Goal: Communication & Community: Participate in discussion

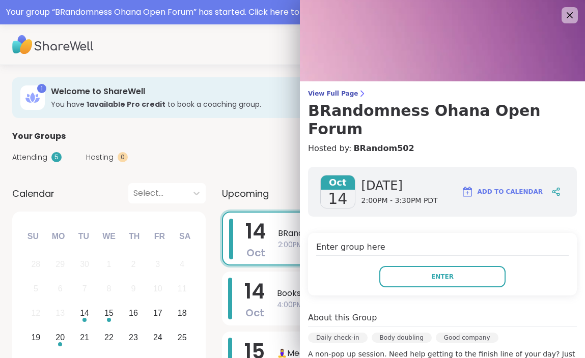
click at [417, 246] on div "Enter group here Enter" at bounding box center [442, 264] width 269 height 63
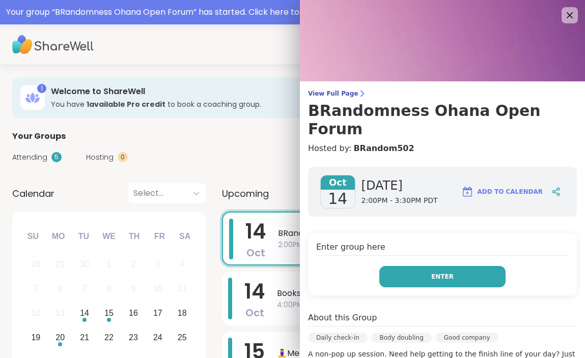
click at [414, 266] on button "Enter" at bounding box center [442, 276] width 126 height 21
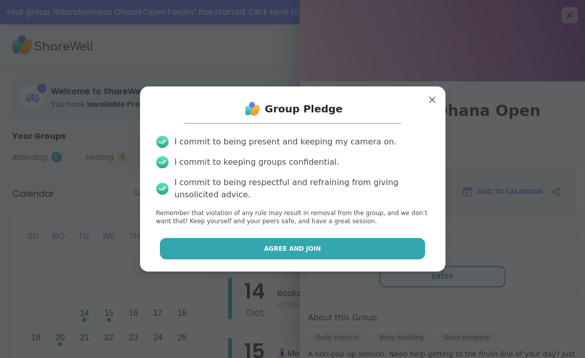
click at [357, 248] on button "Agree and Join" at bounding box center [292, 248] width 265 height 21
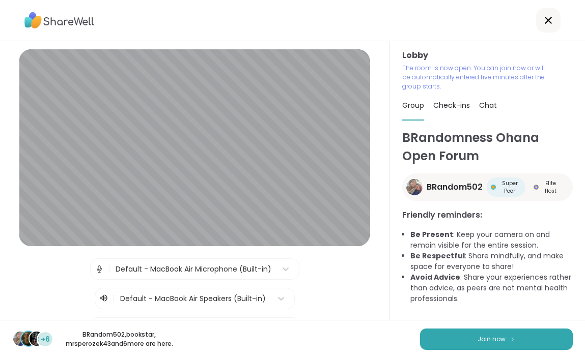
click at [463, 354] on div "+6 BRandom502 , bookstar , mrsperozek43 and 6 more are here. Join now" at bounding box center [292, 339] width 585 height 38
click at [464, 338] on button "Join now" at bounding box center [496, 339] width 153 height 21
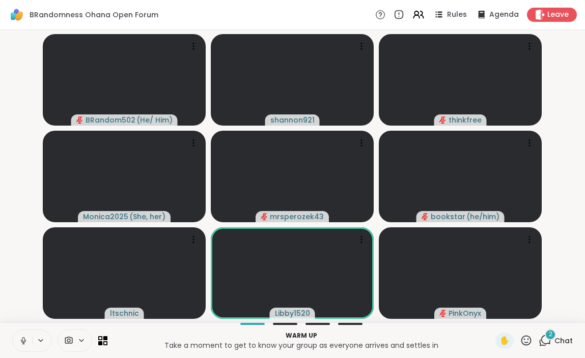
click at [21, 337] on icon at bounding box center [23, 340] width 9 height 9
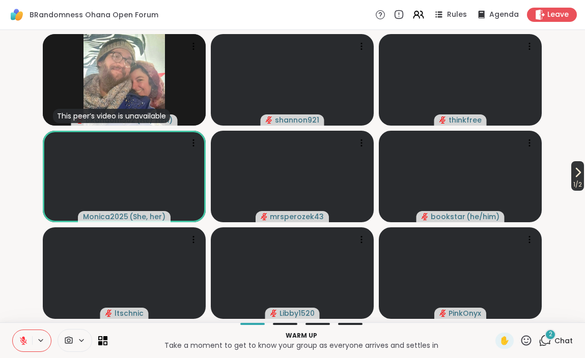
click at [571, 181] on span "1 / 2" at bounding box center [577, 185] width 13 height 12
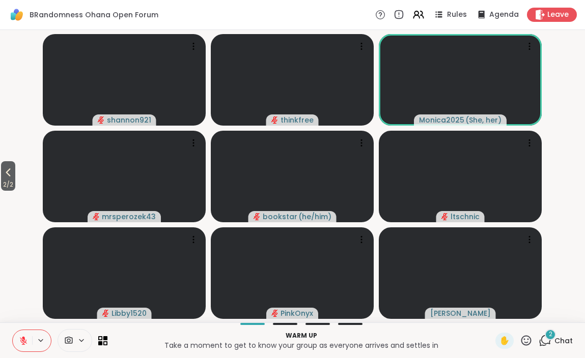
click at [554, 336] on div "2" at bounding box center [549, 334] width 11 height 11
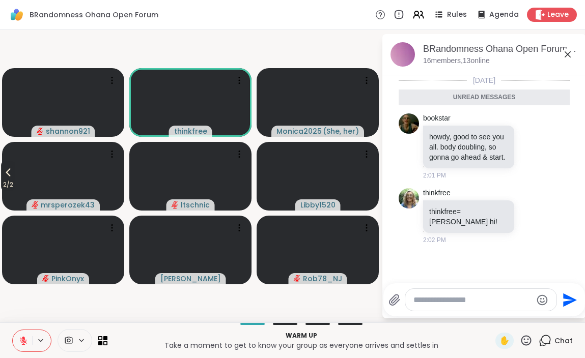
click at [2, 180] on span "2 / 2" at bounding box center [8, 185] width 14 height 12
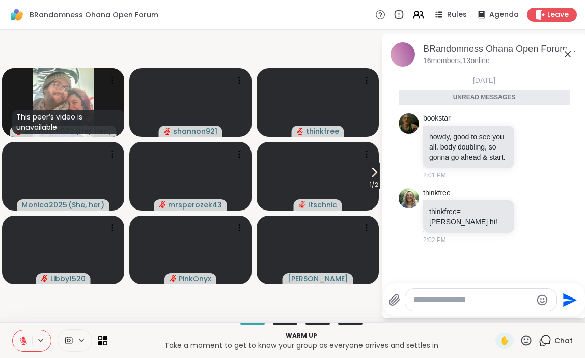
click at [368, 177] on icon at bounding box center [374, 172] width 12 height 12
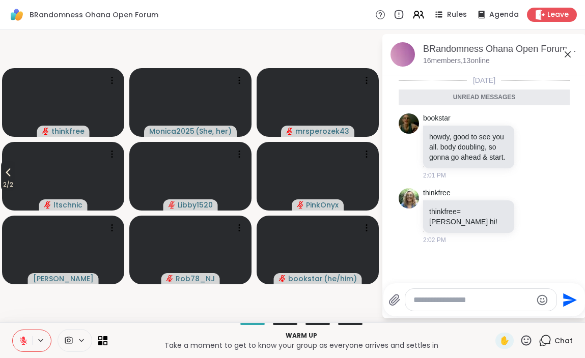
click at [12, 176] on icon at bounding box center [8, 172] width 12 height 12
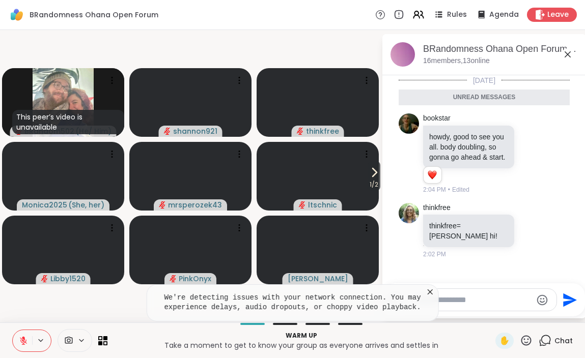
click at [428, 291] on icon at bounding box center [430, 292] width 10 height 10
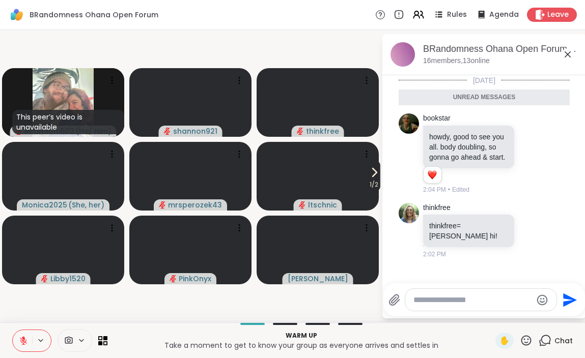
click at [369, 175] on icon at bounding box center [374, 172] width 12 height 12
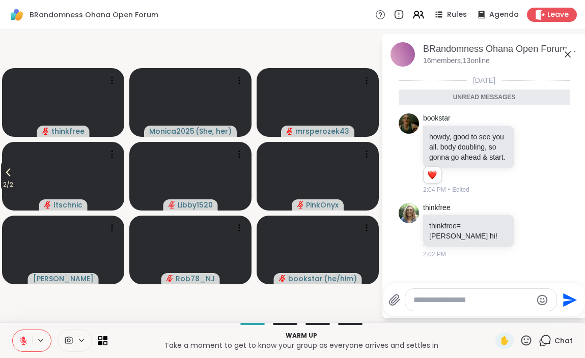
click at [8, 176] on icon at bounding box center [8, 172] width 12 height 12
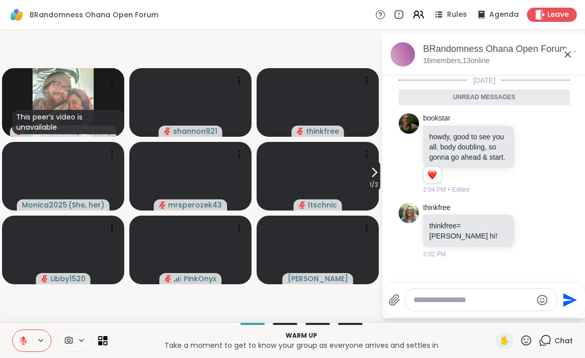
click at [373, 176] on icon at bounding box center [374, 172] width 12 height 12
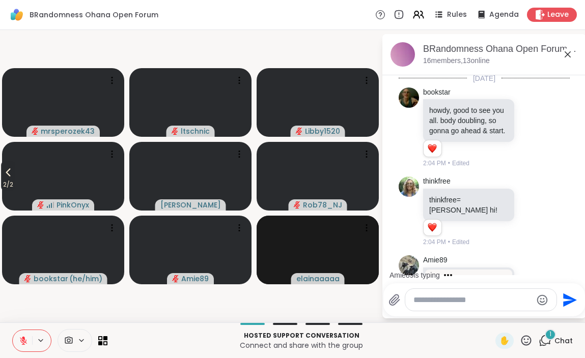
scroll to position [55, 0]
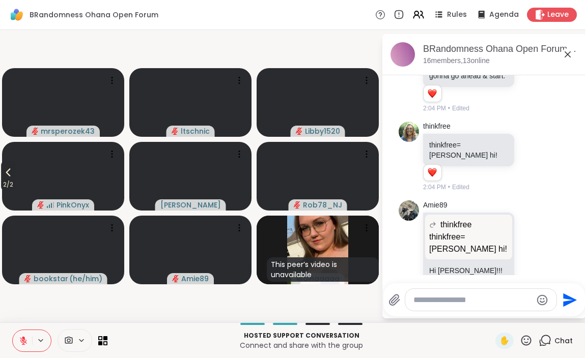
click at [7, 172] on icon at bounding box center [8, 172] width 12 height 12
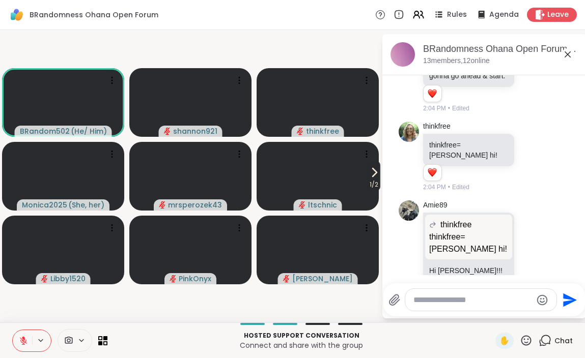
click at [368, 173] on icon at bounding box center [374, 172] width 12 height 12
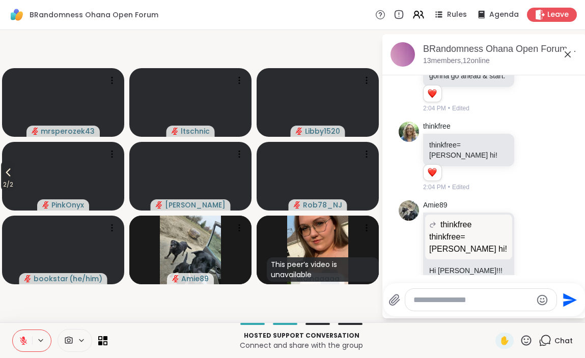
click at [6, 179] on span "2 / 2" at bounding box center [8, 185] width 14 height 12
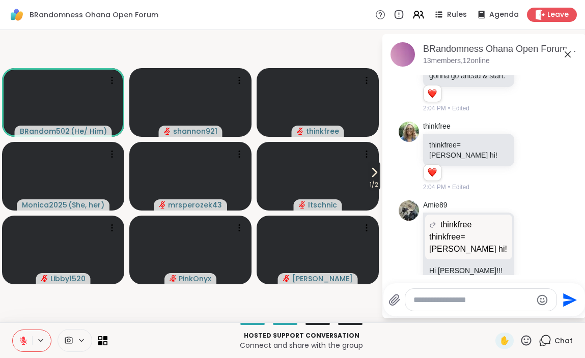
click at [374, 176] on icon at bounding box center [374, 172] width 12 height 12
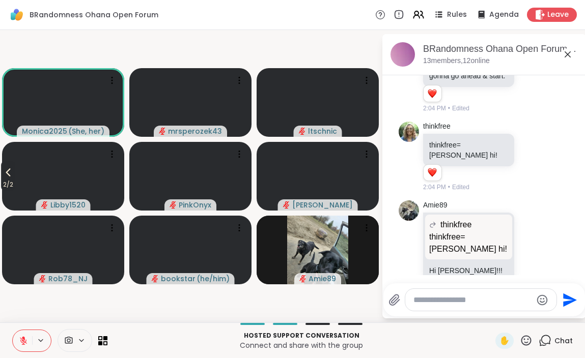
click at [9, 177] on icon at bounding box center [8, 172] width 12 height 12
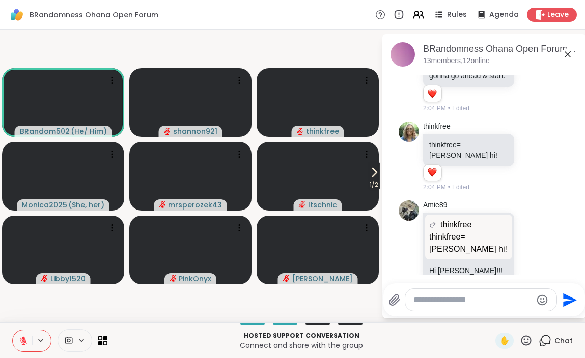
click at [374, 176] on icon at bounding box center [374, 172] width 12 height 12
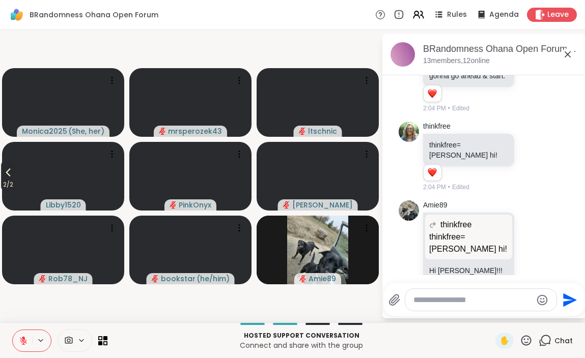
click at [11, 176] on icon at bounding box center [8, 173] width 5 height 8
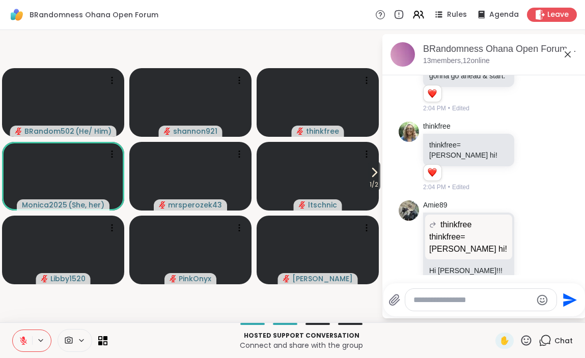
click at [380, 179] on div "1 / 2 BRandom502 ( He/ Him ) shannon921 thinkfree Monica2025 ( She, her ) mrspe…" at bounding box center [292, 176] width 585 height 293
click at [374, 178] on icon at bounding box center [374, 172] width 12 height 12
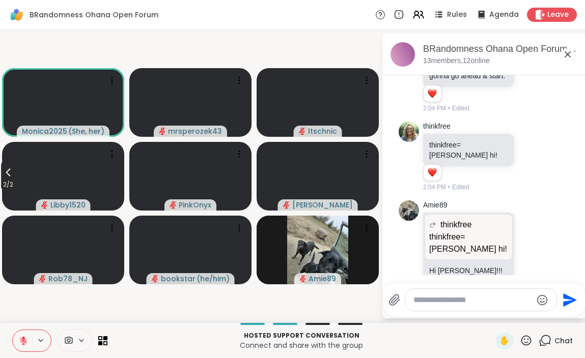
click at [7, 172] on icon at bounding box center [8, 172] width 12 height 12
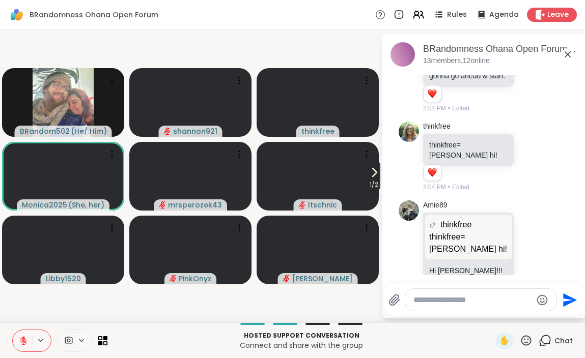
click at [374, 180] on span "1 / 2" at bounding box center [373, 185] width 13 height 12
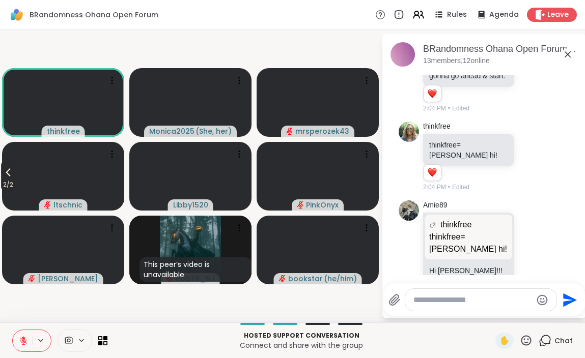
click at [10, 176] on icon at bounding box center [8, 172] width 12 height 12
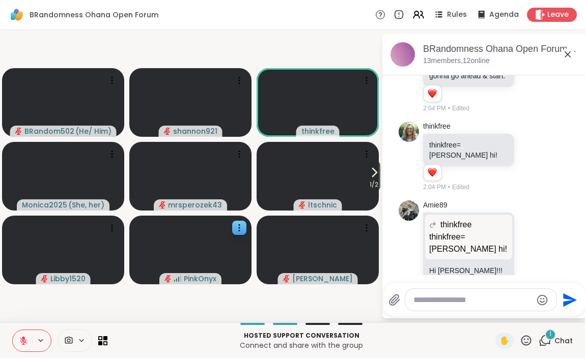
scroll to position [109, 0]
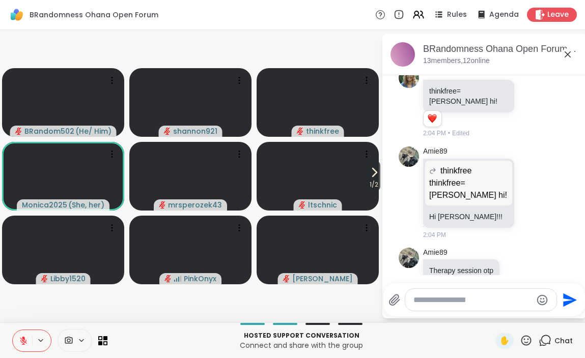
click at [568, 55] on icon at bounding box center [567, 54] width 6 height 6
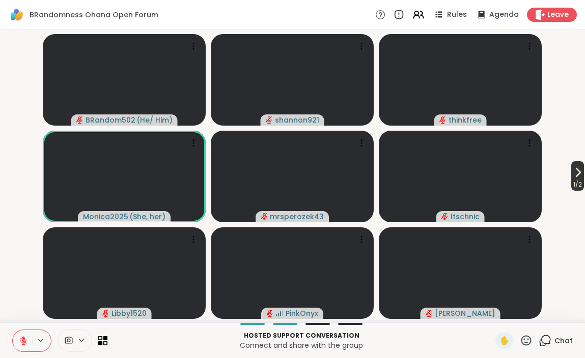
click at [576, 177] on icon at bounding box center [578, 172] width 4 height 8
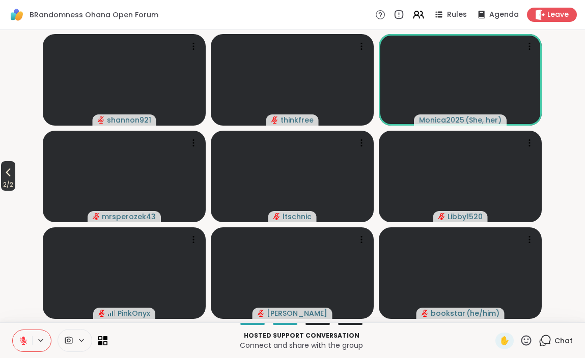
click at [14, 176] on icon at bounding box center [8, 172] width 12 height 12
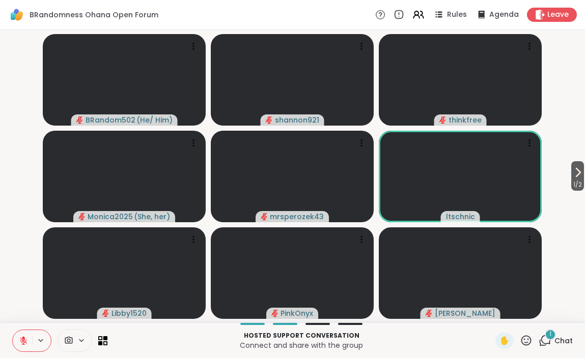
click at [554, 344] on div "1 Chat" at bounding box center [555, 341] width 34 height 16
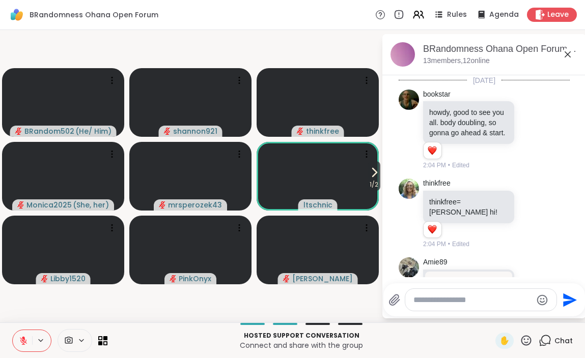
scroll to position [208, 0]
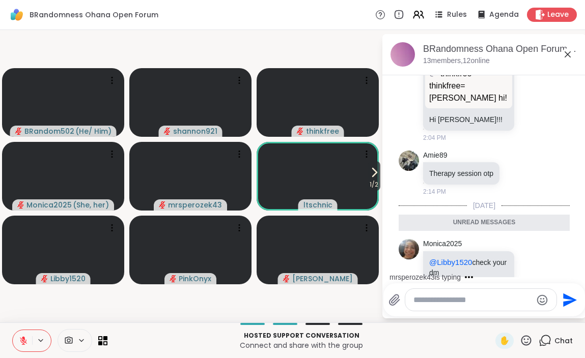
click at [566, 53] on icon at bounding box center [567, 54] width 6 height 6
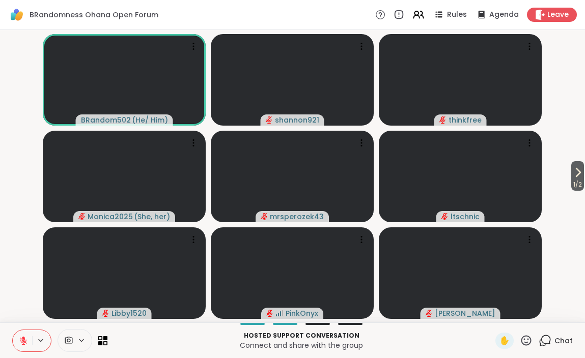
click at [24, 340] on icon at bounding box center [23, 338] width 3 height 4
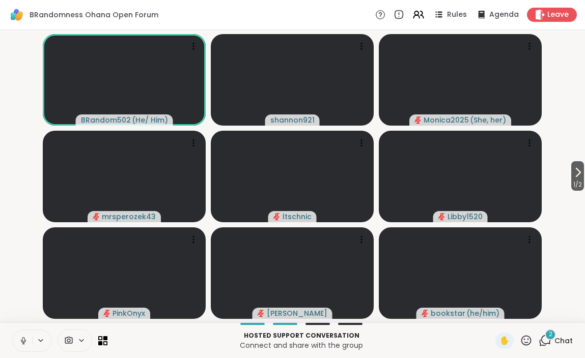
click at [23, 341] on icon at bounding box center [23, 339] width 3 height 5
click at [527, 338] on icon at bounding box center [525, 340] width 13 height 13
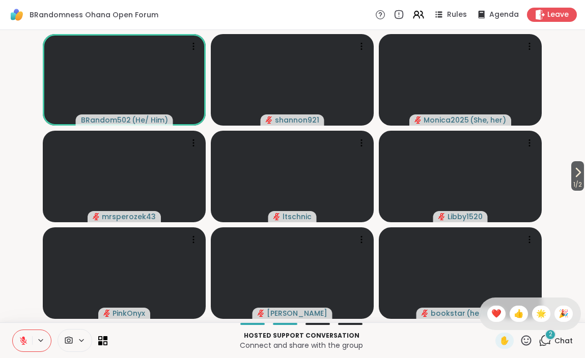
click at [525, 339] on icon at bounding box center [525, 340] width 13 height 13
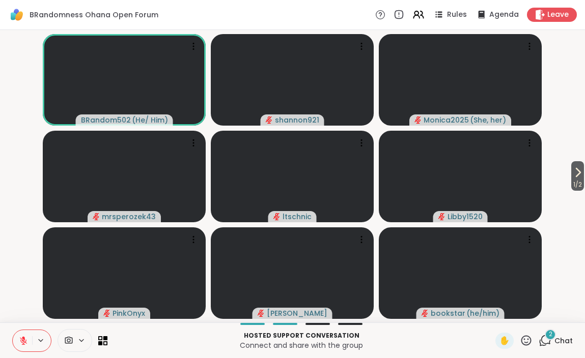
click at [525, 339] on icon at bounding box center [525, 340] width 13 height 13
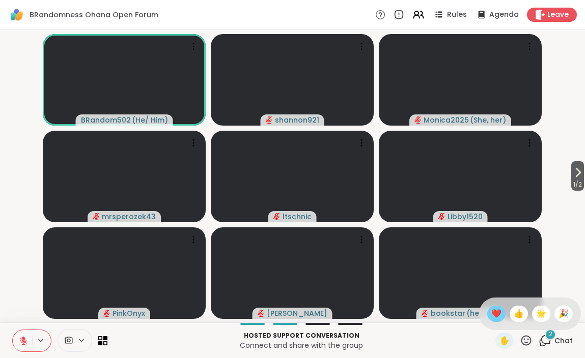
click at [501, 313] on span "❤️" at bounding box center [496, 314] width 10 height 12
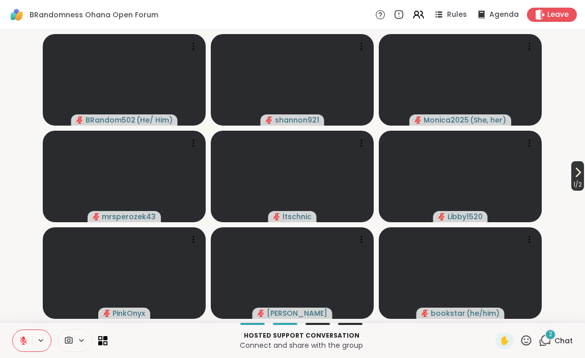
click at [573, 178] on icon at bounding box center [577, 172] width 12 height 12
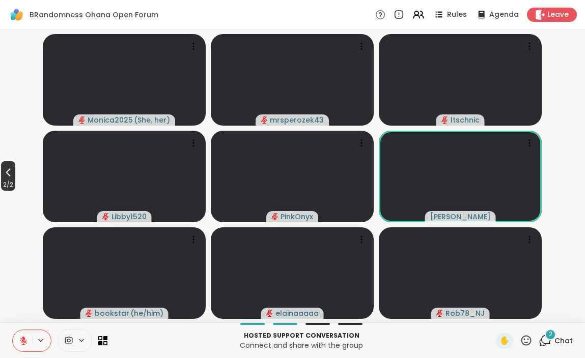
click at [13, 175] on icon at bounding box center [8, 172] width 12 height 12
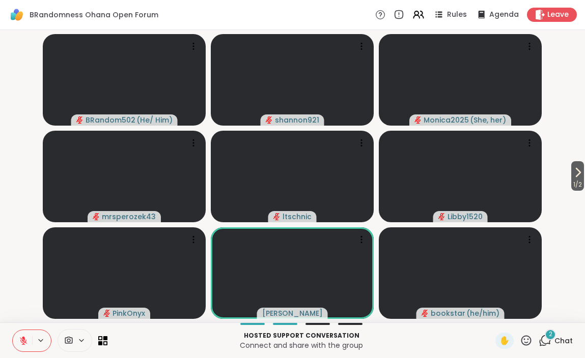
click at [557, 333] on div "2 Chat" at bounding box center [555, 341] width 34 height 16
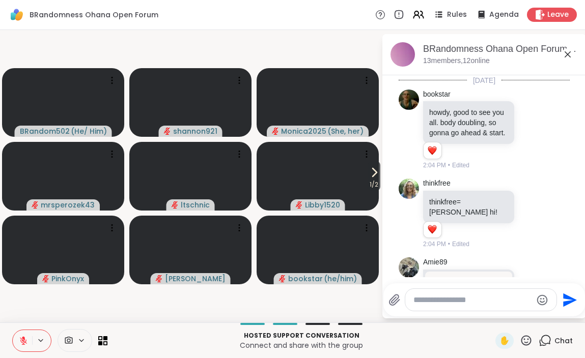
scroll to position [408, 0]
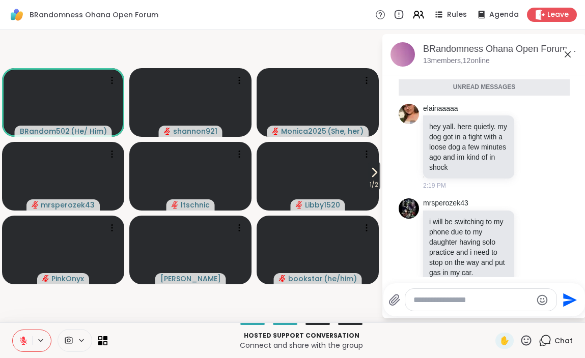
click at [565, 59] on icon at bounding box center [567, 54] width 12 height 12
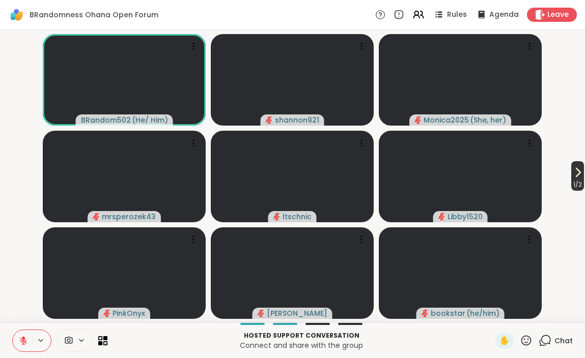
click at [576, 167] on icon at bounding box center [577, 172] width 12 height 12
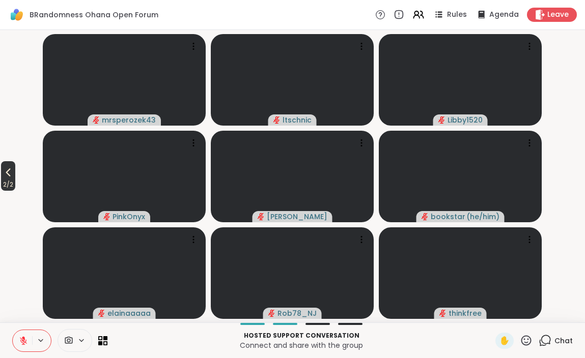
click at [14, 174] on icon at bounding box center [8, 172] width 12 height 12
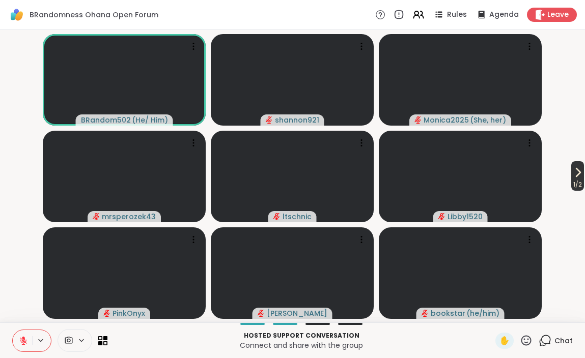
click at [573, 175] on icon at bounding box center [577, 172] width 12 height 12
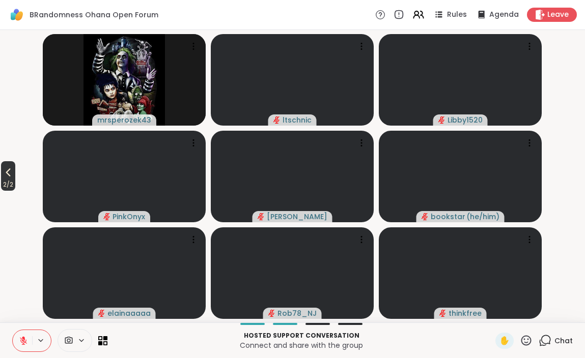
click at [13, 177] on icon at bounding box center [8, 172] width 12 height 12
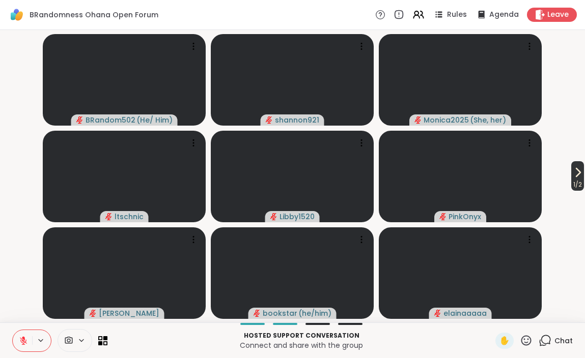
click at [576, 180] on span "1 / 2" at bounding box center [577, 185] width 13 height 12
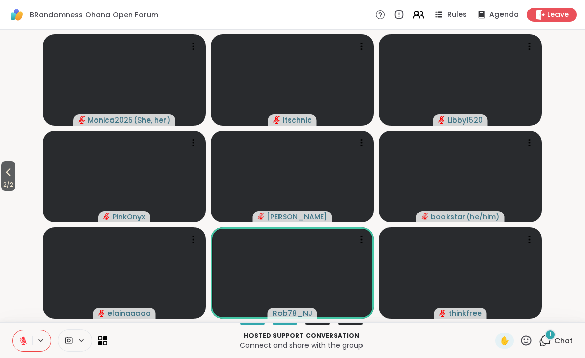
click at [551, 343] on div "1 Chat" at bounding box center [555, 341] width 34 height 16
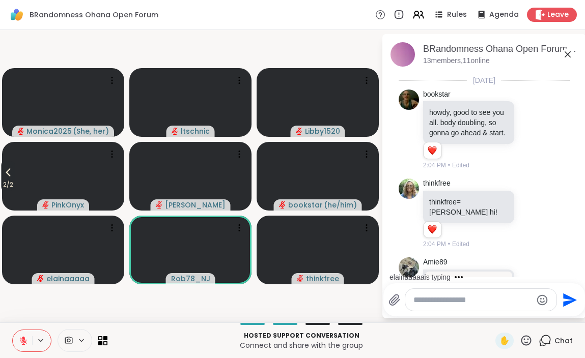
scroll to position [536, 0]
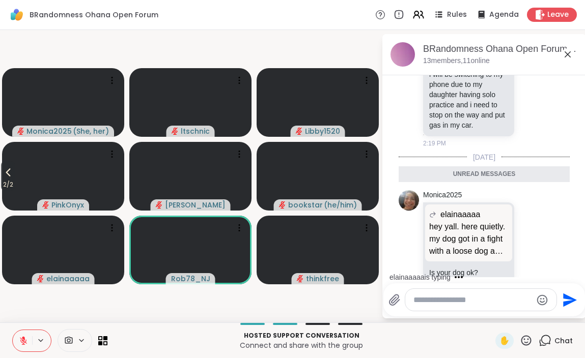
click at [567, 57] on icon at bounding box center [567, 54] width 12 height 12
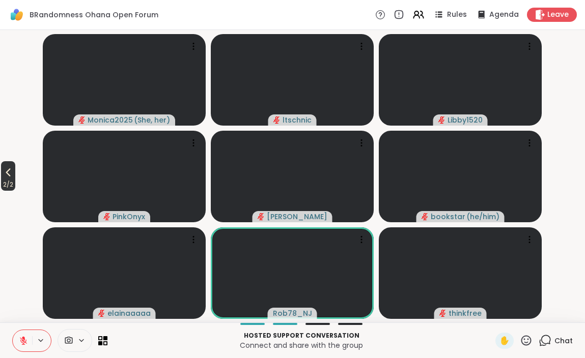
click at [13, 173] on icon at bounding box center [8, 172] width 12 height 12
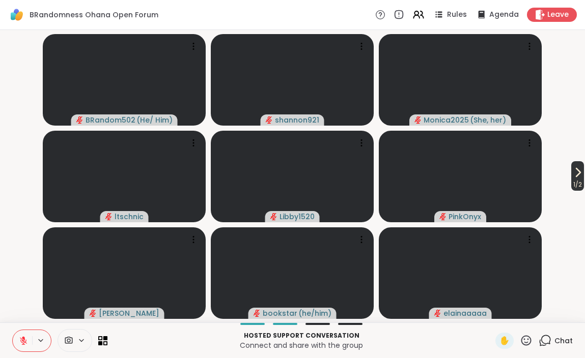
click at [576, 174] on icon at bounding box center [578, 172] width 4 height 8
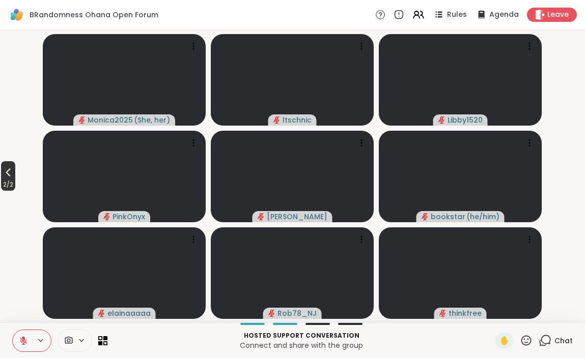
click at [11, 175] on icon at bounding box center [8, 173] width 5 height 8
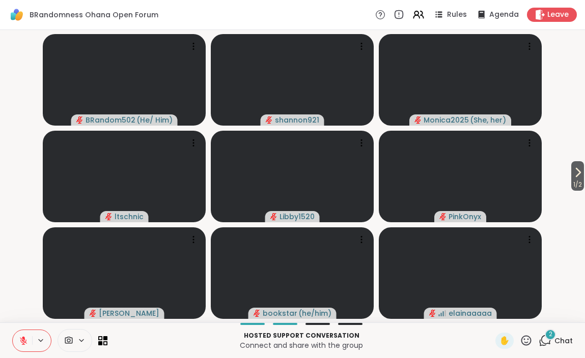
click at [553, 345] on div "2 Chat" at bounding box center [555, 341] width 34 height 16
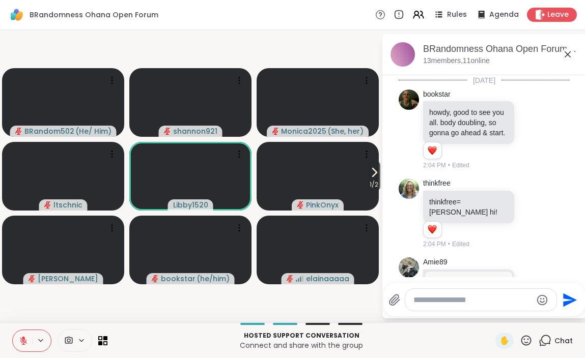
scroll to position [799, 0]
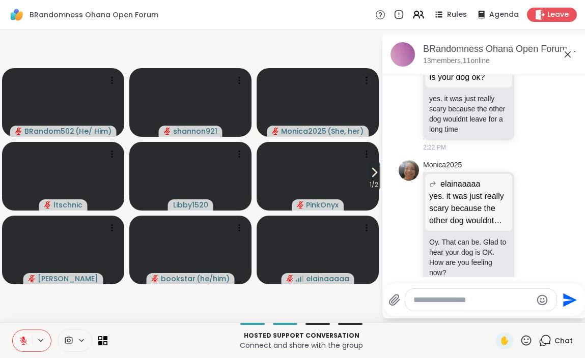
click at [567, 51] on icon at bounding box center [567, 54] width 12 height 12
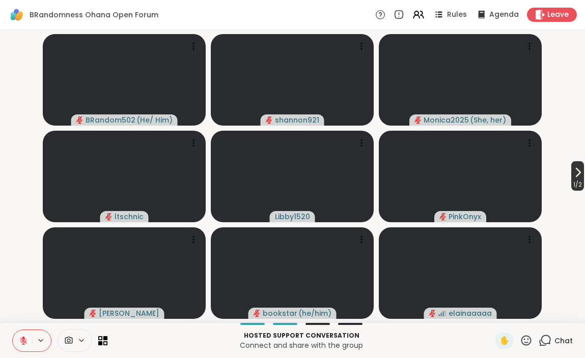
click at [571, 180] on span "1 / 2" at bounding box center [577, 185] width 13 height 12
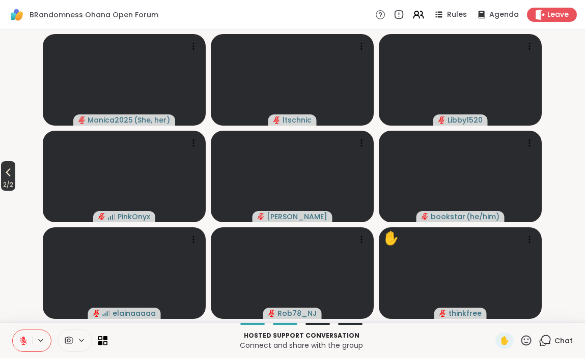
click at [14, 177] on icon at bounding box center [8, 172] width 12 height 12
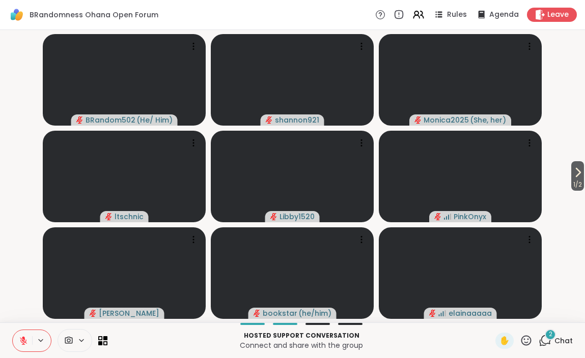
click at [551, 339] on div "2" at bounding box center [549, 334] width 11 height 11
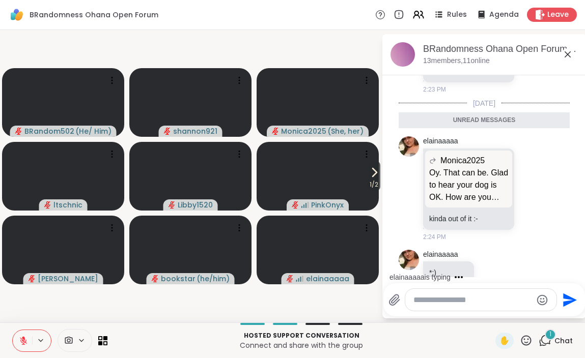
scroll to position [1006, 0]
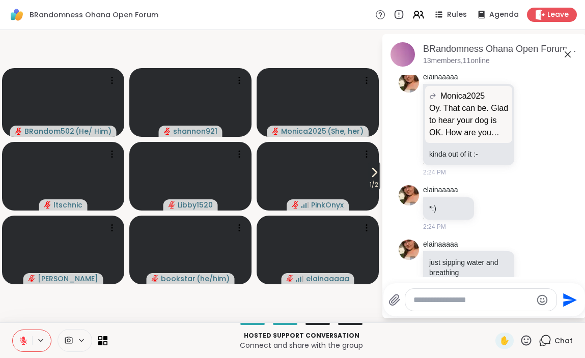
click at [568, 58] on icon at bounding box center [567, 54] width 12 height 12
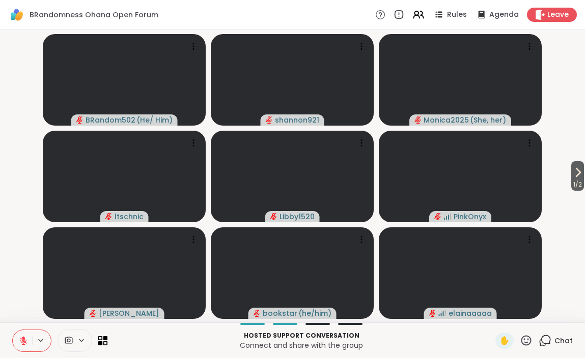
click at [552, 345] on div "Chat" at bounding box center [555, 341] width 34 height 16
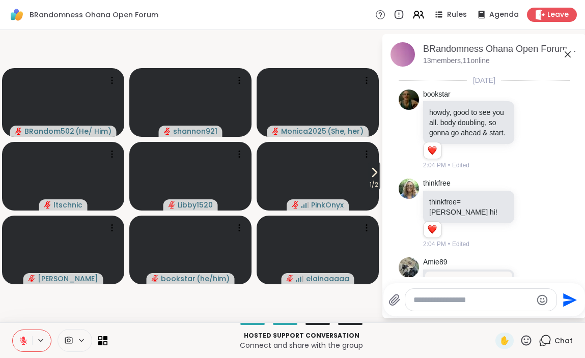
scroll to position [1011, 0]
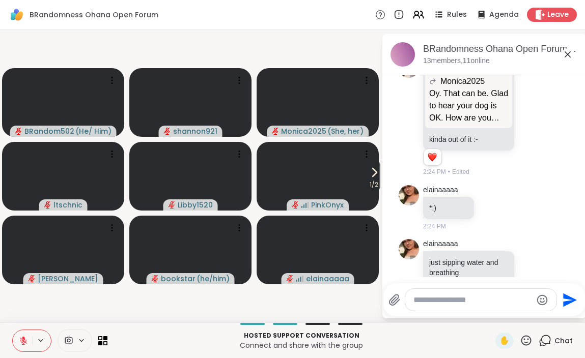
click at [570, 54] on icon at bounding box center [567, 54] width 12 height 12
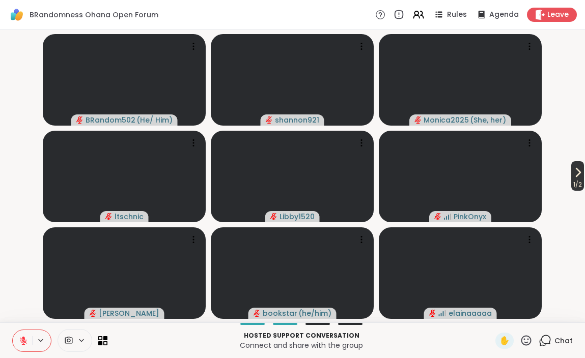
click at [571, 186] on span "1 / 2" at bounding box center [577, 185] width 13 height 12
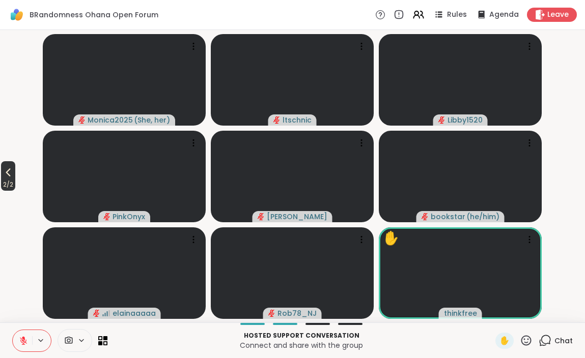
click at [15, 182] on span "2 / 2" at bounding box center [8, 185] width 14 height 12
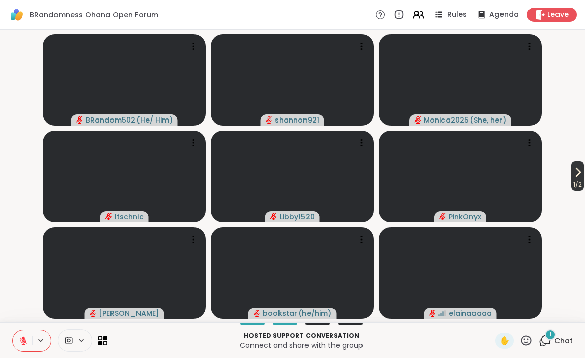
click at [572, 189] on span "1 / 2" at bounding box center [577, 185] width 13 height 12
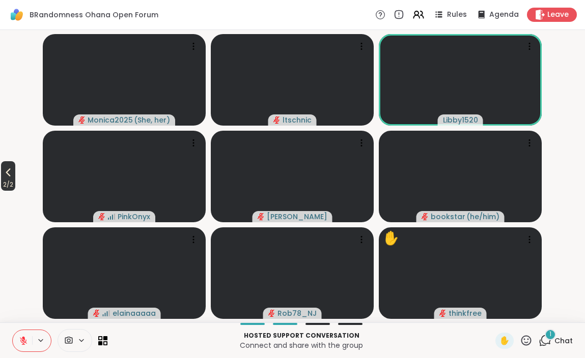
click at [15, 175] on button "2 / 2" at bounding box center [8, 176] width 14 height 30
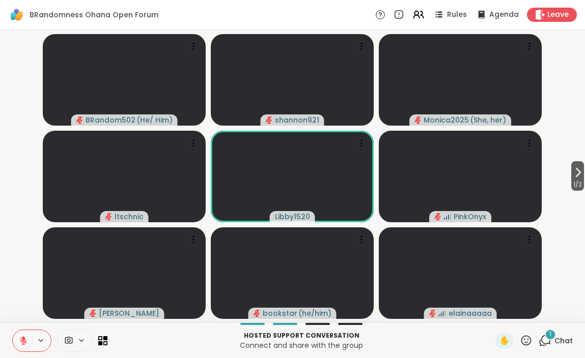
click at [557, 336] on span "Chat" at bounding box center [563, 341] width 18 height 10
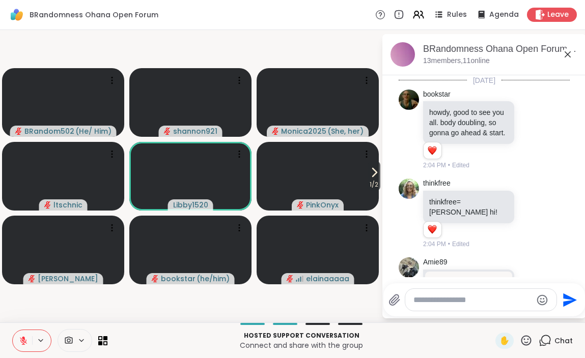
scroll to position [1147, 0]
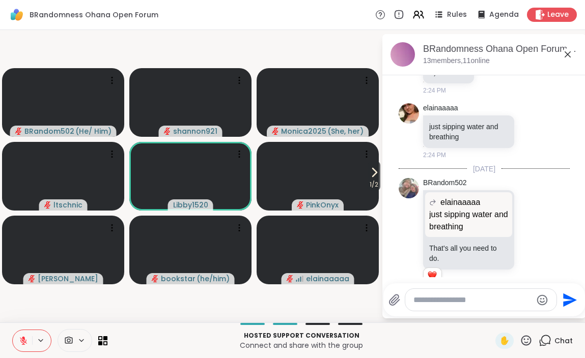
click at [569, 54] on icon at bounding box center [567, 54] width 12 height 12
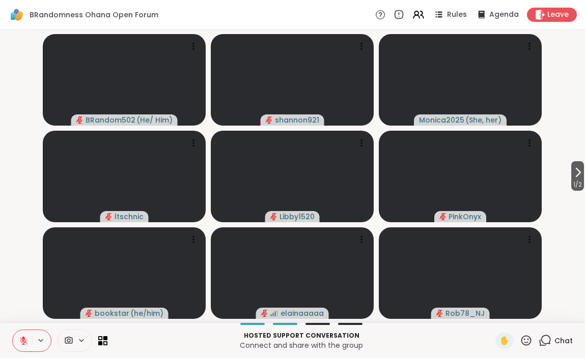
click at [24, 346] on button at bounding box center [22, 340] width 19 height 21
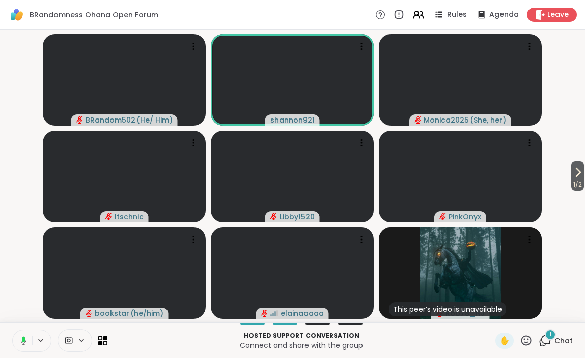
click at [546, 334] on div "1" at bounding box center [549, 334] width 11 height 11
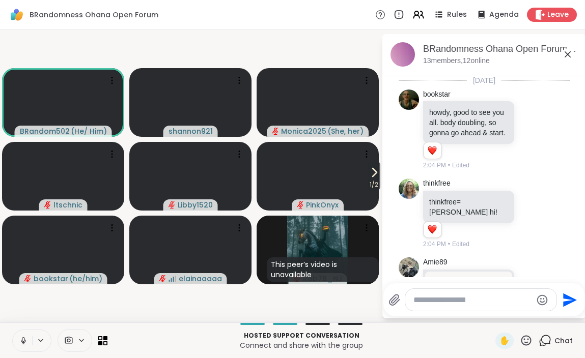
scroll to position [1240, 0]
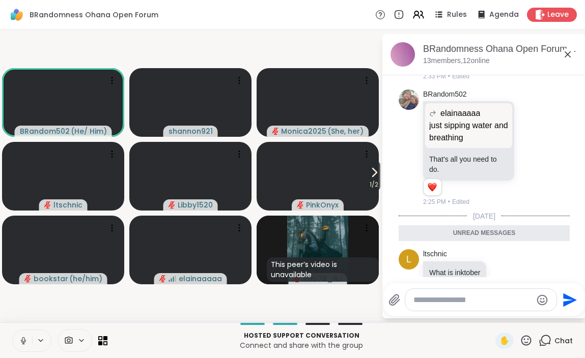
click at [567, 59] on icon at bounding box center [567, 54] width 12 height 12
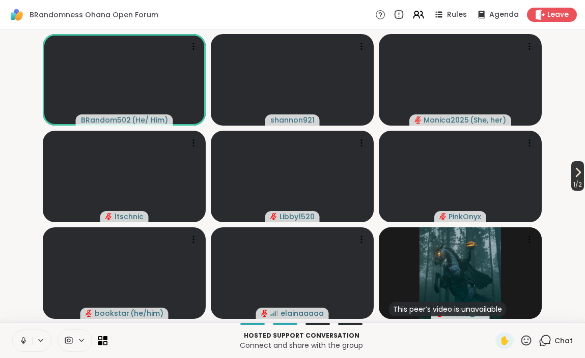
click at [574, 182] on span "1 / 2" at bounding box center [577, 185] width 13 height 12
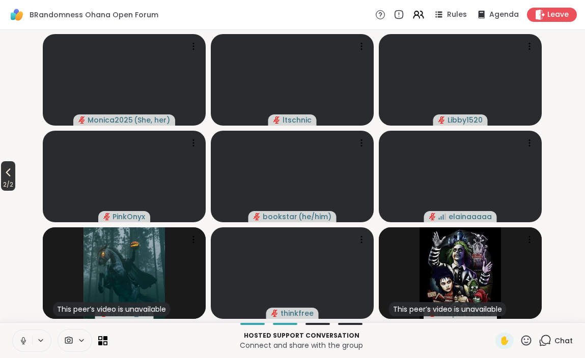
click at [13, 179] on span "2 / 2" at bounding box center [8, 185] width 14 height 12
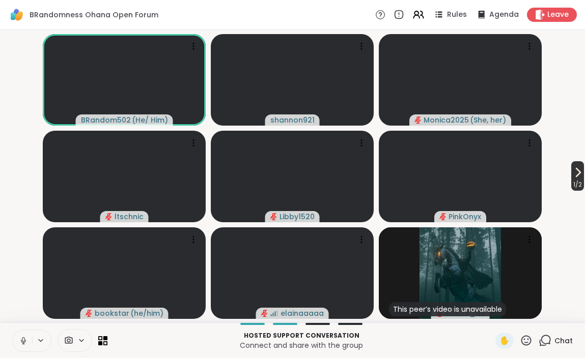
click at [571, 177] on icon at bounding box center [577, 172] width 12 height 12
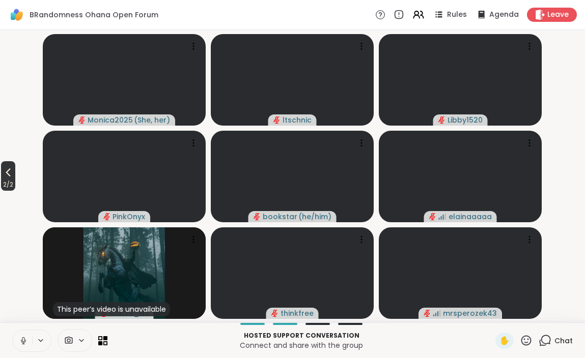
click at [3, 178] on button "2 / 2" at bounding box center [8, 176] width 14 height 30
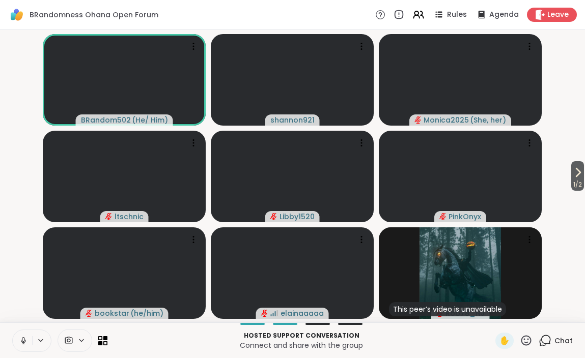
click at [21, 344] on icon at bounding box center [23, 340] width 9 height 9
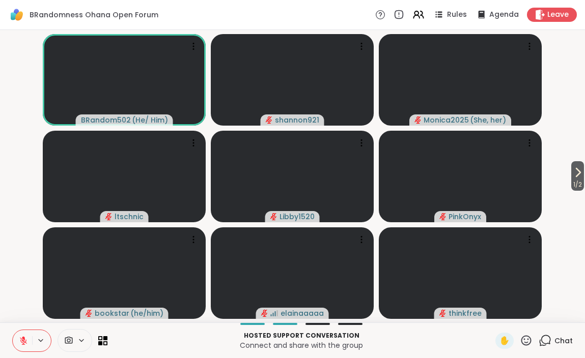
click at [21, 338] on icon at bounding box center [23, 340] width 7 height 7
click at [21, 340] on icon at bounding box center [23, 340] width 9 height 9
click at [23, 343] on icon at bounding box center [23, 340] width 7 height 7
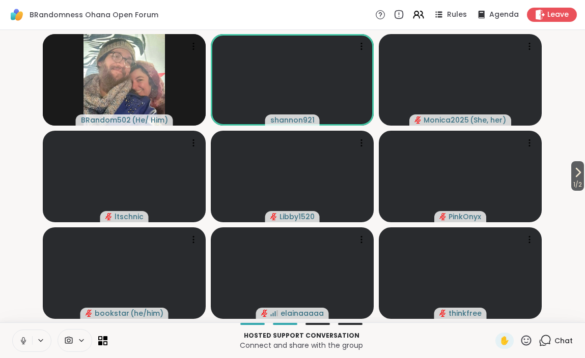
click at [22, 337] on icon at bounding box center [23, 340] width 9 height 9
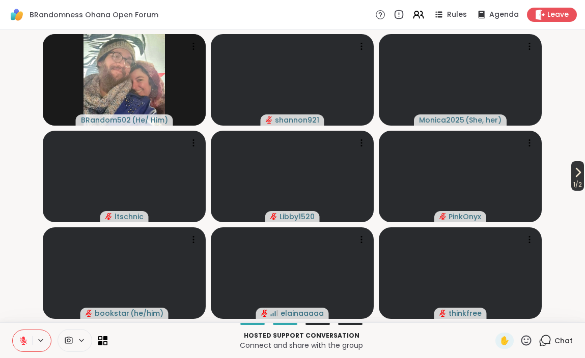
click at [575, 173] on icon at bounding box center [577, 172] width 12 height 12
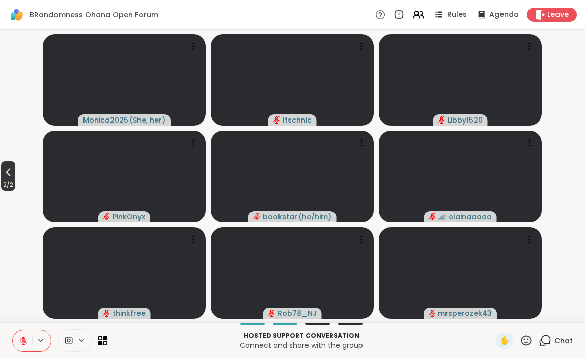
click at [15, 179] on span "2 / 2" at bounding box center [8, 185] width 14 height 12
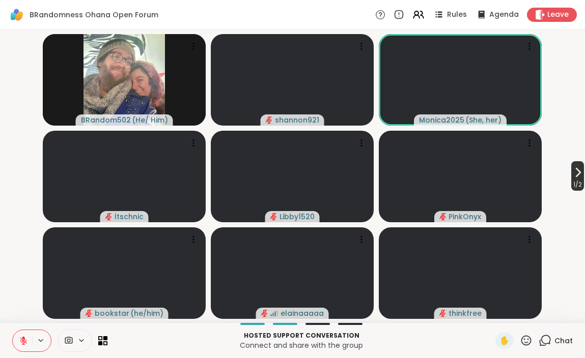
click at [575, 178] on icon at bounding box center [577, 172] width 12 height 12
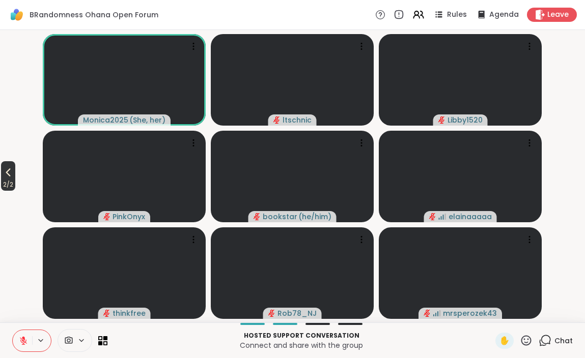
click at [15, 179] on span "2 / 2" at bounding box center [8, 185] width 14 height 12
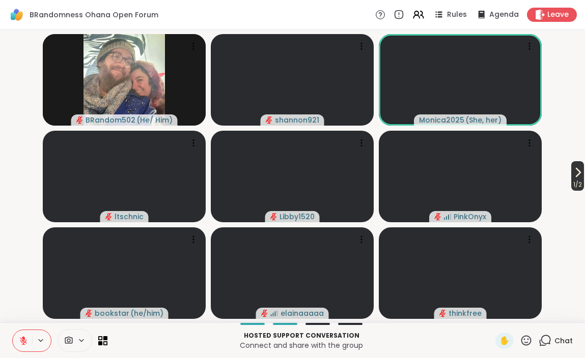
click at [574, 177] on icon at bounding box center [577, 172] width 12 height 12
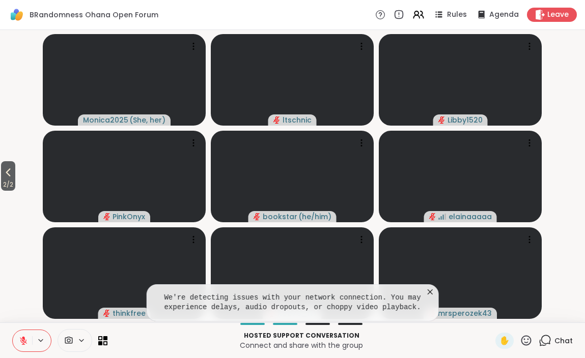
click at [430, 293] on icon at bounding box center [430, 292] width 10 height 10
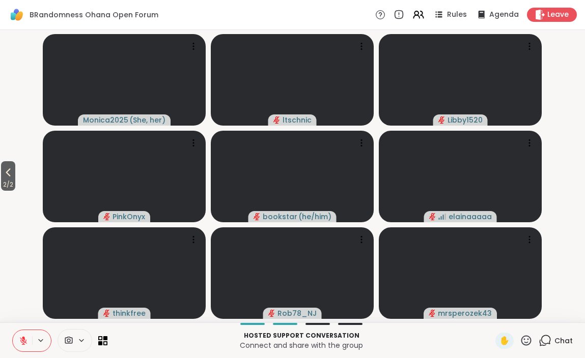
click at [19, 186] on video-player-container "2 / 2 Monica2025 ( She, her ) ltschnic Libby1520 PinkOnyx bookstar ( he/him ) e…" at bounding box center [292, 176] width 572 height 284
click at [15, 177] on button "2 / 2" at bounding box center [8, 176] width 14 height 30
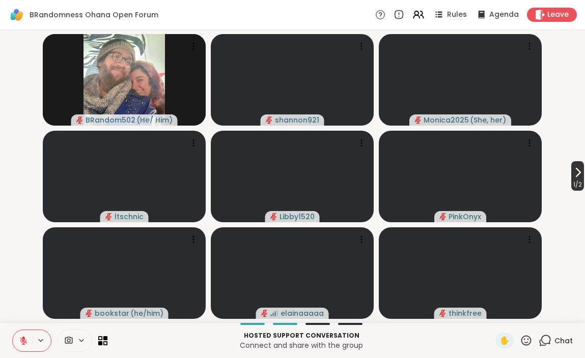
click at [576, 177] on icon at bounding box center [578, 172] width 4 height 8
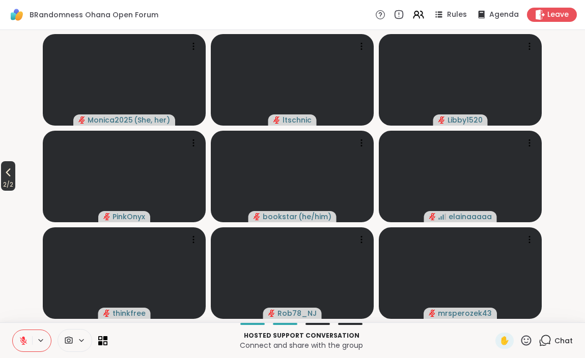
click at [15, 181] on span "2 / 2" at bounding box center [8, 185] width 14 height 12
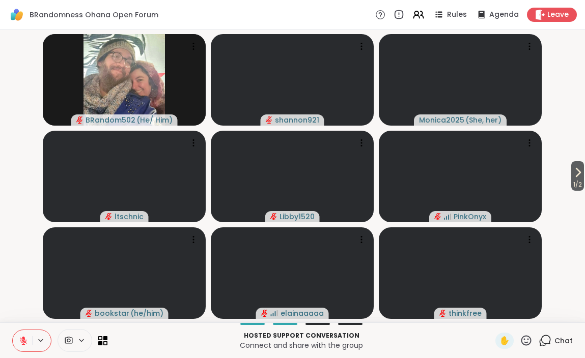
click at [23, 339] on icon at bounding box center [23, 340] width 9 height 9
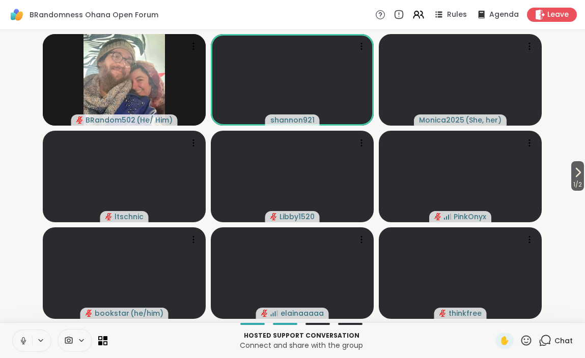
click at [21, 342] on icon at bounding box center [23, 340] width 9 height 9
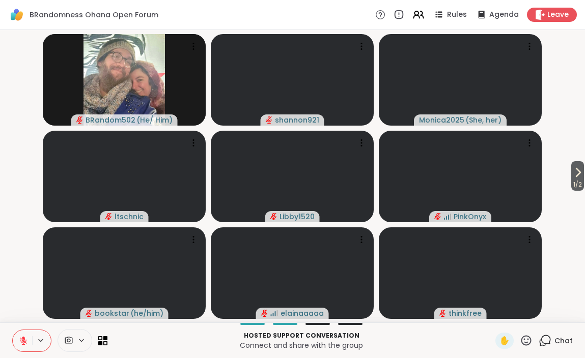
click at [23, 339] on icon at bounding box center [23, 338] width 3 height 4
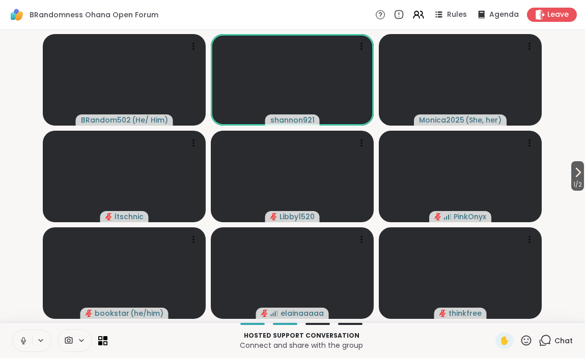
click at [23, 337] on icon at bounding box center [23, 340] width 9 height 9
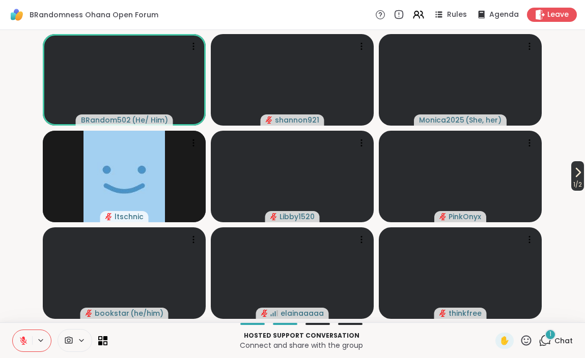
click at [577, 177] on icon at bounding box center [577, 172] width 12 height 12
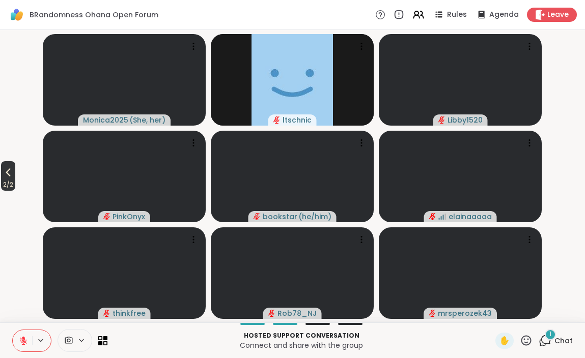
click at [15, 179] on span "2 / 2" at bounding box center [8, 185] width 14 height 12
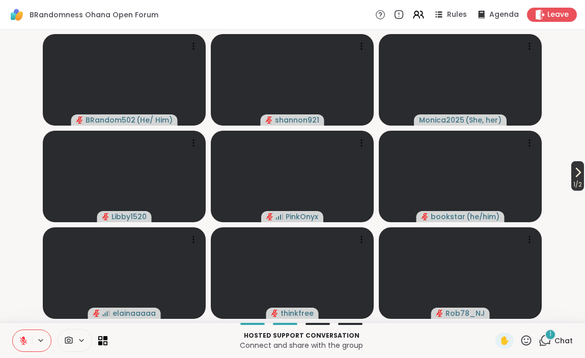
click at [580, 177] on icon at bounding box center [577, 172] width 12 height 12
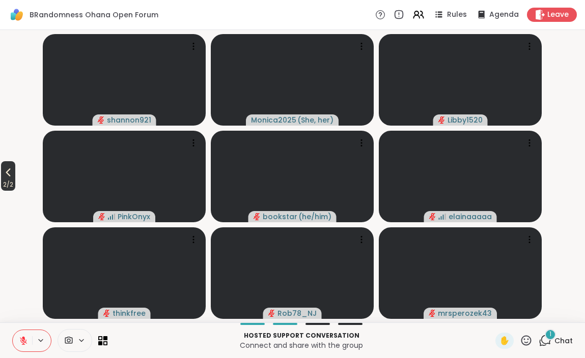
click at [15, 176] on button "2 / 2" at bounding box center [8, 176] width 14 height 30
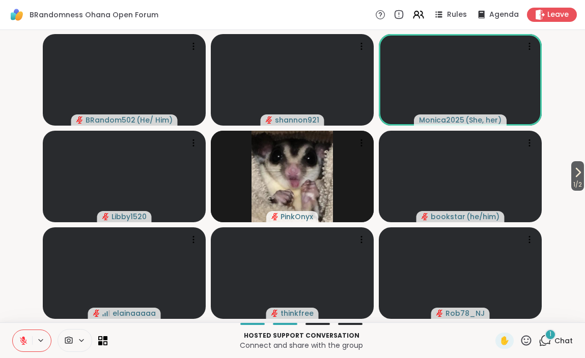
click at [549, 336] on span "1" at bounding box center [550, 334] width 2 height 9
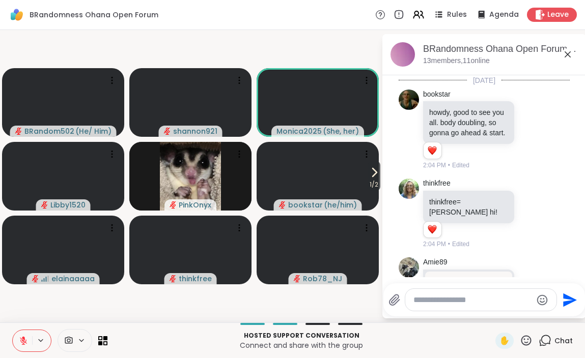
scroll to position [1294, 0]
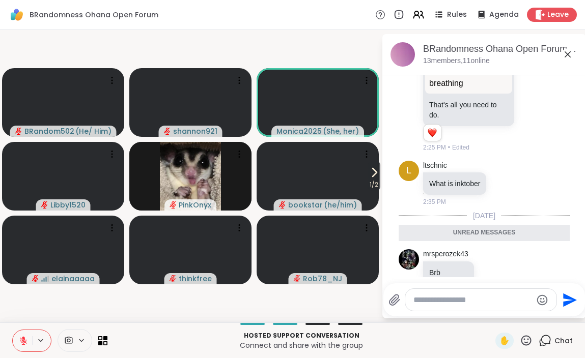
click at [569, 55] on icon at bounding box center [567, 54] width 6 height 6
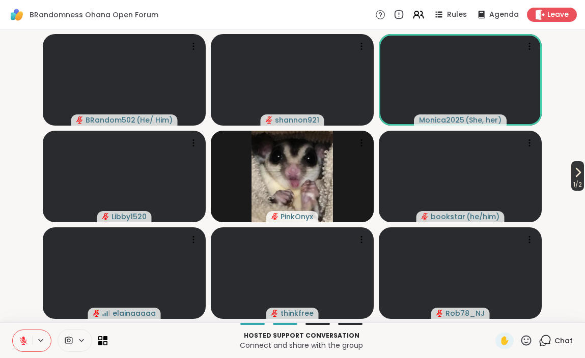
click at [576, 178] on icon at bounding box center [577, 172] width 12 height 12
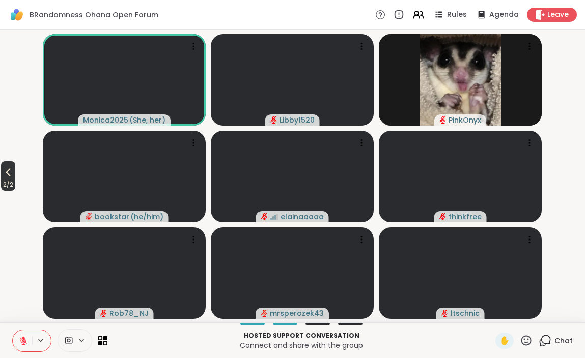
click at [15, 179] on span "2 / 2" at bounding box center [8, 185] width 14 height 12
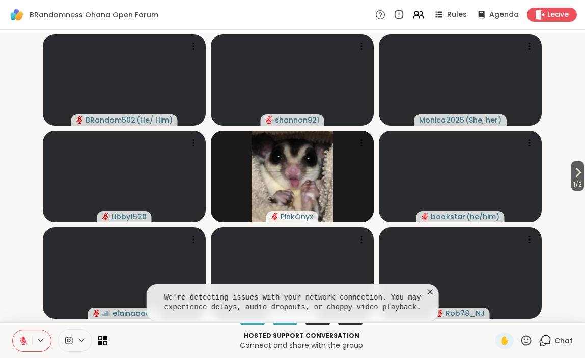
click at [430, 290] on icon at bounding box center [430, 292] width 10 height 10
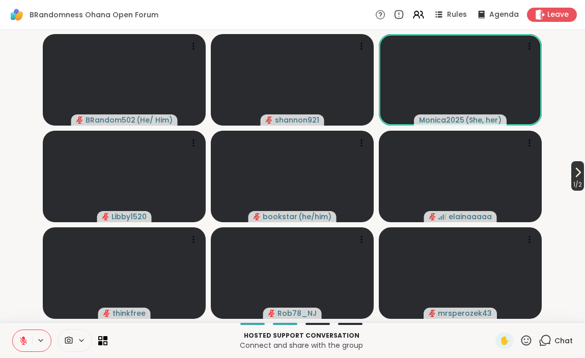
click at [573, 181] on span "1 / 2" at bounding box center [577, 185] width 13 height 12
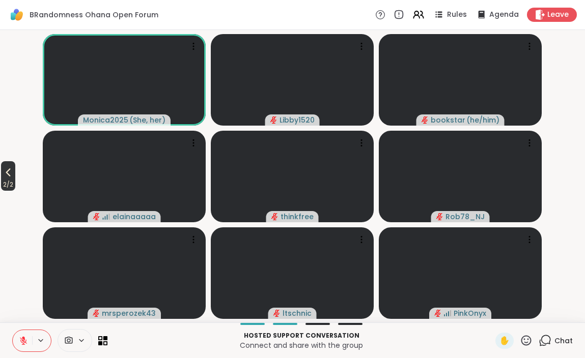
click at [15, 178] on button "2 / 2" at bounding box center [8, 176] width 14 height 30
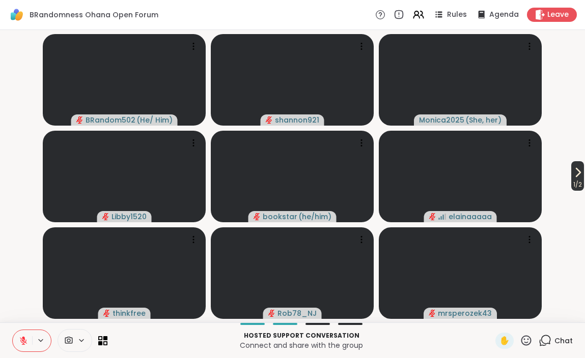
click at [572, 169] on icon at bounding box center [577, 172] width 12 height 12
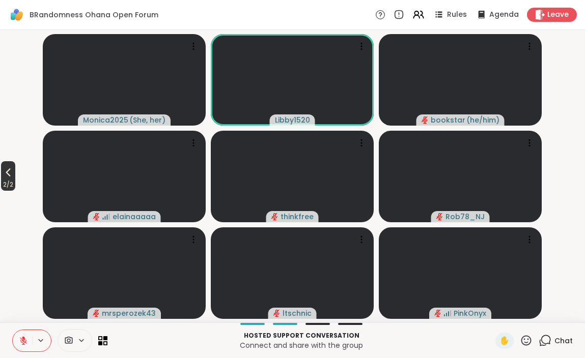
click at [15, 167] on button "2 / 2" at bounding box center [8, 176] width 14 height 30
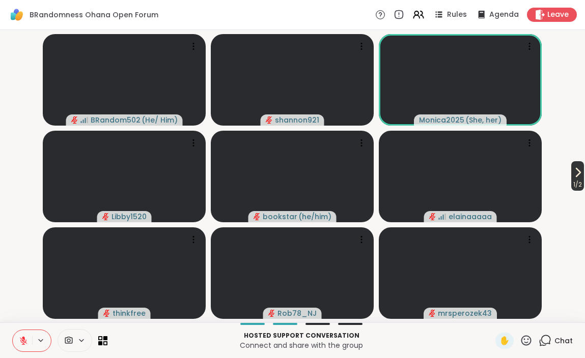
click at [574, 179] on span "1 / 2" at bounding box center [577, 185] width 13 height 12
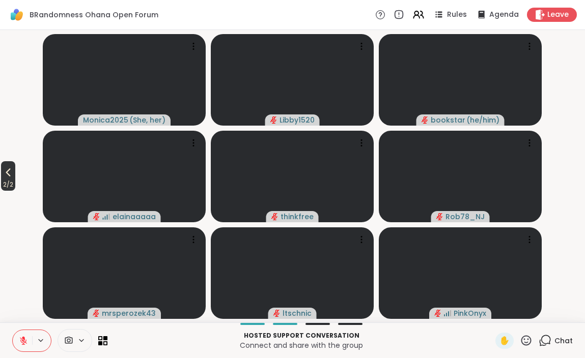
click at [15, 181] on span "2 / 2" at bounding box center [8, 185] width 14 height 12
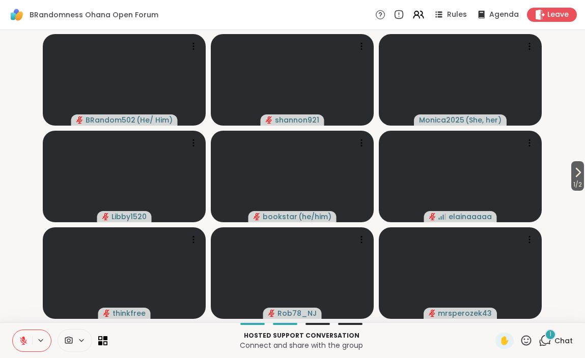
click at [553, 338] on div "1" at bounding box center [549, 334] width 11 height 11
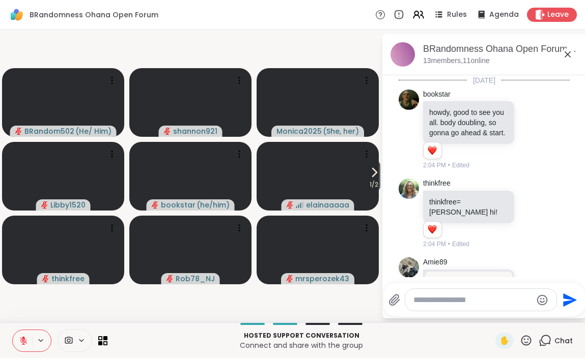
click at [567, 53] on icon at bounding box center [567, 54] width 12 height 12
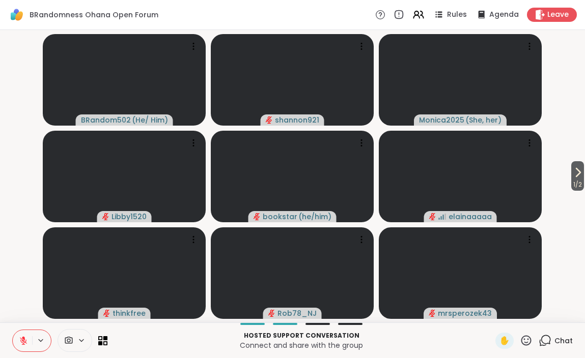
click at [572, 173] on icon at bounding box center [577, 172] width 12 height 12
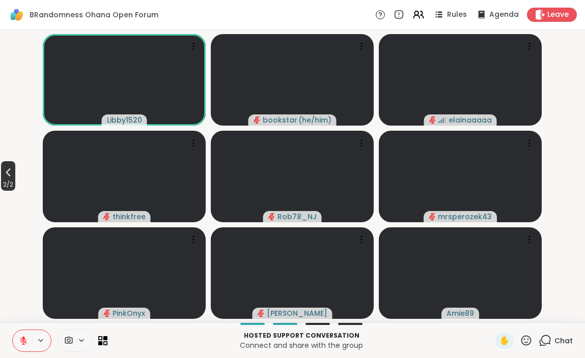
click at [15, 177] on button "2 / 2" at bounding box center [8, 176] width 14 height 30
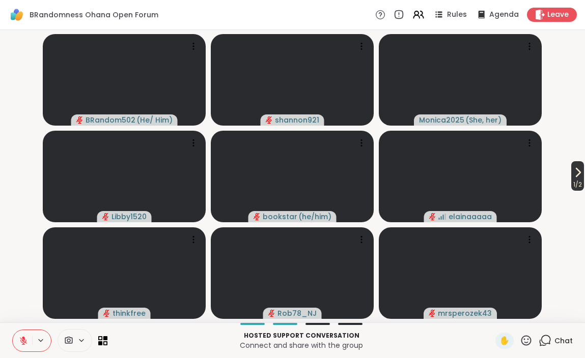
click at [580, 167] on icon at bounding box center [577, 172] width 12 height 12
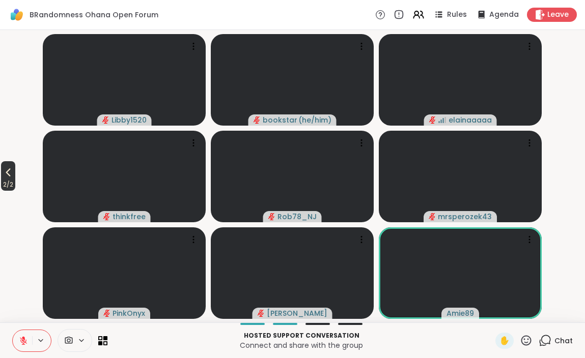
click at [15, 181] on span "2 / 2" at bounding box center [8, 185] width 14 height 12
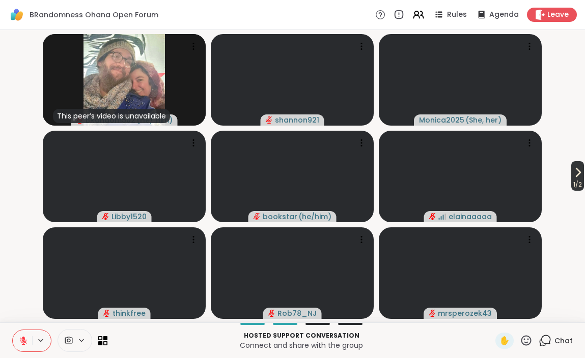
click at [571, 171] on icon at bounding box center [577, 172] width 12 height 12
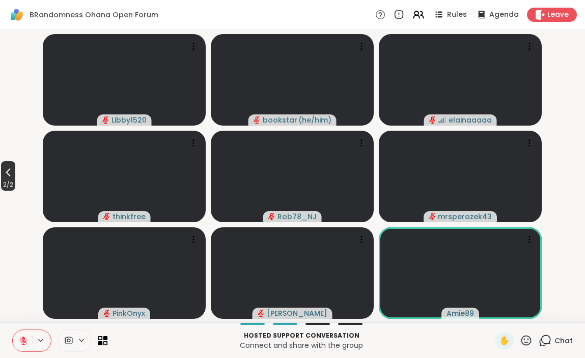
click at [15, 179] on span "2 / 2" at bounding box center [8, 185] width 14 height 12
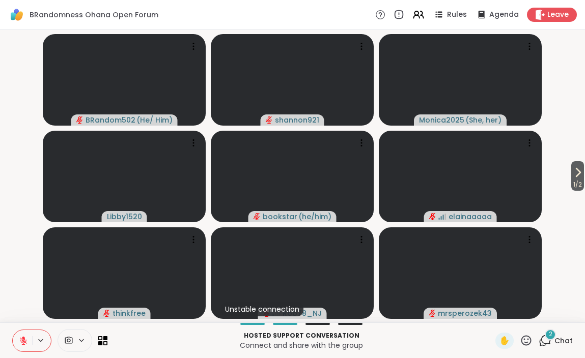
click at [548, 339] on div "2" at bounding box center [549, 334] width 11 height 11
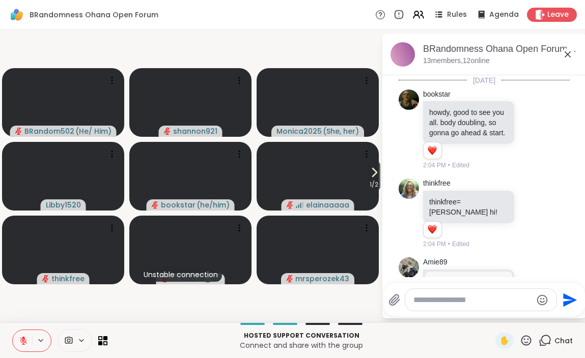
scroll to position [1467, 0]
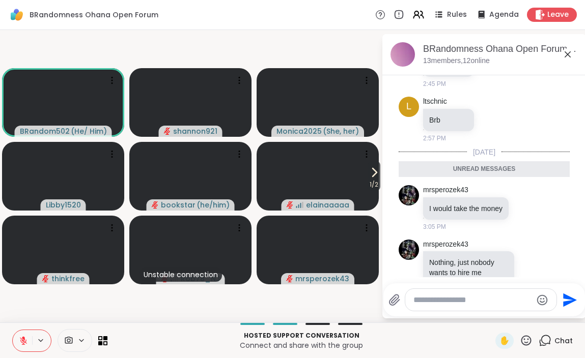
click at [566, 54] on icon at bounding box center [567, 54] width 12 height 12
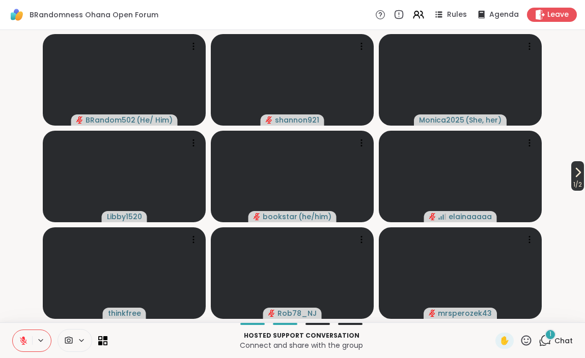
click at [574, 178] on icon at bounding box center [577, 172] width 12 height 12
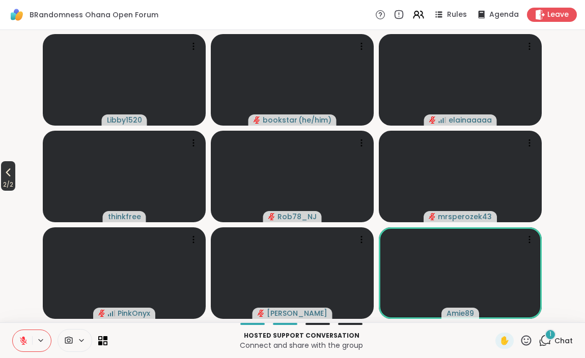
click at [15, 178] on button "2 / 2" at bounding box center [8, 176] width 14 height 30
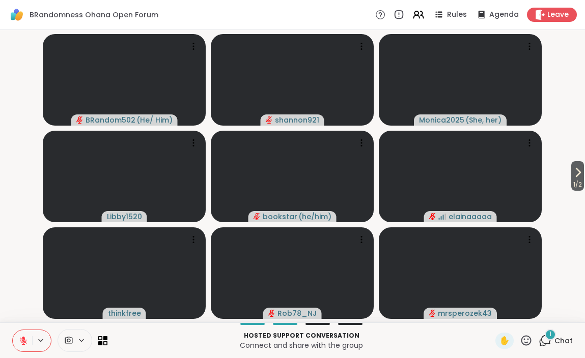
click at [551, 342] on div "1 Chat" at bounding box center [555, 341] width 34 height 16
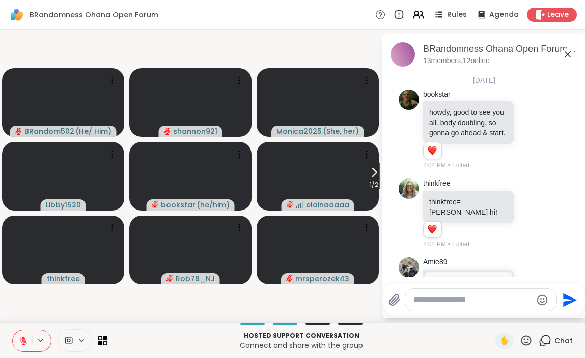
scroll to position [1531, 0]
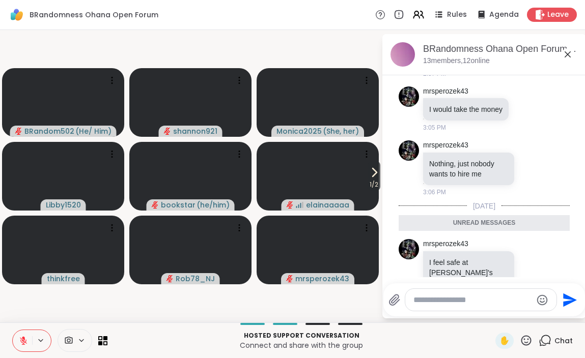
click at [564, 57] on icon at bounding box center [567, 54] width 12 height 12
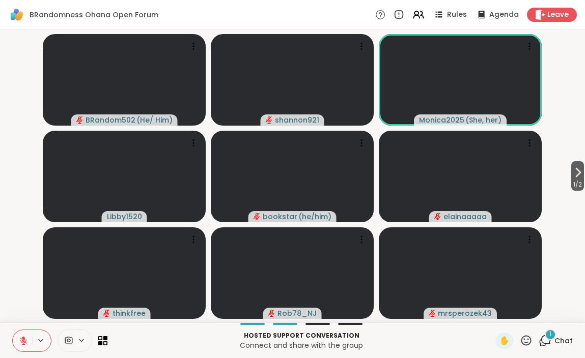
click at [553, 338] on div "1" at bounding box center [549, 334] width 11 height 11
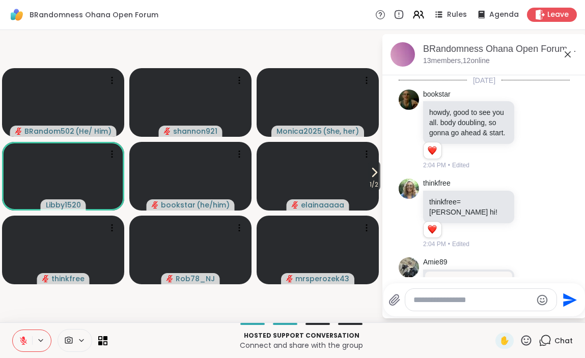
scroll to position [1647, 0]
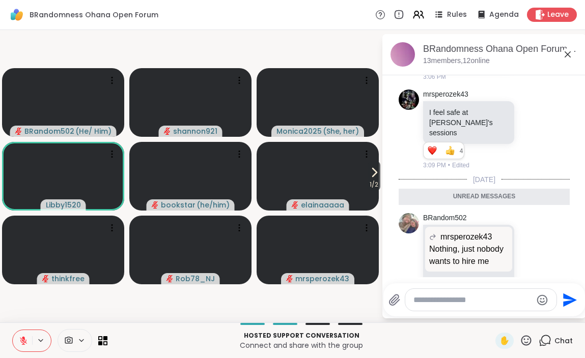
click at [568, 53] on icon at bounding box center [567, 54] width 6 height 6
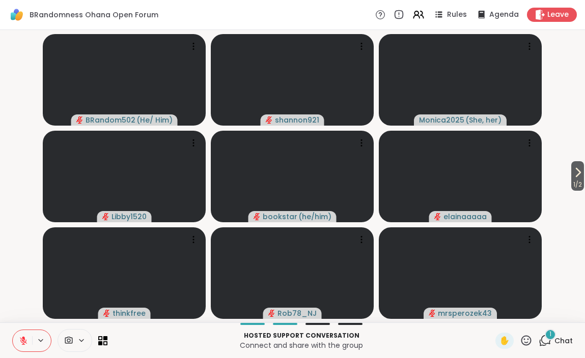
click at [556, 336] on span "Chat" at bounding box center [563, 341] width 18 height 10
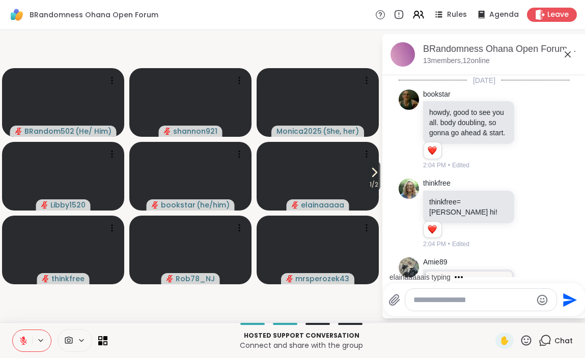
scroll to position [1732, 0]
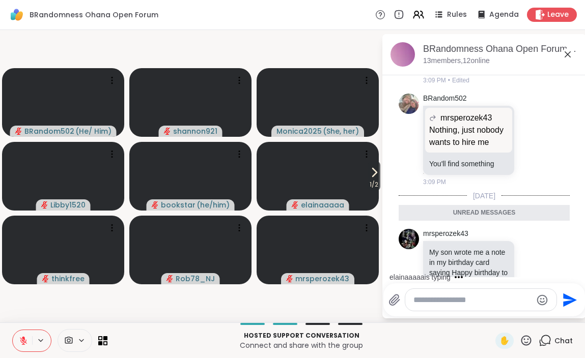
click at [567, 53] on icon at bounding box center [567, 54] width 6 height 6
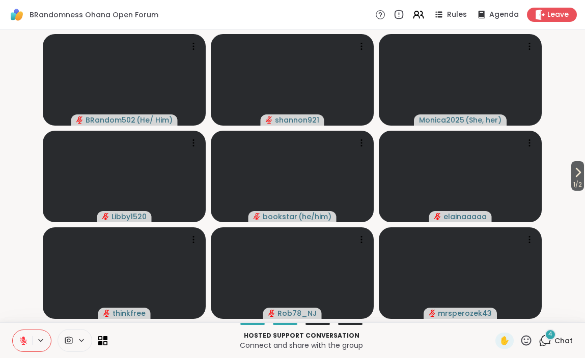
click at [550, 338] on span "4" at bounding box center [550, 334] width 4 height 9
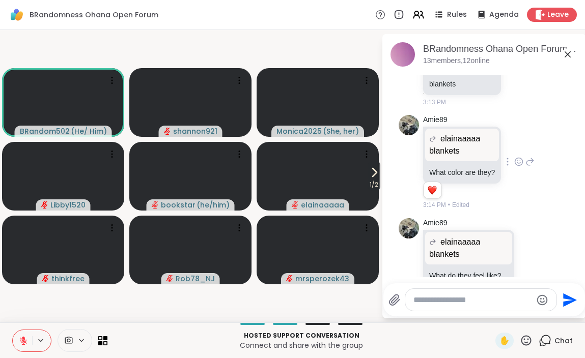
scroll to position [2419, 0]
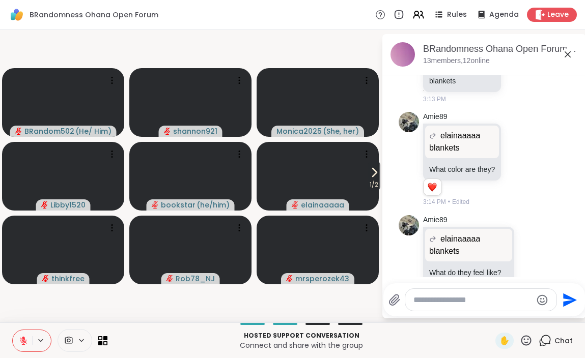
click at [523, 341] on icon at bounding box center [525, 340] width 13 height 13
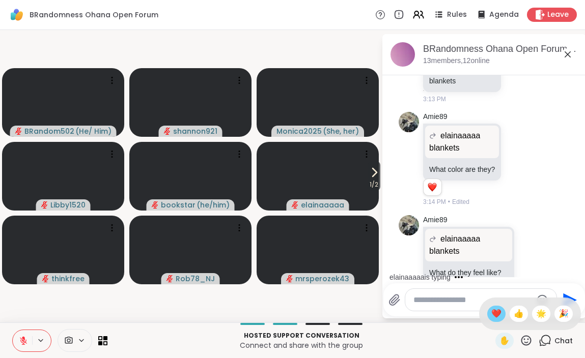
click at [501, 314] on span "❤️" at bounding box center [496, 314] width 10 height 12
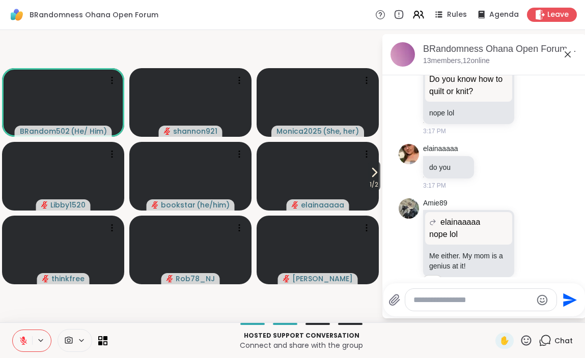
scroll to position [3560, 0]
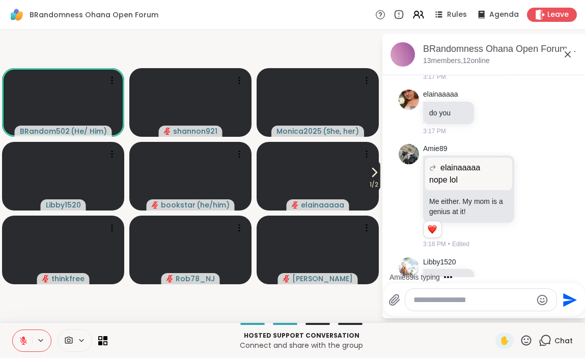
click at [371, 172] on icon at bounding box center [374, 172] width 12 height 12
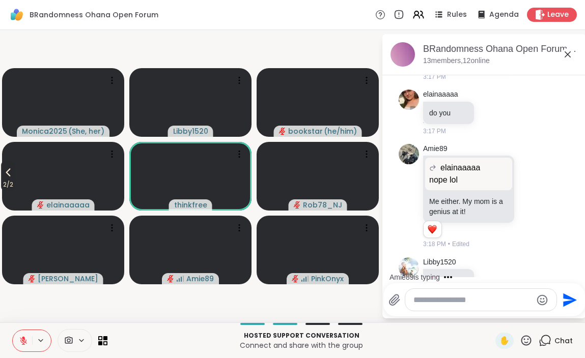
click at [10, 175] on icon at bounding box center [8, 173] width 5 height 8
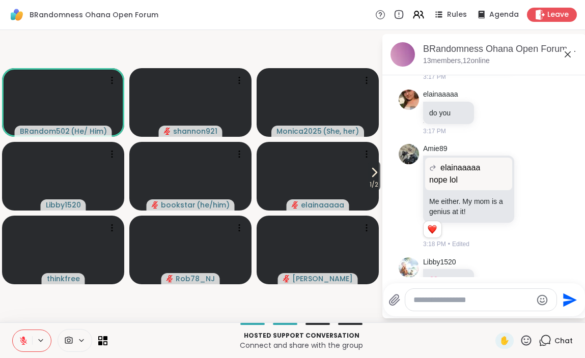
scroll to position [3447, 0]
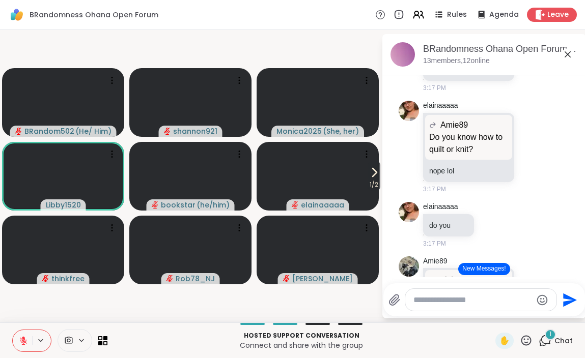
click at [551, 337] on span "1" at bounding box center [550, 334] width 2 height 9
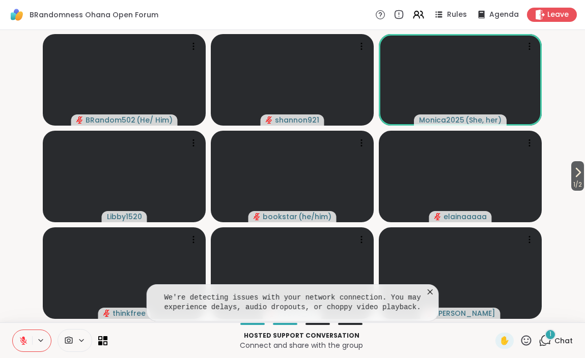
click at [428, 290] on icon at bounding box center [430, 292] width 10 height 10
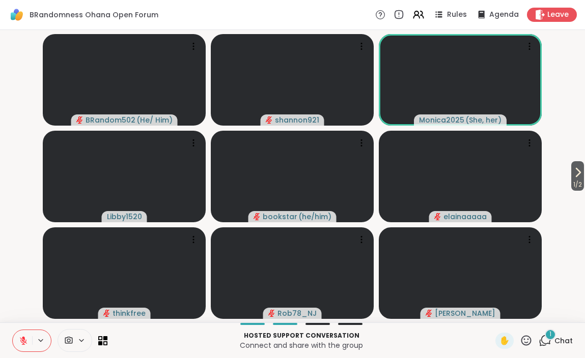
click at [556, 336] on div "1" at bounding box center [549, 334] width 11 height 11
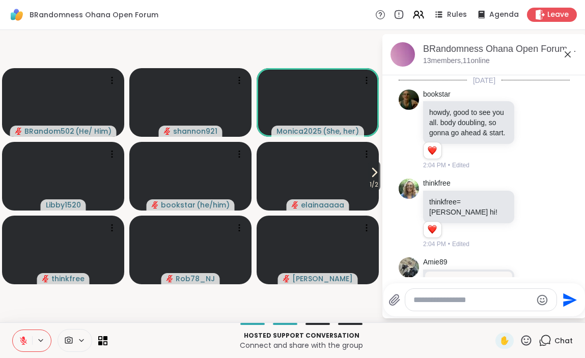
scroll to position [3648, 0]
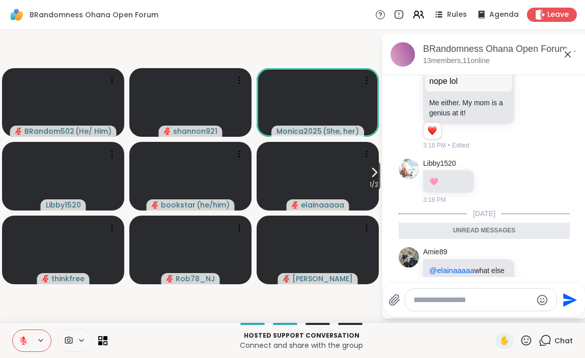
click at [568, 54] on icon at bounding box center [567, 54] width 12 height 12
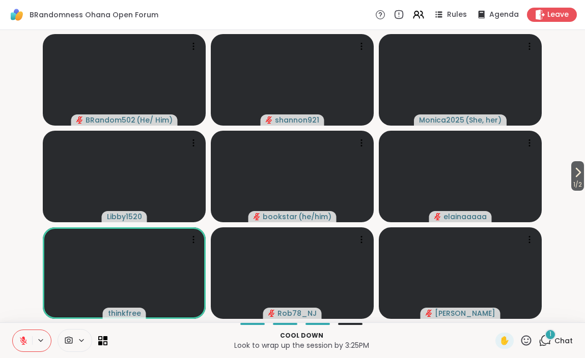
click at [547, 337] on div "1" at bounding box center [549, 334] width 11 height 11
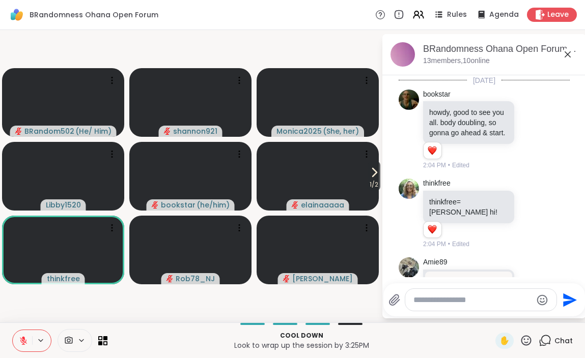
scroll to position [3759, 0]
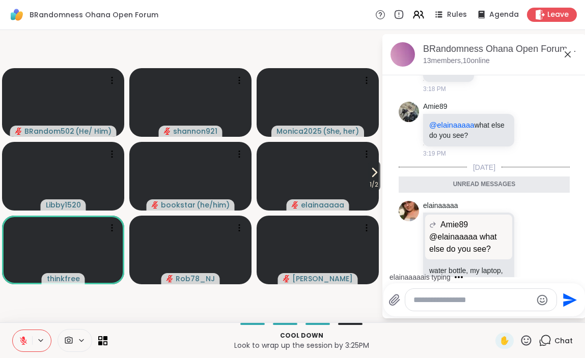
click at [567, 55] on icon at bounding box center [567, 54] width 12 height 12
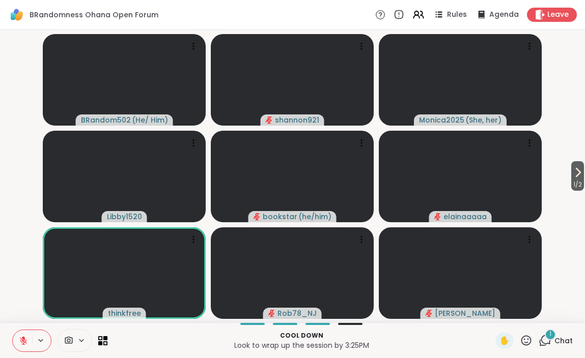
click at [551, 335] on span "1" at bounding box center [550, 334] width 2 height 9
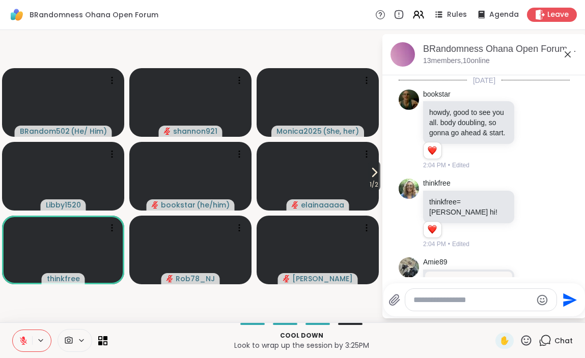
scroll to position [3824, 0]
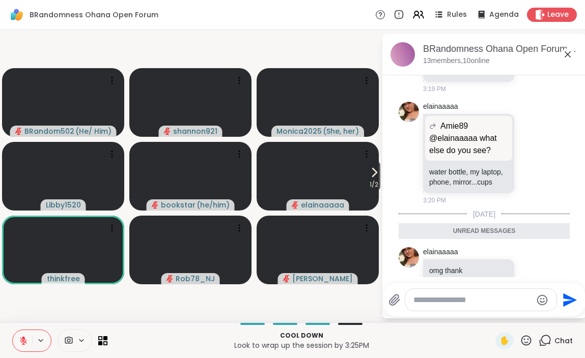
click at [566, 55] on icon at bounding box center [567, 54] width 6 height 6
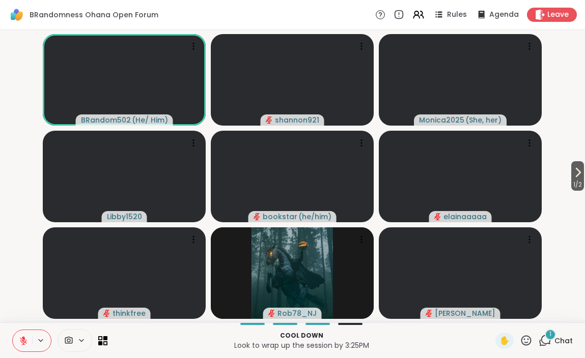
click at [550, 341] on icon at bounding box center [546, 339] width 10 height 9
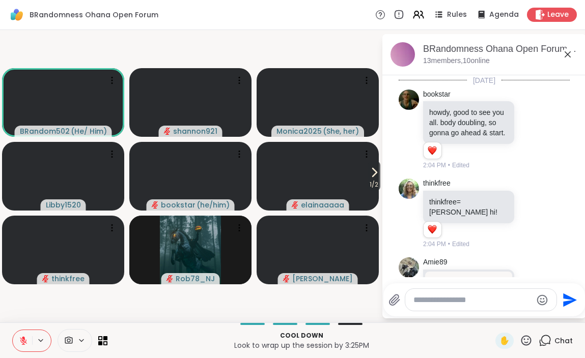
scroll to position [3951, 0]
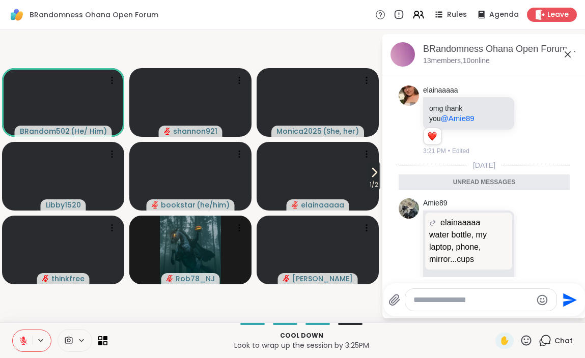
click at [569, 58] on icon at bounding box center [567, 54] width 12 height 12
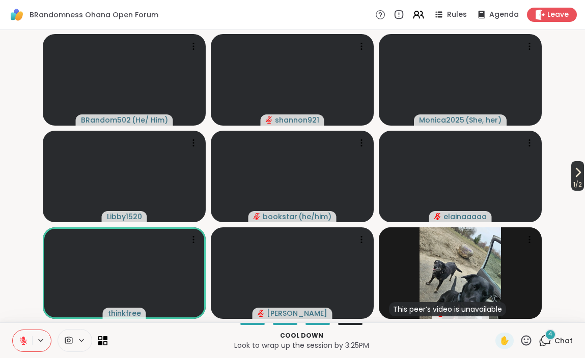
click at [571, 176] on icon at bounding box center [577, 172] width 12 height 12
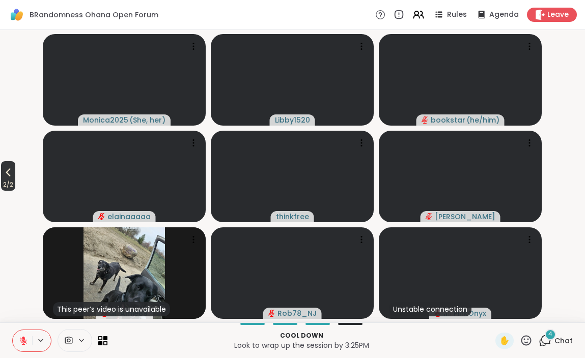
click at [15, 182] on span "2 / 2" at bounding box center [8, 185] width 14 height 12
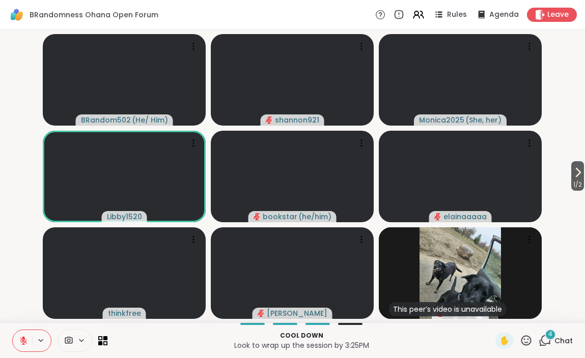
click at [548, 343] on icon at bounding box center [546, 339] width 10 height 9
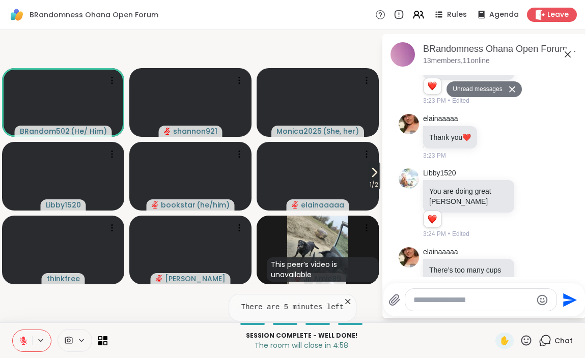
scroll to position [4247, 0]
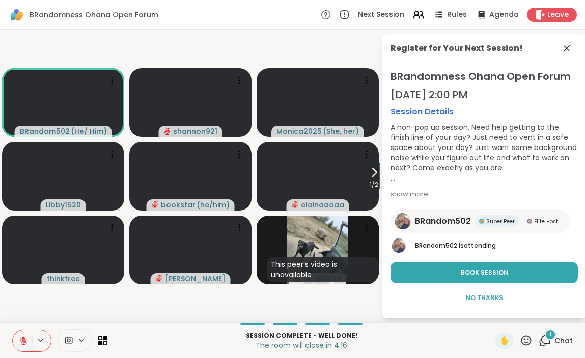
click at [547, 335] on div "1" at bounding box center [549, 334] width 11 height 11
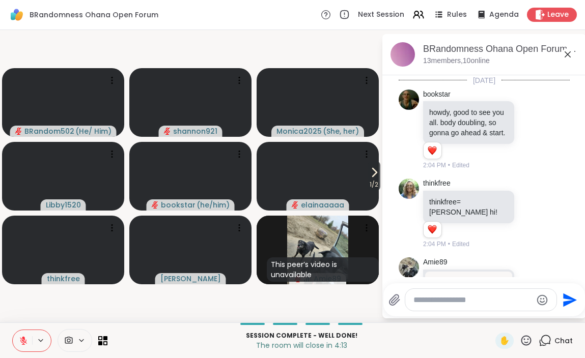
scroll to position [4282, 0]
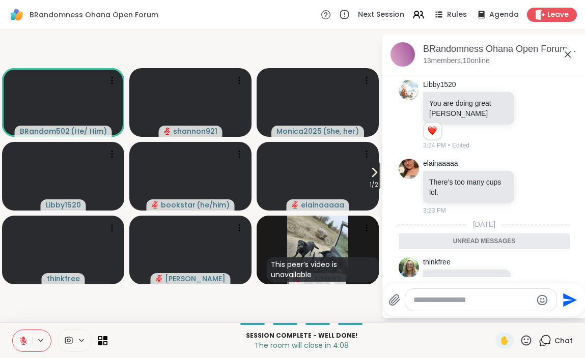
click at [566, 59] on icon at bounding box center [567, 54] width 12 height 12
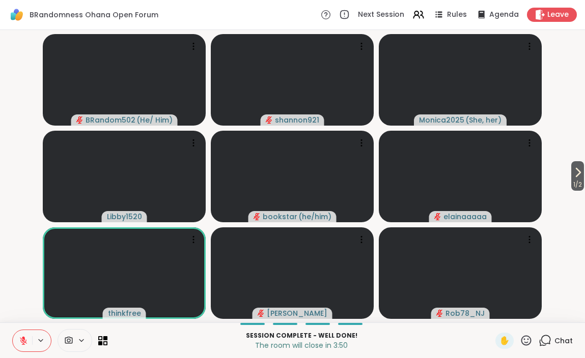
click at [32, 284] on video-player-container "1 / 2 BRandom502 ( He/ Him ) shannon921 Monica2025 ( She, her ) Libby1520 books…" at bounding box center [292, 176] width 572 height 284
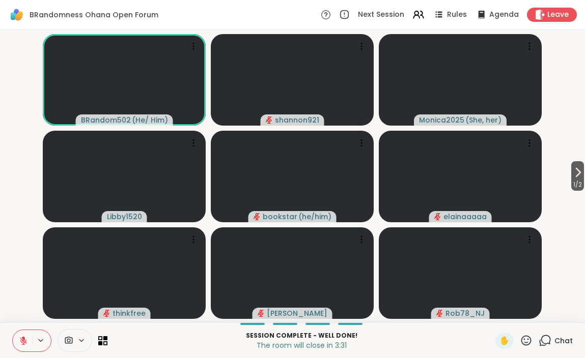
click at [22, 343] on icon at bounding box center [23, 340] width 9 height 9
click at [21, 335] on button at bounding box center [22, 340] width 19 height 21
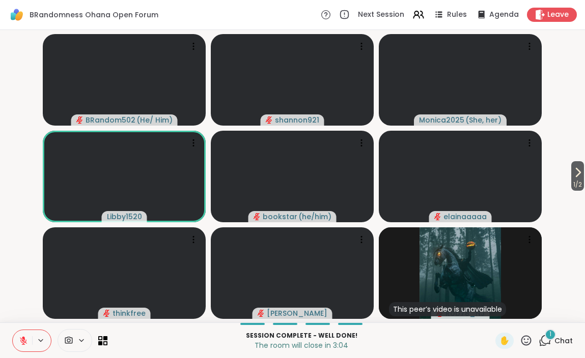
click at [547, 338] on div "1" at bounding box center [549, 334] width 11 height 11
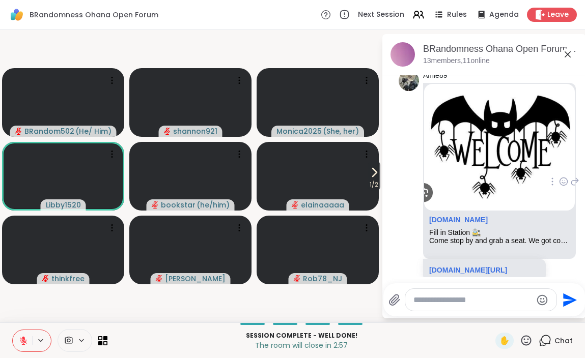
scroll to position [4533, 0]
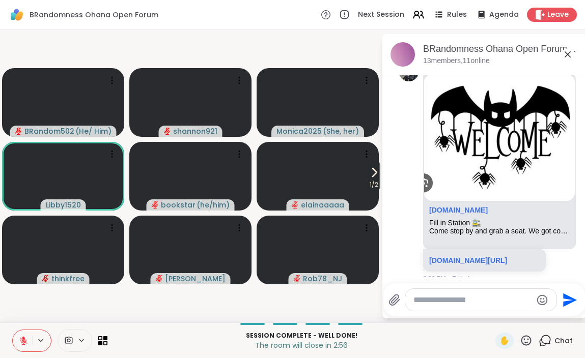
click at [566, 54] on icon at bounding box center [567, 54] width 6 height 6
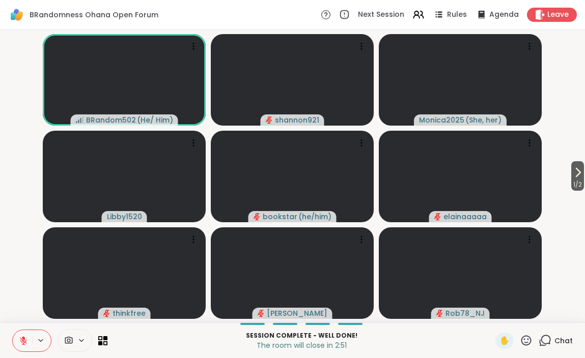
click at [526, 339] on icon at bounding box center [525, 340] width 13 height 13
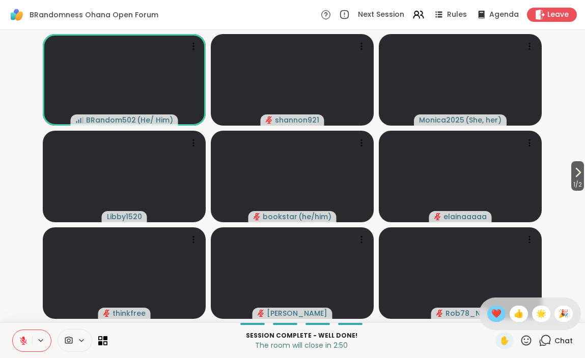
click at [501, 312] on span "❤️" at bounding box center [496, 314] width 10 height 12
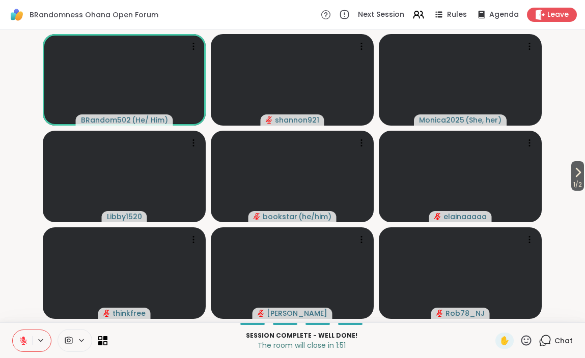
click at [522, 336] on icon at bounding box center [525, 340] width 13 height 13
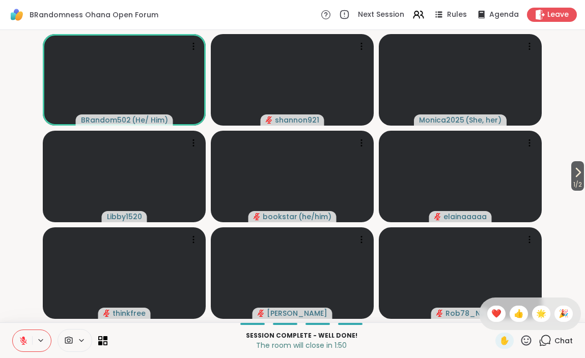
click at [522, 336] on icon at bounding box center [525, 340] width 13 height 13
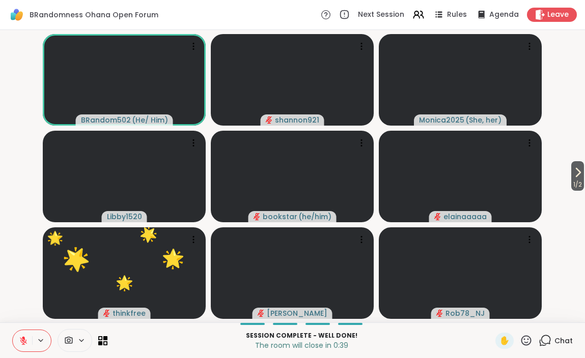
click at [525, 340] on icon at bounding box center [525, 340] width 13 height 13
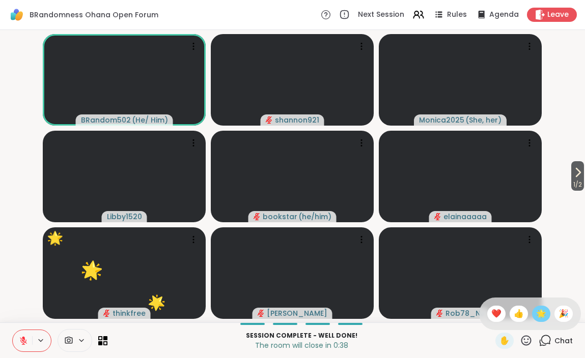
click at [544, 315] on span "🌟" at bounding box center [541, 314] width 10 height 12
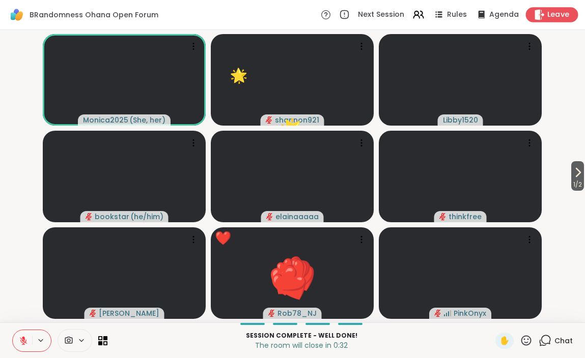
click at [551, 15] on span "Leave" at bounding box center [558, 15] width 22 height 11
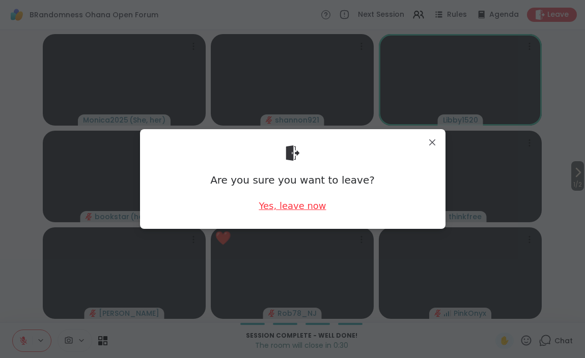
click at [297, 209] on div "Yes, leave now" at bounding box center [291, 205] width 67 height 13
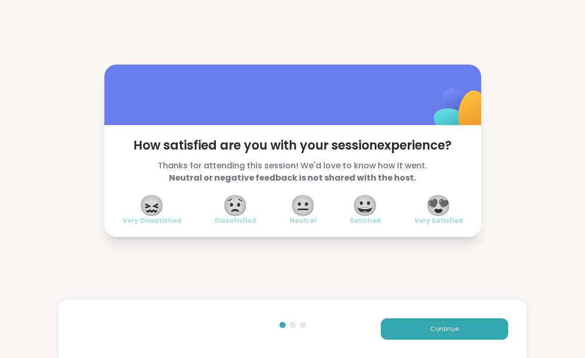
click at [441, 202] on span "😍" at bounding box center [437, 205] width 25 height 18
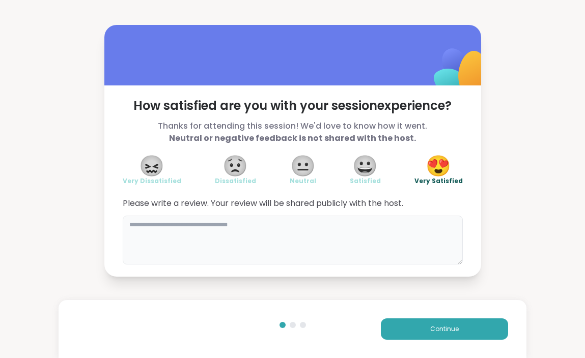
click at [405, 226] on textarea at bounding box center [293, 240] width 340 height 49
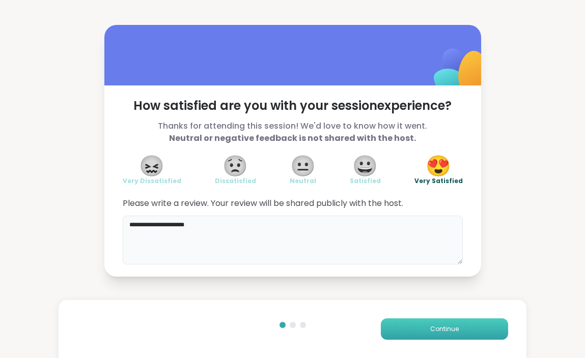
type textarea "**********"
click at [458, 328] on span "Continue" at bounding box center [444, 329] width 28 height 9
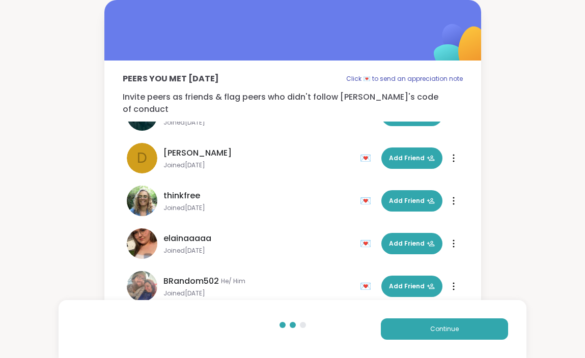
scroll to position [330, 0]
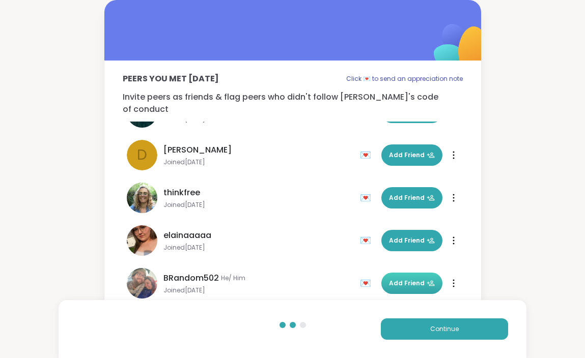
click at [405, 279] on span "Add Friend" at bounding box center [412, 283] width 46 height 9
click at [452, 328] on span "Continue" at bounding box center [444, 329] width 28 height 9
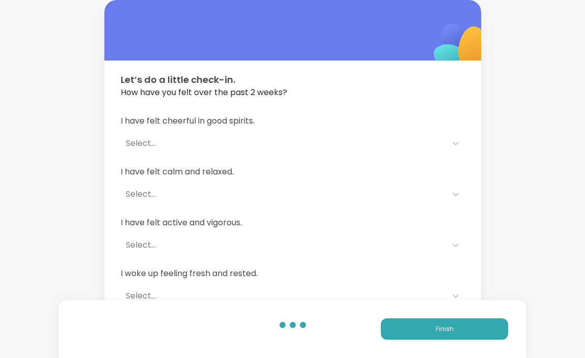
click at [380, 138] on div "Select..." at bounding box center [283, 143] width 315 height 12
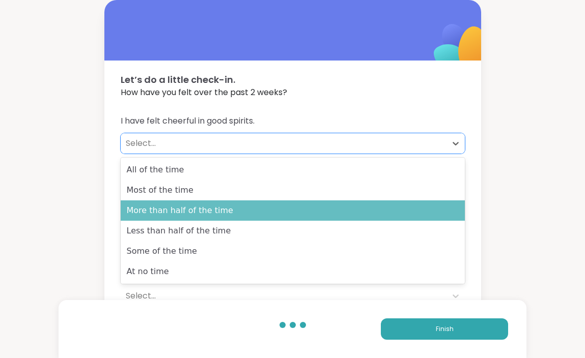
click at [353, 207] on div "More than half of the time" at bounding box center [293, 210] width 344 height 20
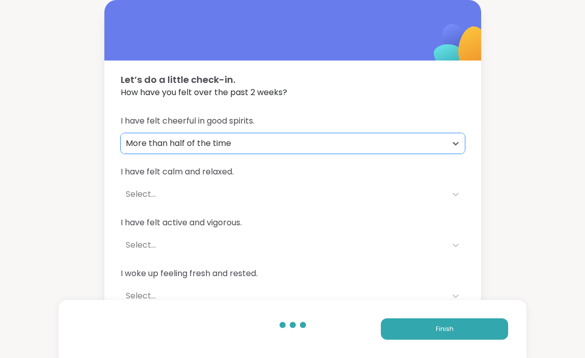
click at [341, 189] on div "Select..." at bounding box center [283, 194] width 315 height 12
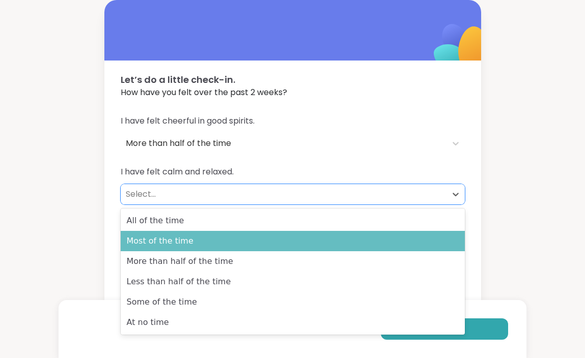
click at [328, 251] on div "Most of the time" at bounding box center [293, 241] width 344 height 20
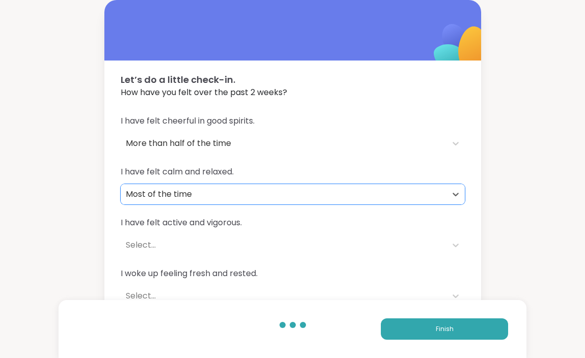
click at [326, 198] on div "Most of the time" at bounding box center [283, 194] width 315 height 12
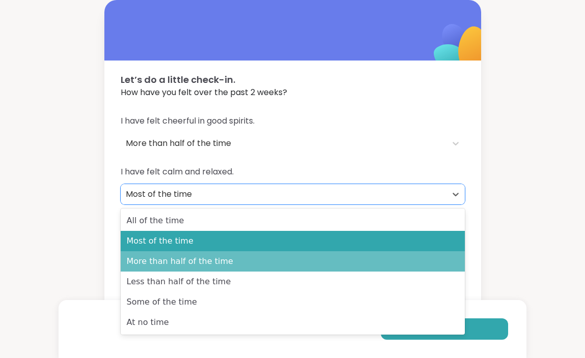
click at [308, 260] on div "More than half of the time" at bounding box center [293, 261] width 344 height 20
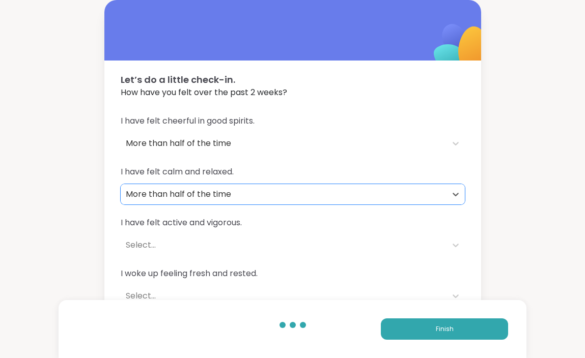
click at [308, 243] on div "Select..." at bounding box center [283, 245] width 315 height 12
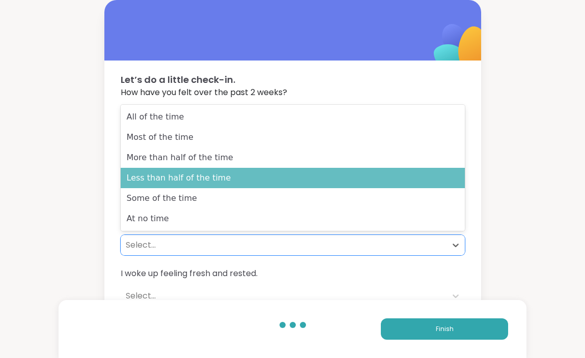
click at [303, 175] on div "Less than half of the time" at bounding box center [293, 178] width 344 height 20
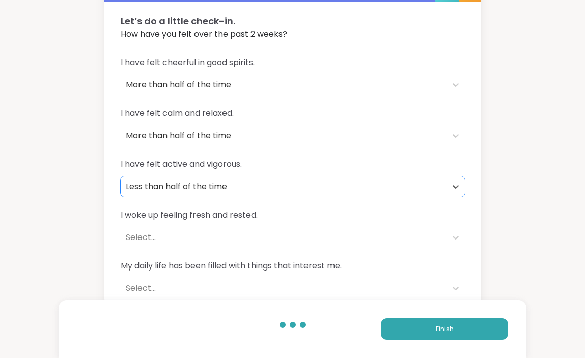
scroll to position [68, 0]
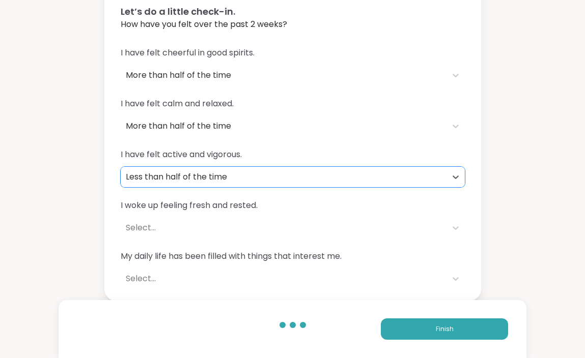
click at [282, 218] on div "Select..." at bounding box center [284, 228] width 326 height 20
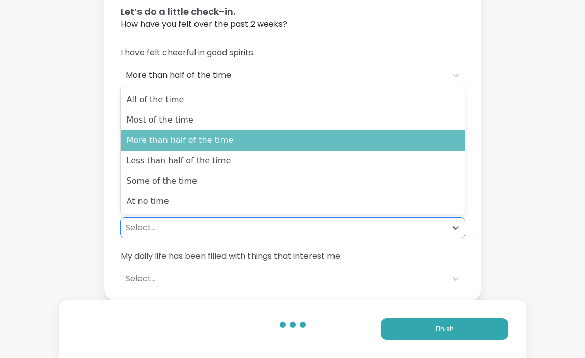
click at [291, 135] on div "More than half of the time" at bounding box center [293, 140] width 344 height 20
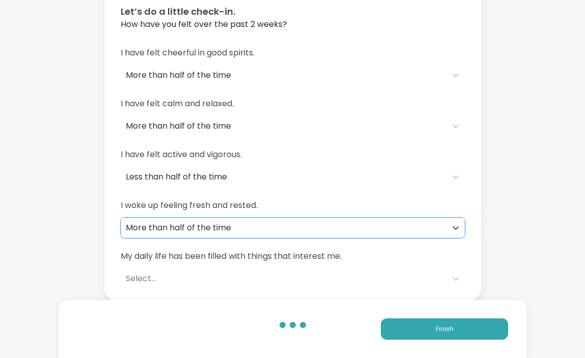
click at [257, 275] on div "Select..." at bounding box center [283, 279] width 315 height 12
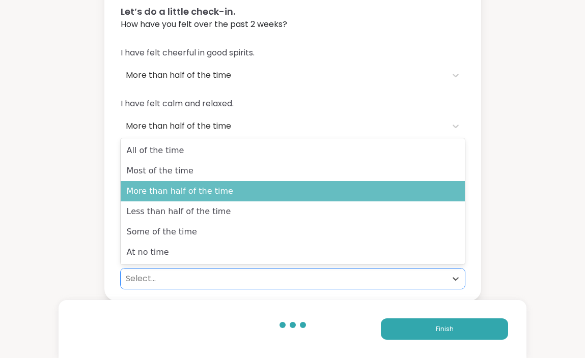
click at [261, 189] on div "More than half of the time" at bounding box center [293, 191] width 344 height 20
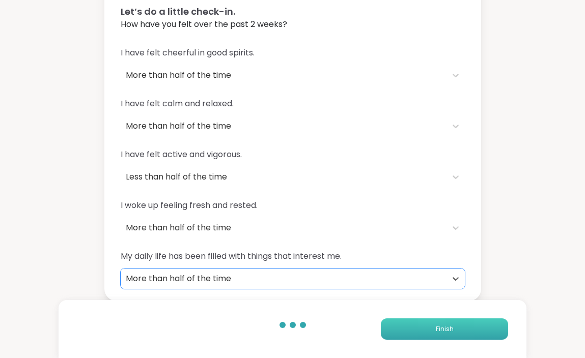
click at [404, 330] on button "Finish" at bounding box center [444, 328] width 127 height 21
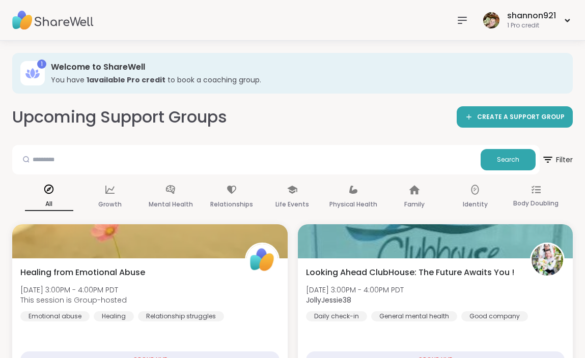
click at [69, 21] on img at bounding box center [52, 21] width 81 height 36
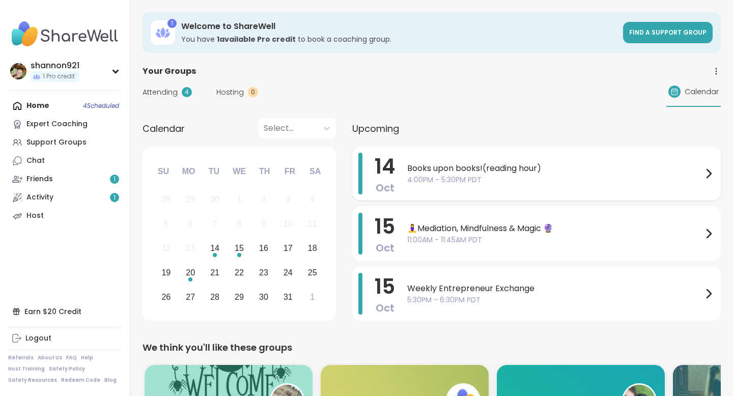
click at [480, 159] on div "Books upon books!(reading hour) 4:00PM - 5:30PM PDT" at bounding box center [560, 174] width 307 height 42
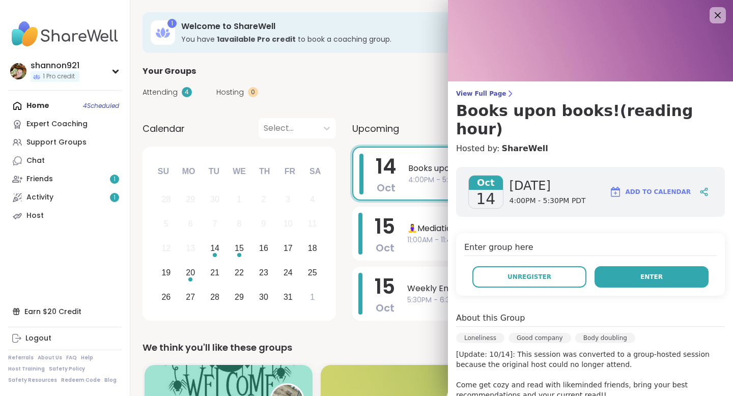
click at [650, 272] on span "Enter" at bounding box center [651, 276] width 22 height 9
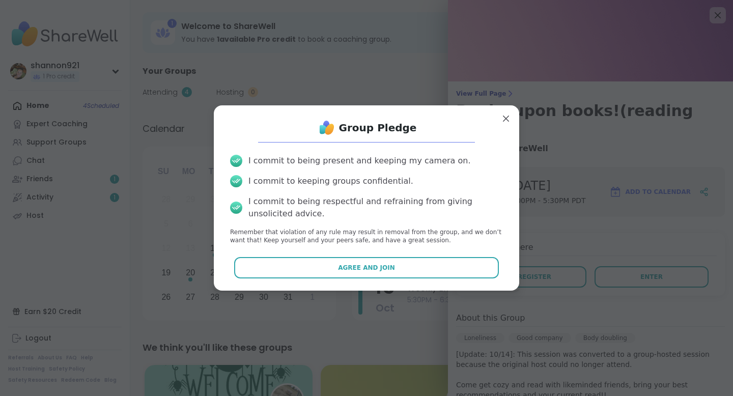
click at [446, 254] on div "Group Pledge I commit to being present and keeping my camera on. I commit to ke…" at bounding box center [366, 197] width 289 height 169
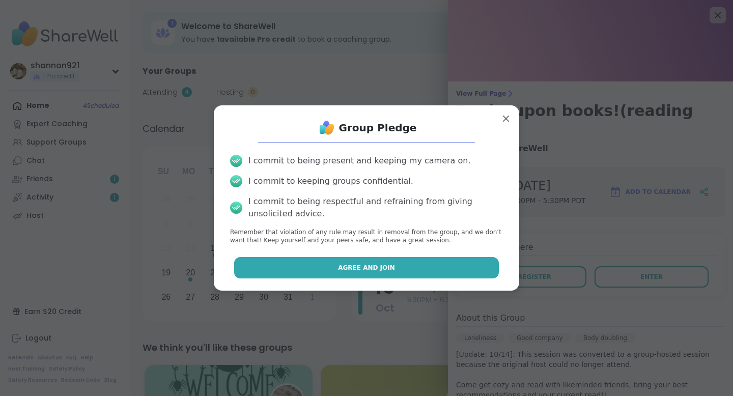
click at [442, 264] on button "Agree and Join" at bounding box center [366, 267] width 265 height 21
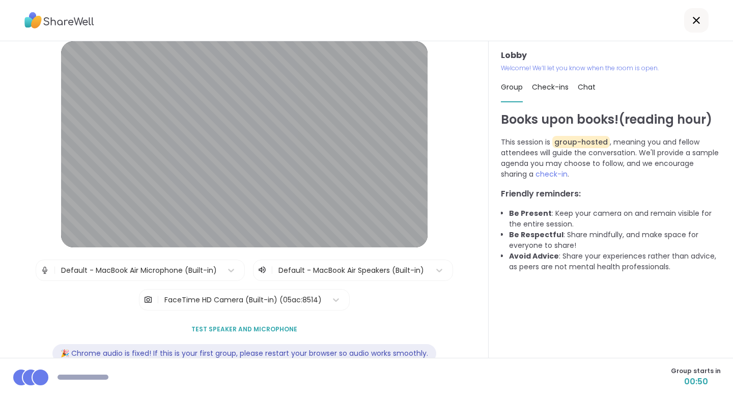
scroll to position [9, 0]
click at [556, 90] on span "Check-ins 1" at bounding box center [556, 87] width 49 height 10
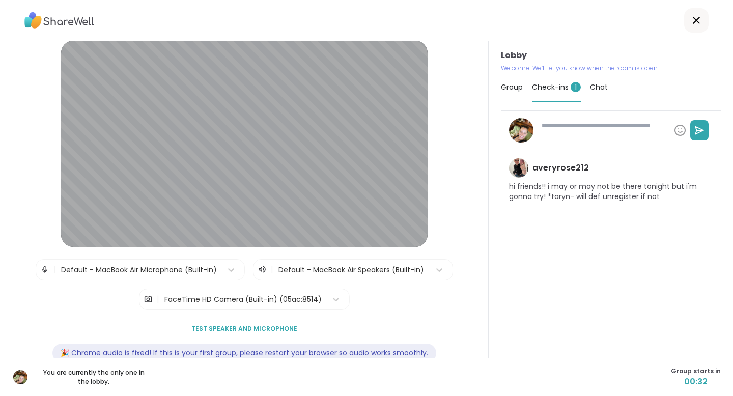
click at [556, 90] on span "Check-ins 1" at bounding box center [556, 87] width 49 height 10
type textarea "*"
click at [556, 90] on span "Check-ins 1" at bounding box center [556, 87] width 49 height 10
click at [517, 84] on span "Group" at bounding box center [512, 87] width 22 height 10
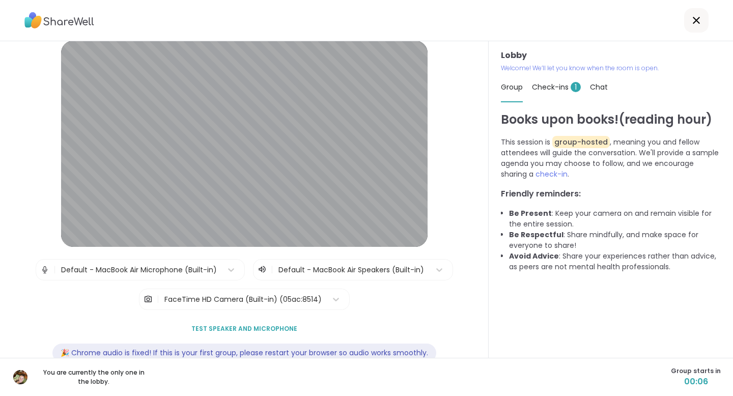
scroll to position [34, 0]
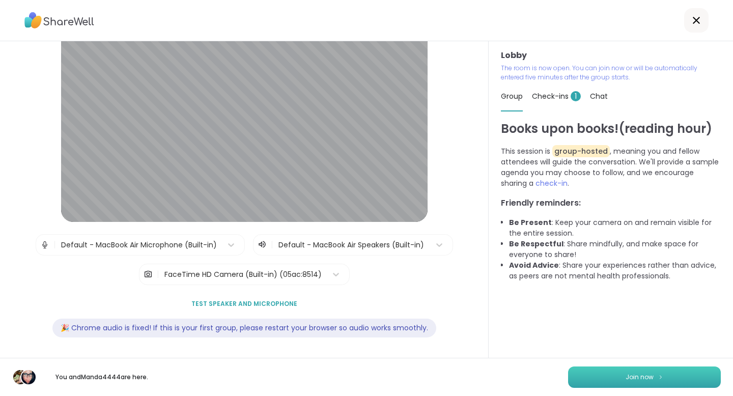
click at [659, 371] on button "Join now" at bounding box center [644, 376] width 153 height 21
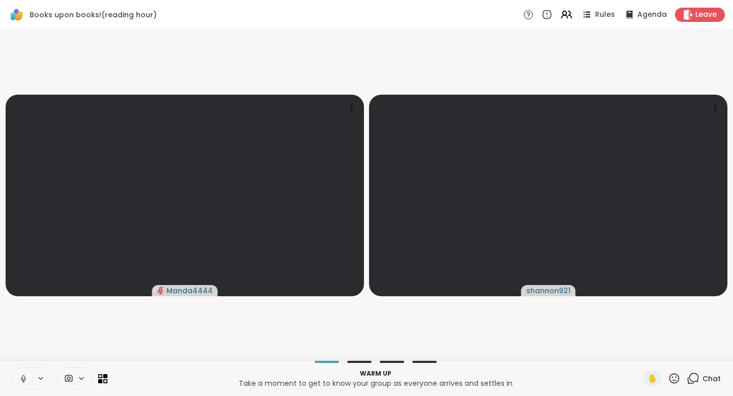
click at [22, 376] on icon at bounding box center [23, 378] width 9 height 9
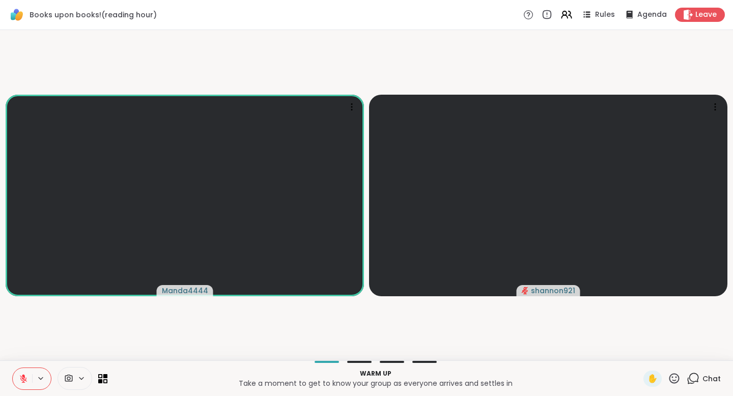
click at [19, 371] on button at bounding box center [22, 378] width 19 height 21
click at [23, 381] on icon at bounding box center [23, 381] width 1 height 2
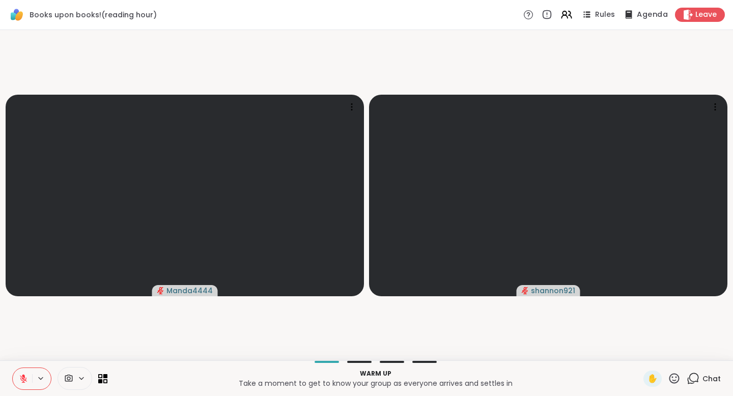
click at [636, 12] on div "Agenda" at bounding box center [645, 14] width 46 height 13
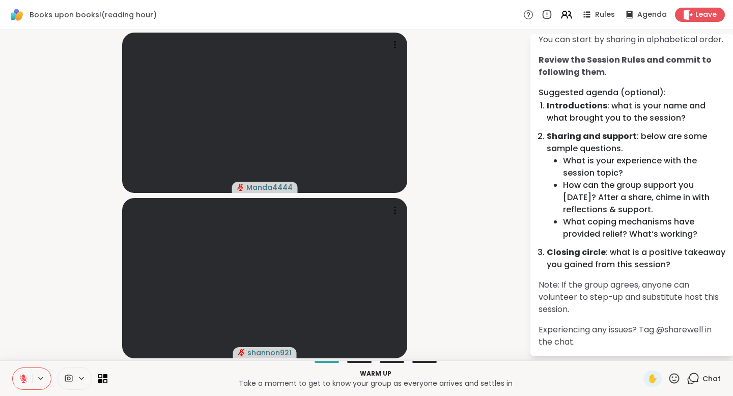
scroll to position [0, 0]
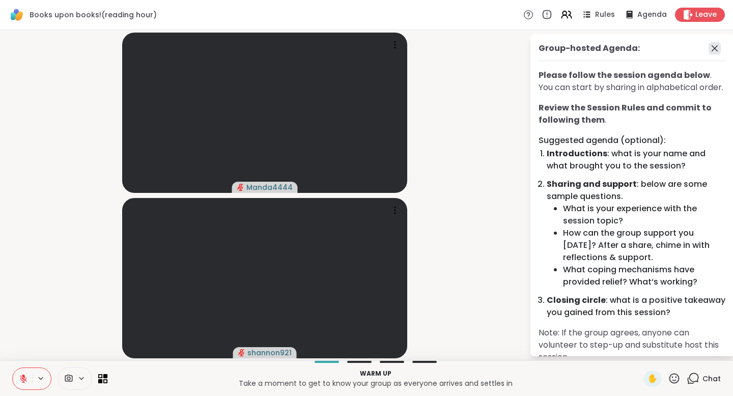
click at [713, 48] on icon at bounding box center [714, 48] width 12 height 12
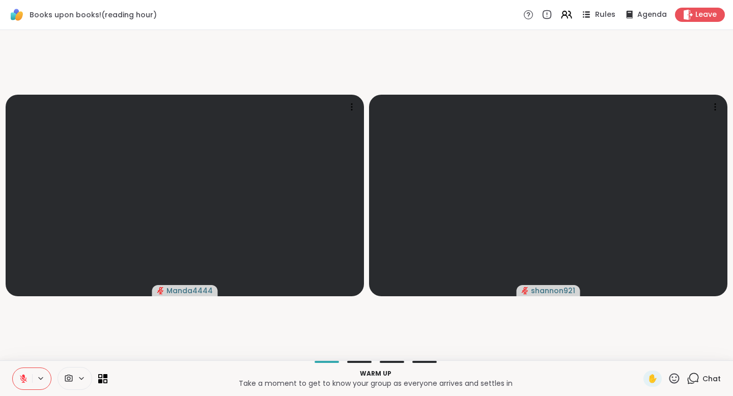
click at [599, 10] on span "Rules" at bounding box center [605, 15] width 21 height 11
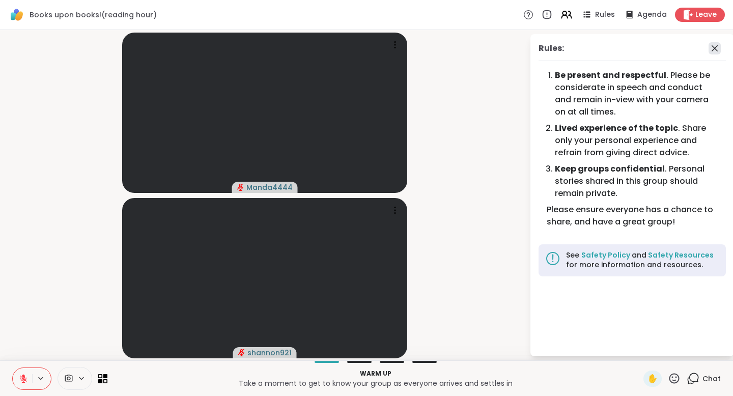
click at [713, 49] on icon at bounding box center [714, 48] width 6 height 6
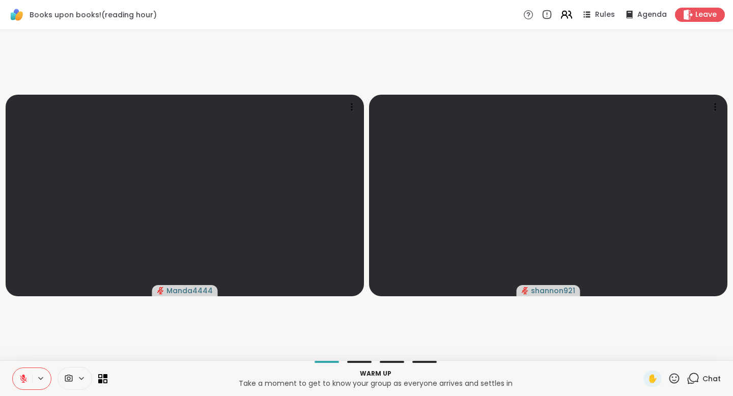
click at [566, 14] on icon at bounding box center [564, 13] width 4 height 4
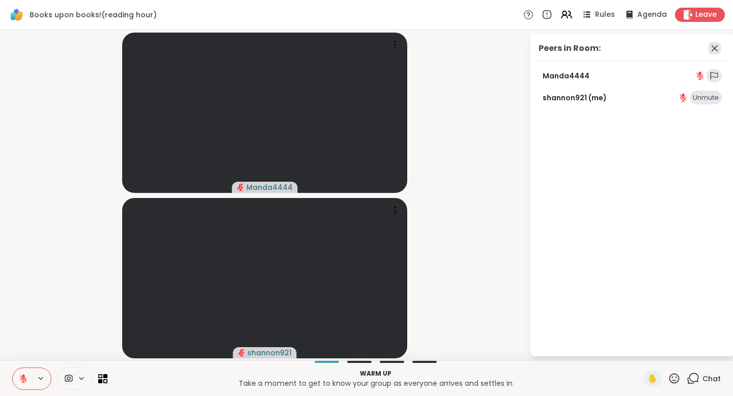
click at [717, 47] on icon at bounding box center [714, 48] width 12 height 12
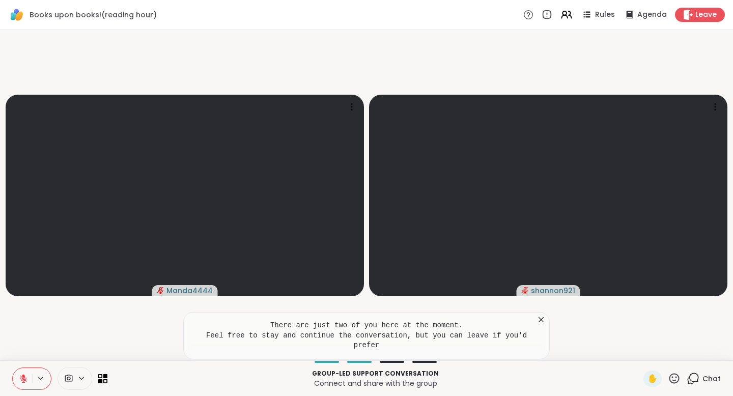
click at [541, 320] on icon at bounding box center [540, 319] width 5 height 5
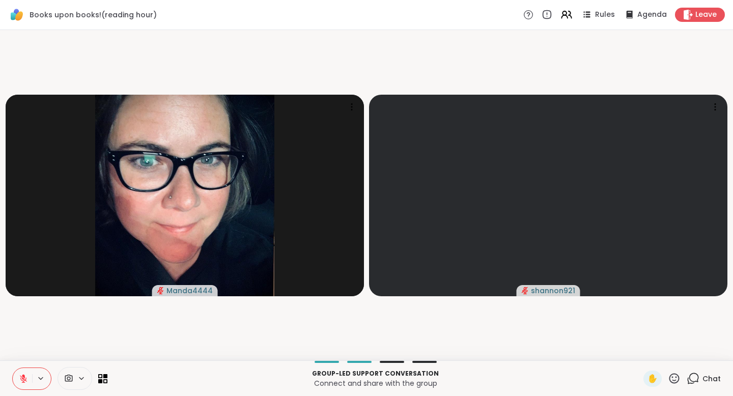
click at [22, 375] on icon at bounding box center [23, 376] width 3 height 4
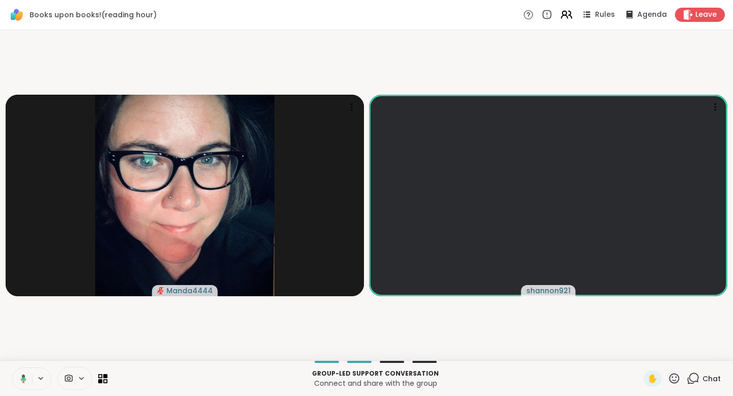
click at [565, 16] on icon at bounding box center [566, 14] width 13 height 13
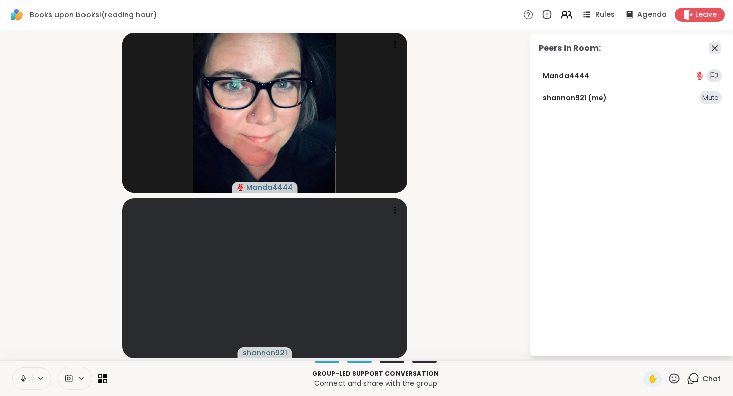
click at [714, 45] on icon at bounding box center [714, 48] width 12 height 12
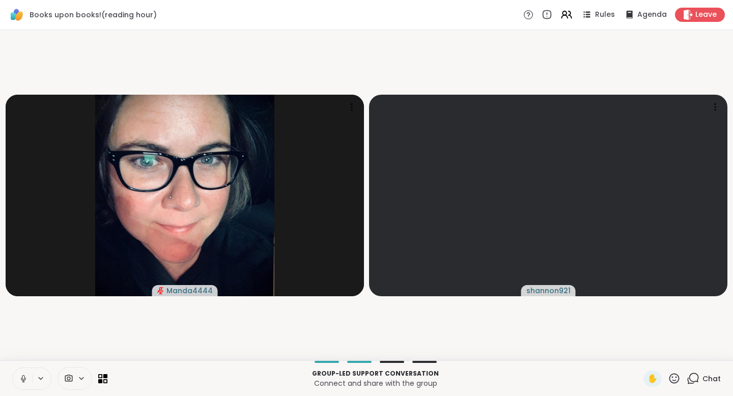
click at [22, 372] on button at bounding box center [22, 378] width 19 height 21
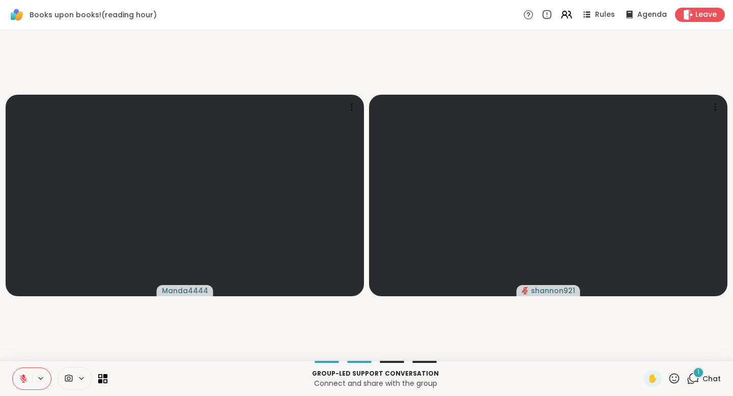
click at [701, 375] on div "1" at bounding box center [697, 372] width 11 height 11
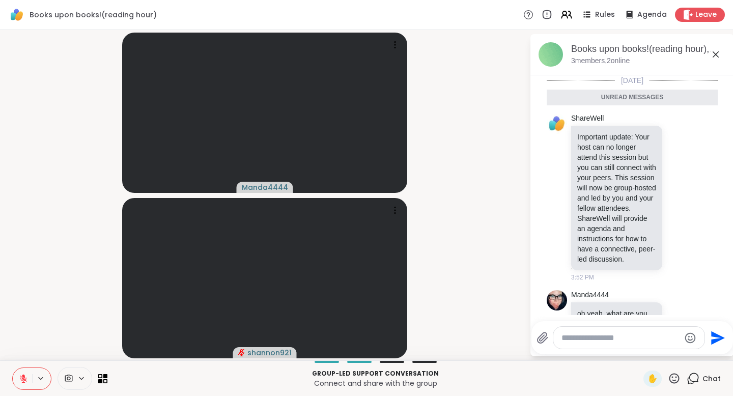
scroll to position [46, 0]
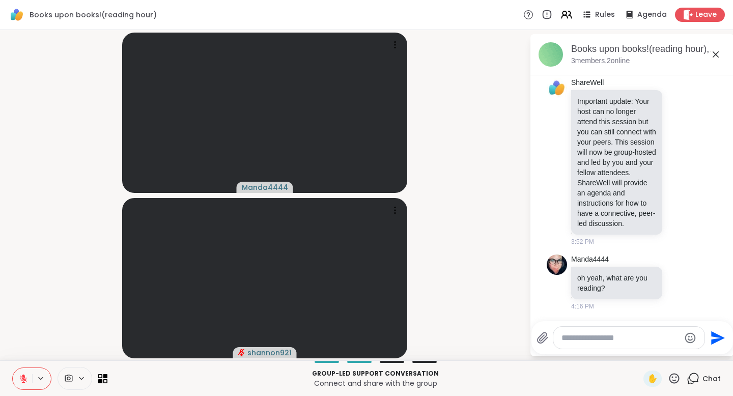
click at [635, 345] on div at bounding box center [628, 338] width 151 height 22
click at [636, 342] on div at bounding box center [628, 338] width 151 height 22
click at [631, 342] on div at bounding box center [628, 338] width 151 height 22
click at [630, 338] on textarea "Type your message" at bounding box center [620, 338] width 119 height 10
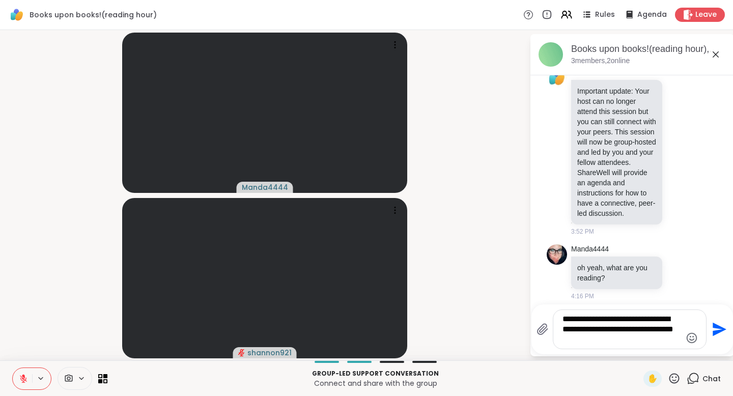
type textarea "**********"
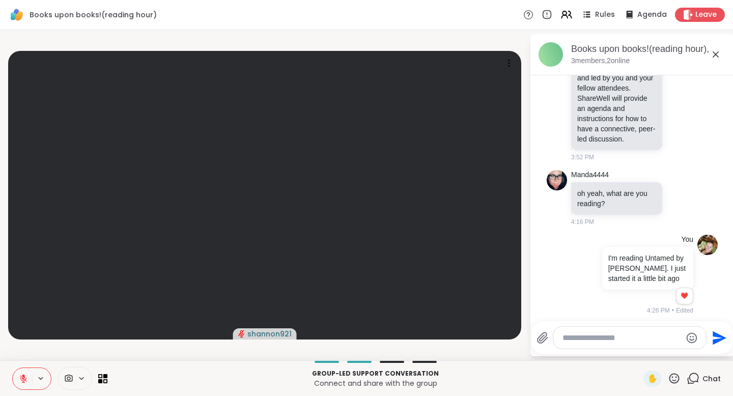
scroll to position [110, 0]
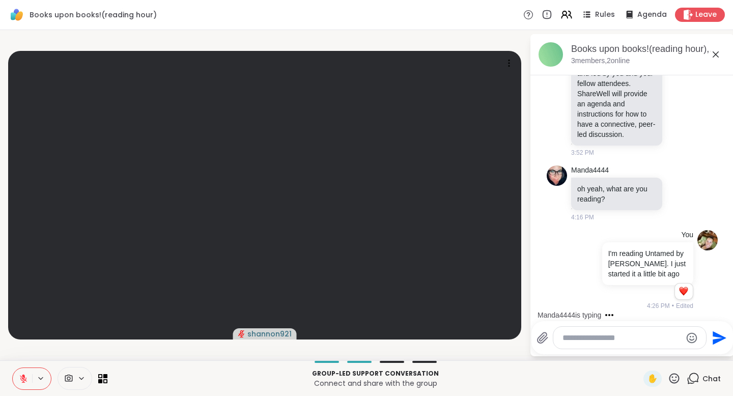
click at [716, 56] on icon at bounding box center [715, 54] width 12 height 12
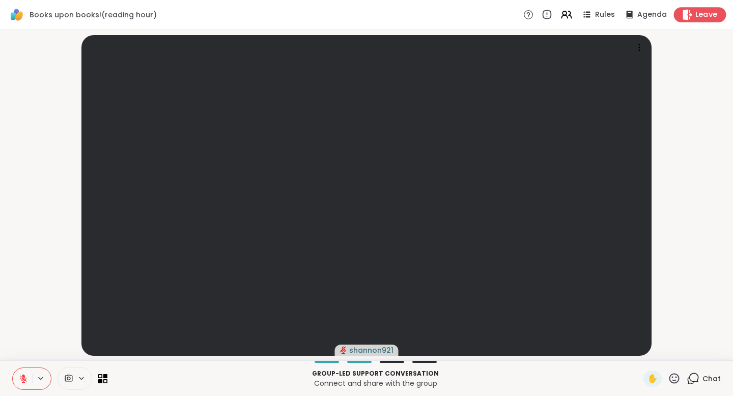
click at [697, 17] on span "Leave" at bounding box center [706, 15] width 22 height 11
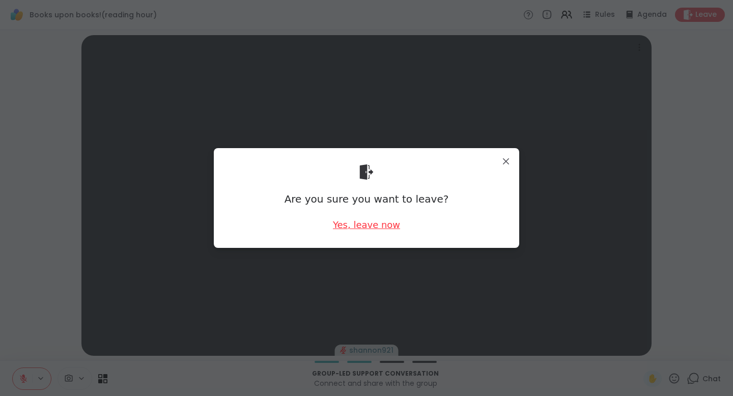
click at [363, 226] on div "Yes, leave now" at bounding box center [366, 224] width 67 height 13
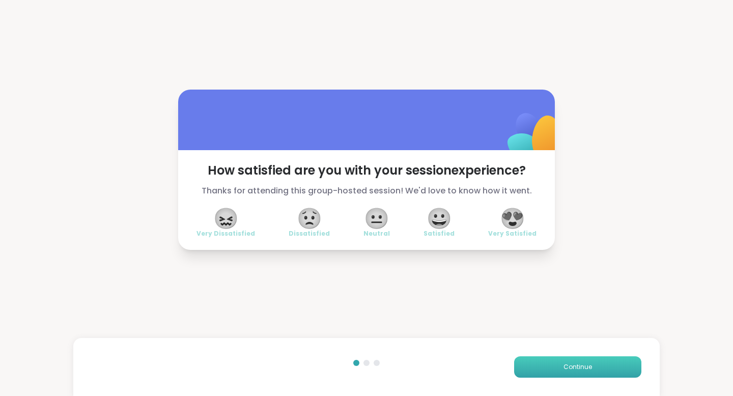
click at [539, 359] on button "Continue" at bounding box center [577, 366] width 127 height 21
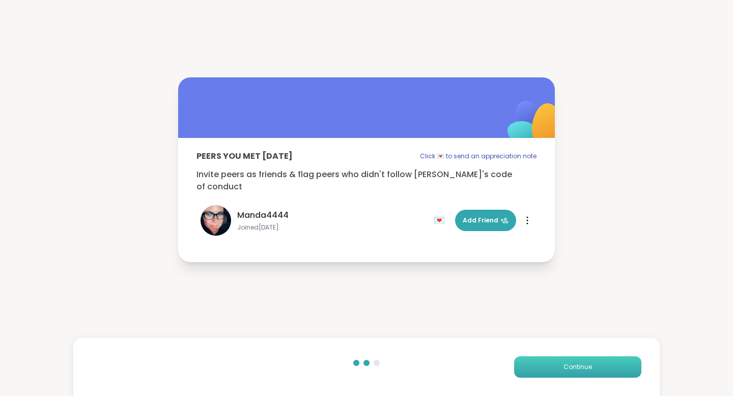
click at [539, 359] on button "Continue" at bounding box center [577, 366] width 127 height 21
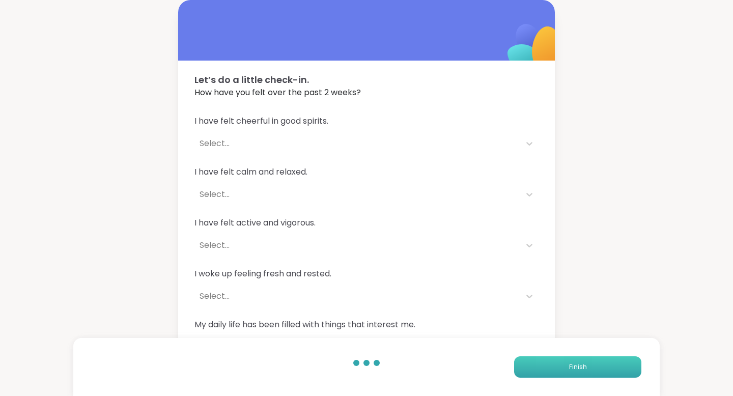
click at [539, 359] on button "Finish" at bounding box center [577, 366] width 127 height 21
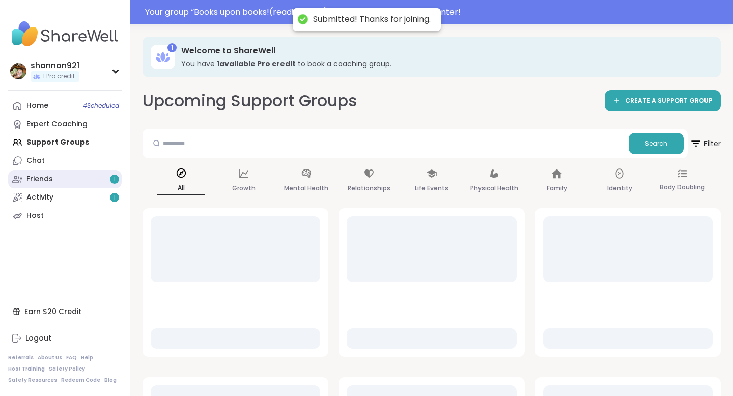
click at [33, 178] on div "Friends 1" at bounding box center [39, 179] width 26 height 10
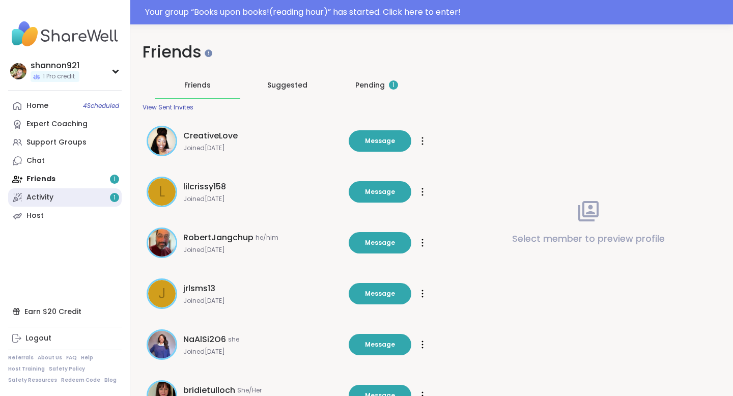
click at [62, 199] on link "Activity 1" at bounding box center [64, 197] width 113 height 18
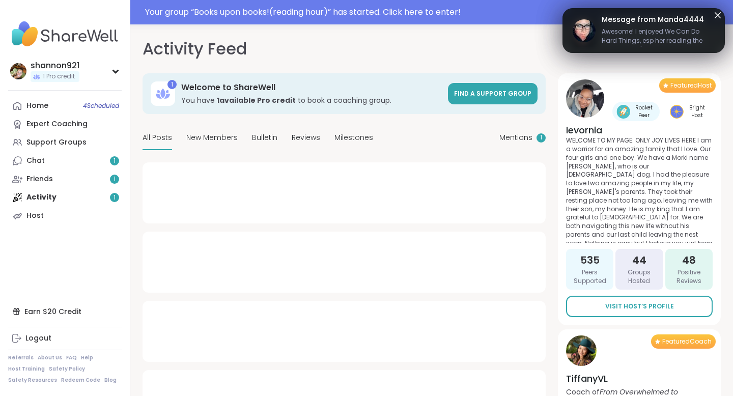
type textarea "*"
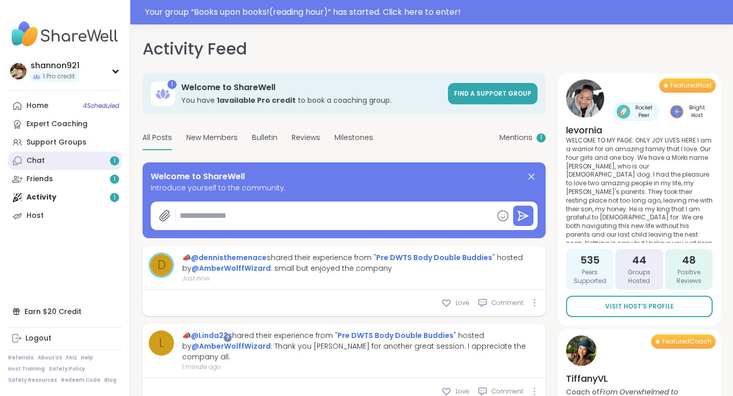
click at [54, 159] on link "Chat 1" at bounding box center [64, 161] width 113 height 18
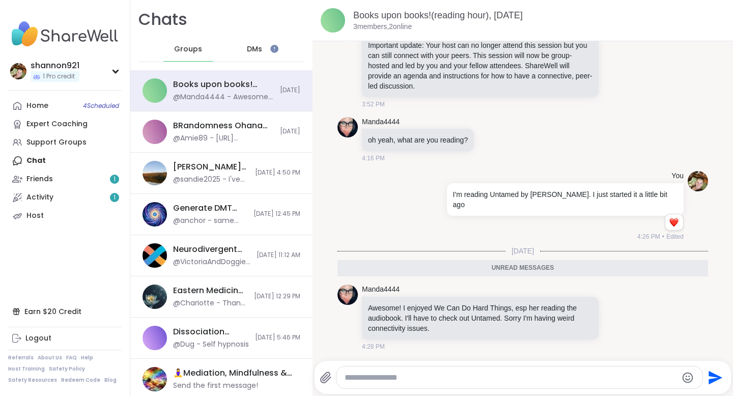
click at [422, 376] on textarea "Type your message" at bounding box center [510, 377] width 332 height 10
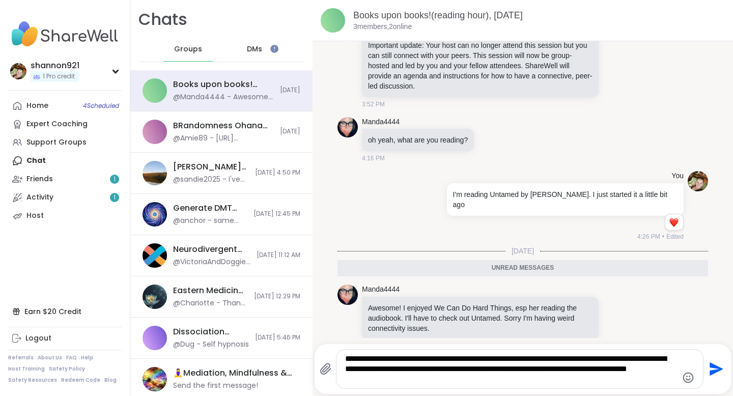
drag, startPoint x: 666, startPoint y: 371, endPoint x: 650, endPoint y: 371, distance: 16.8
click at [650, 371] on textarea "**********" at bounding box center [511, 369] width 332 height 31
click at [584, 386] on div "**********" at bounding box center [519, 368] width 366 height 39
click at [583, 373] on textarea "**********" at bounding box center [511, 369] width 332 height 31
click at [515, 378] on textarea "**********" at bounding box center [511, 369] width 332 height 31
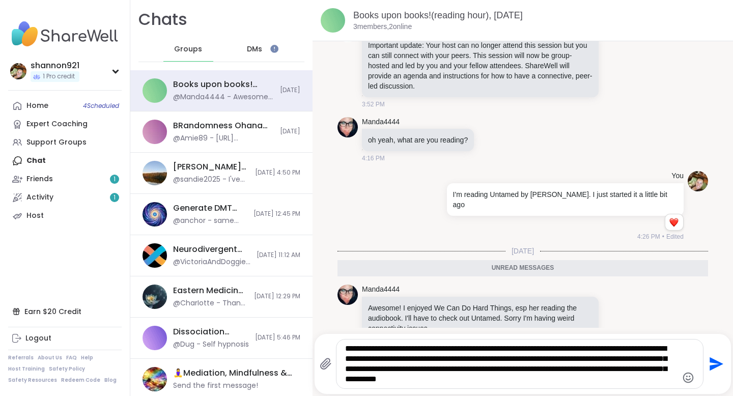
drag, startPoint x: 455, startPoint y: 347, endPoint x: 477, endPoint y: 346, distance: 21.9
click at [477, 346] on textarea "**********" at bounding box center [511, 363] width 332 height 41
drag, startPoint x: 433, startPoint y: 369, endPoint x: 445, endPoint y: 369, distance: 12.2
click at [445, 369] on textarea "**********" at bounding box center [511, 363] width 332 height 41
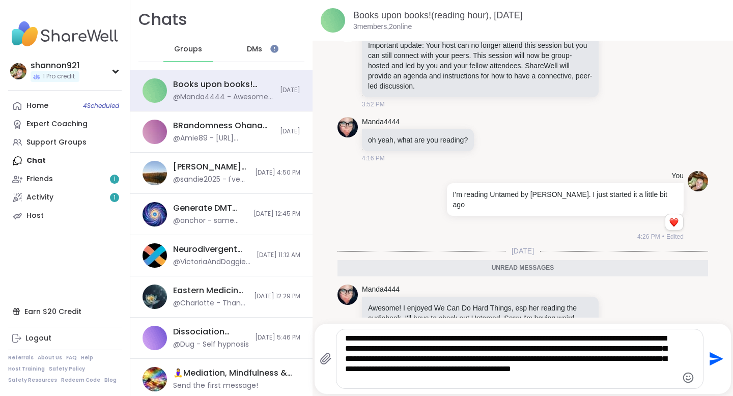
type textarea "**********"
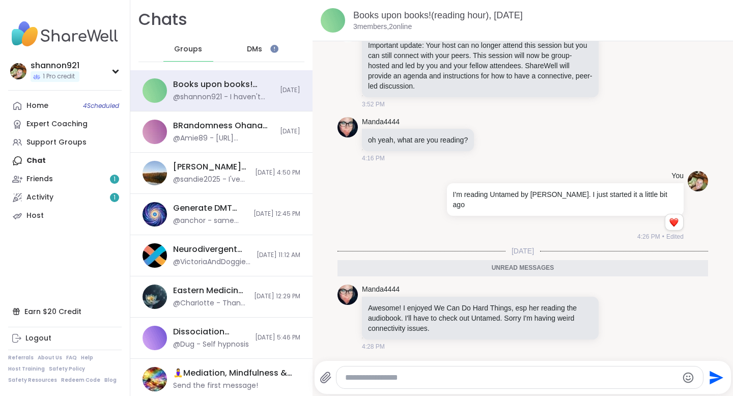
scroll to position [114, 0]
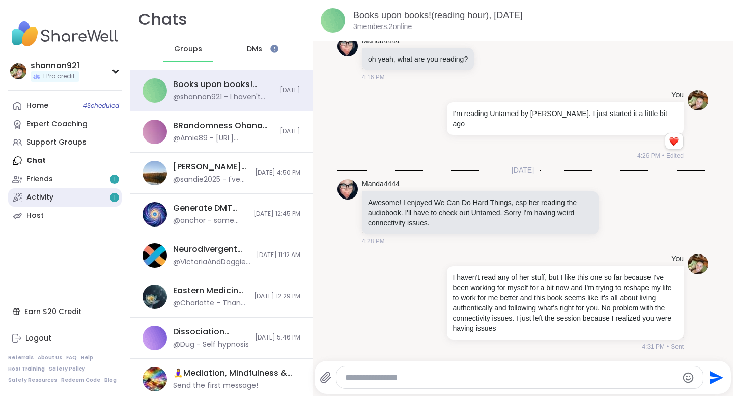
click at [58, 194] on link "Activity 1" at bounding box center [64, 197] width 113 height 18
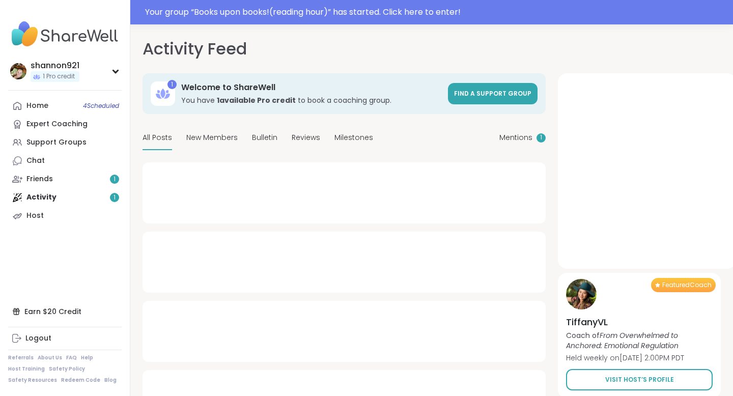
type textarea "*"
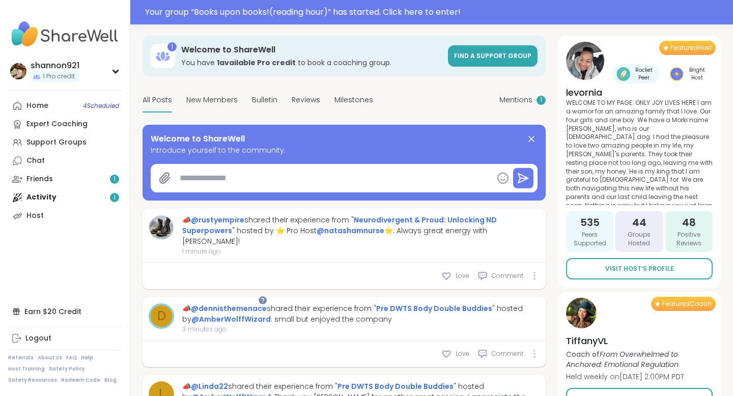
scroll to position [66, 0]
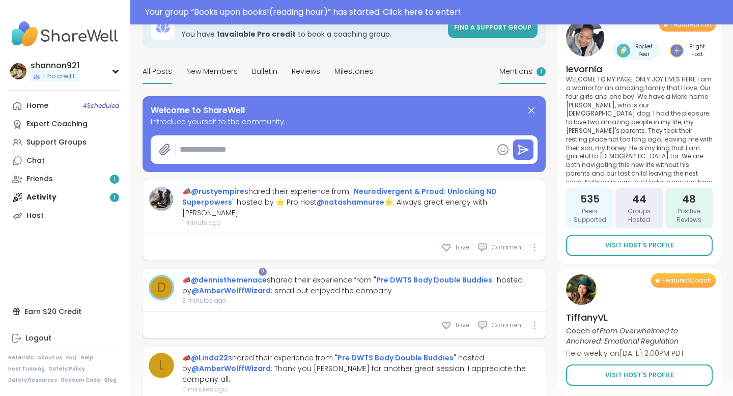
click at [526, 73] on span "Mentions" at bounding box center [515, 71] width 33 height 11
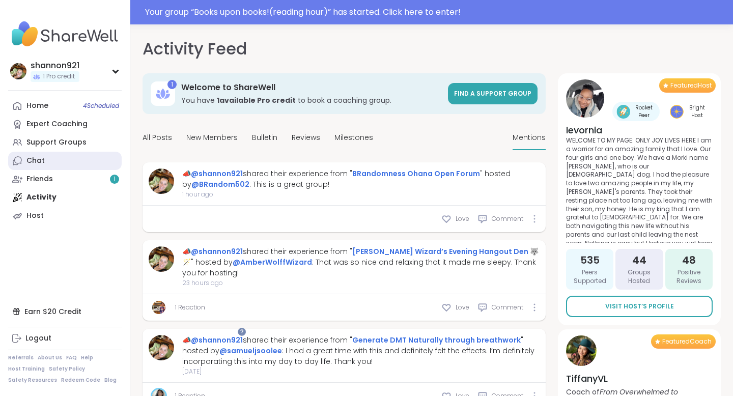
click at [50, 156] on link "Chat" at bounding box center [64, 161] width 113 height 18
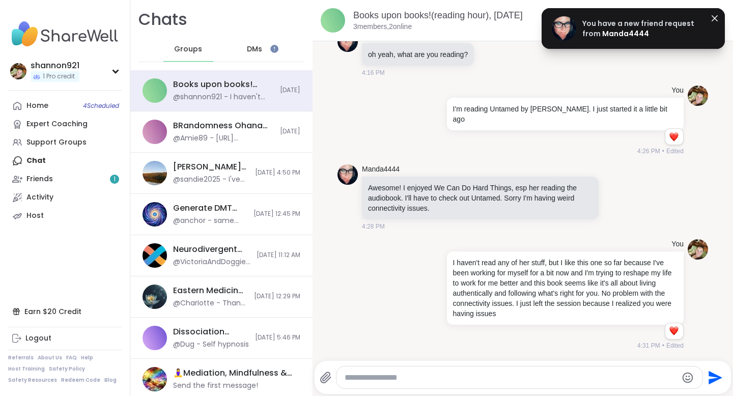
click at [600, 30] on span "You have a new friend request from" at bounding box center [638, 28] width 112 height 20
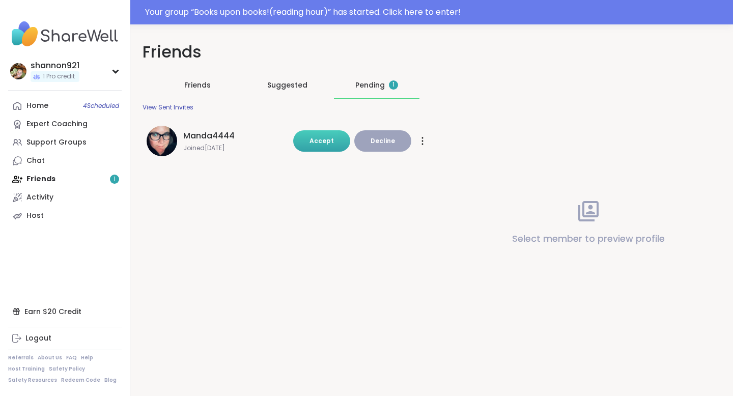
click at [322, 137] on span "Accept" at bounding box center [321, 140] width 24 height 9
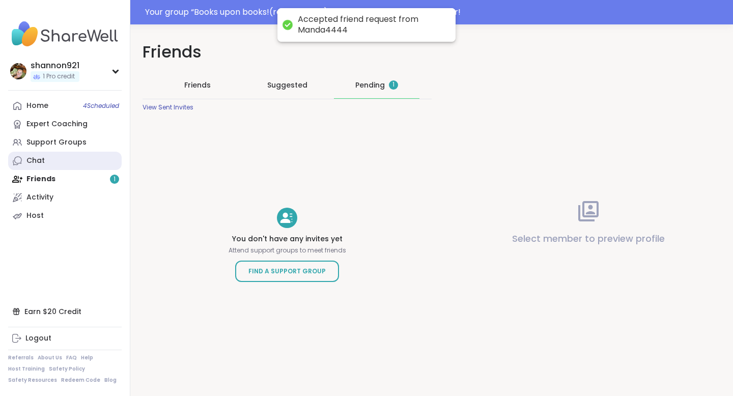
click at [47, 159] on link "Chat" at bounding box center [64, 161] width 113 height 18
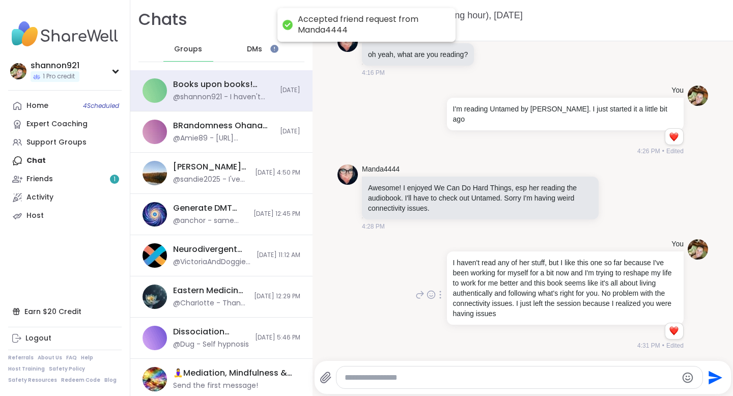
scroll to position [255, 0]
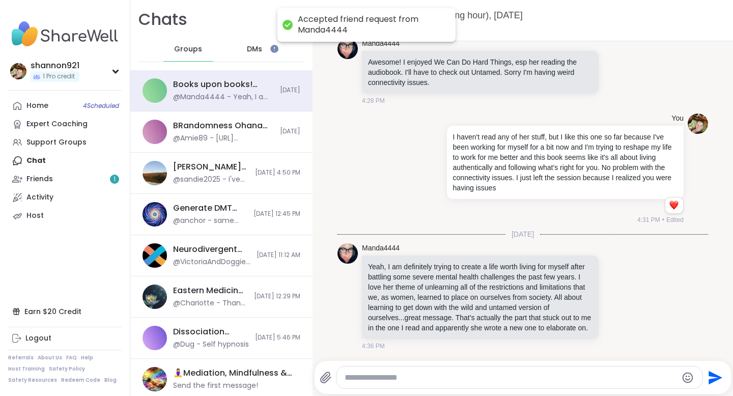
click at [460, 366] on div at bounding box center [519, 377] width 367 height 23
click at [456, 376] on textarea "Type your message" at bounding box center [510, 377] width 332 height 10
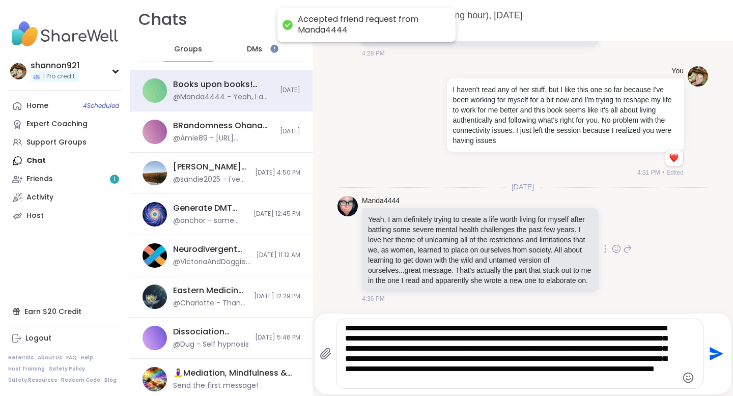
scroll to position [302, 0]
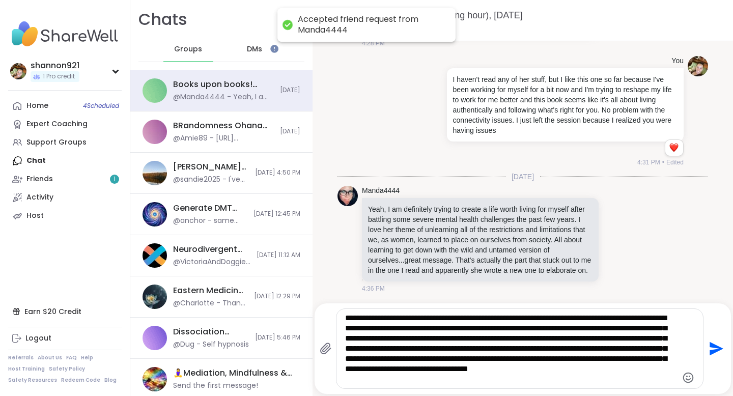
click at [416, 316] on textarea "**********" at bounding box center [511, 348] width 332 height 71
type textarea "**********"
click at [574, 386] on div "**********" at bounding box center [519, 348] width 366 height 79
click at [565, 376] on textarea "**********" at bounding box center [511, 348] width 332 height 71
click at [713, 346] on icon "Send" at bounding box center [716, 349] width 14 height 14
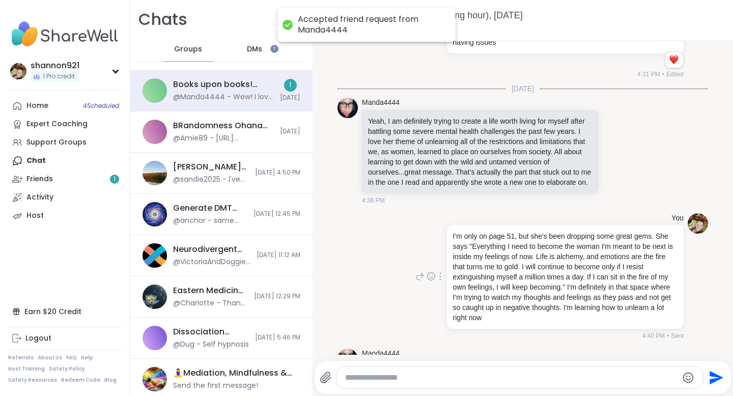
scroll to position [445, 0]
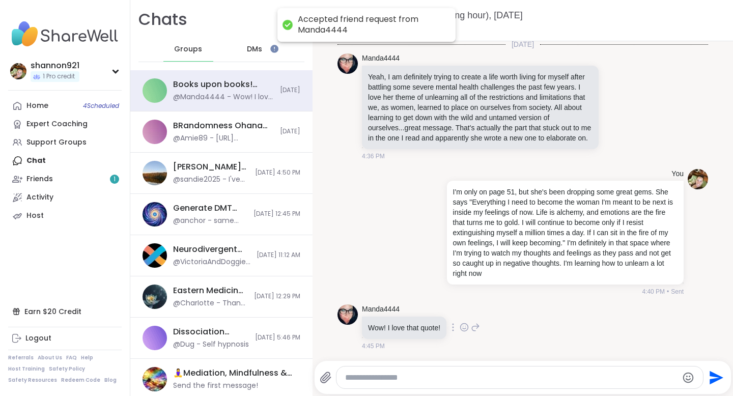
click at [465, 329] on icon at bounding box center [463, 327] width 9 height 10
click at [464, 310] on div "Select Reaction: Heart" at bounding box center [463, 310] width 9 height 9
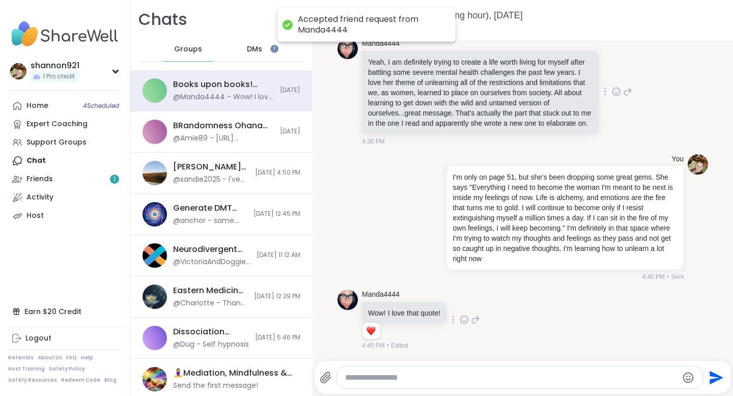
scroll to position [534, 0]
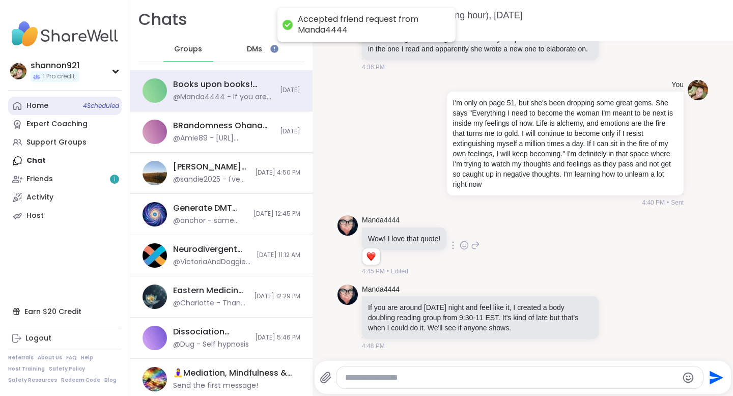
click at [72, 109] on link "Home 4 Scheduled" at bounding box center [64, 106] width 113 height 18
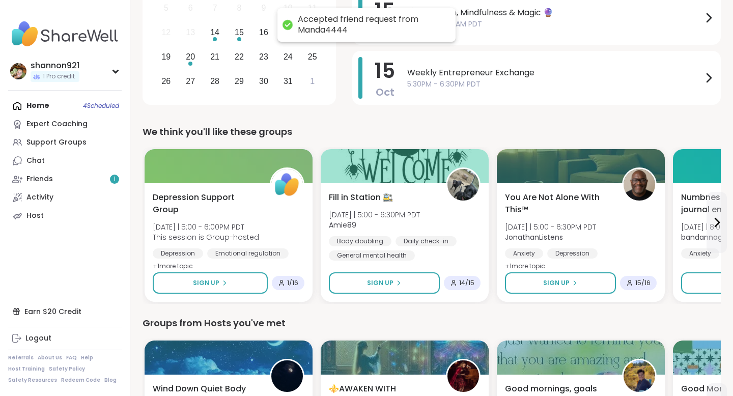
scroll to position [235, 0]
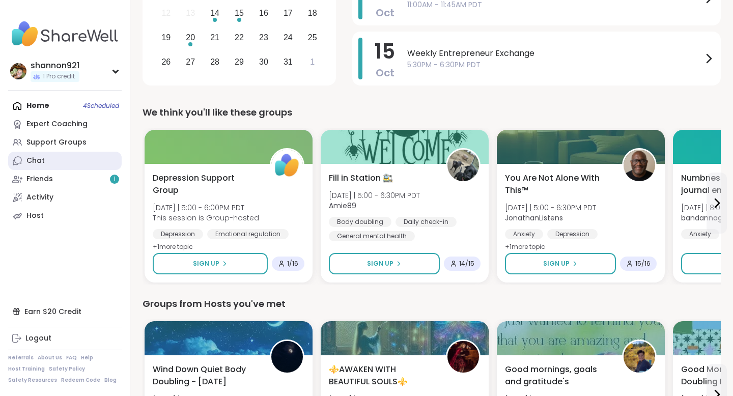
click at [62, 165] on link "Chat" at bounding box center [64, 161] width 113 height 18
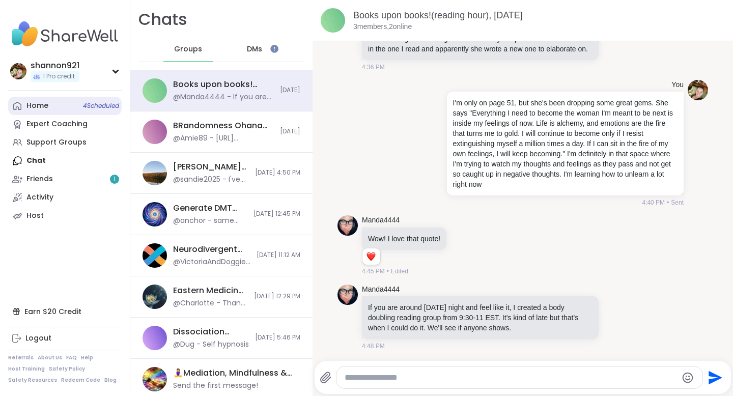
click at [41, 102] on div "Home 4 Scheduled" at bounding box center [37, 106] width 22 height 10
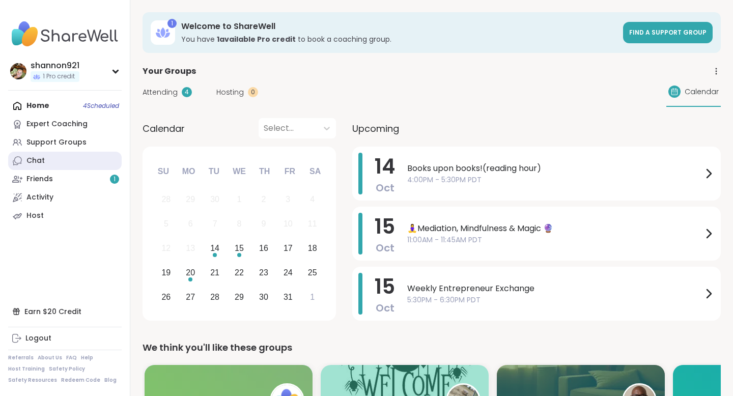
click at [69, 157] on link "Chat" at bounding box center [64, 161] width 113 height 18
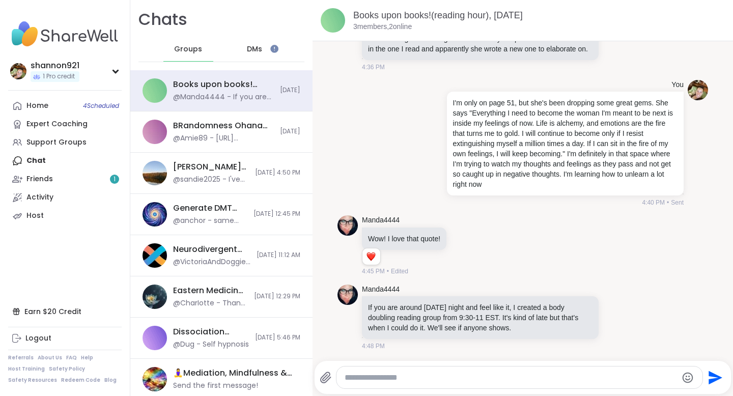
click at [440, 375] on textarea "Type your message" at bounding box center [510, 377] width 332 height 10
type textarea "**********"
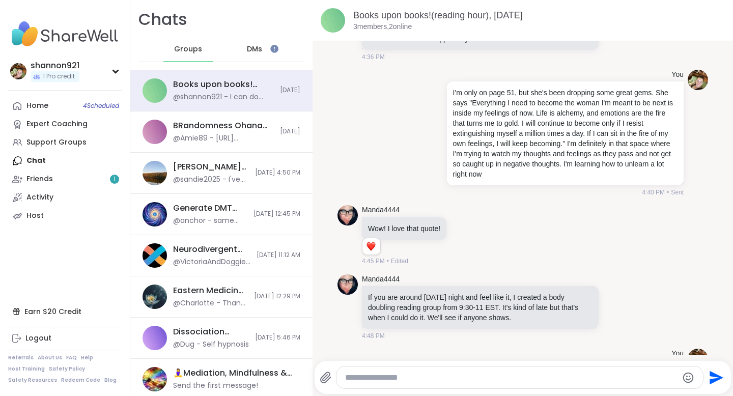
scroll to position [578, 0]
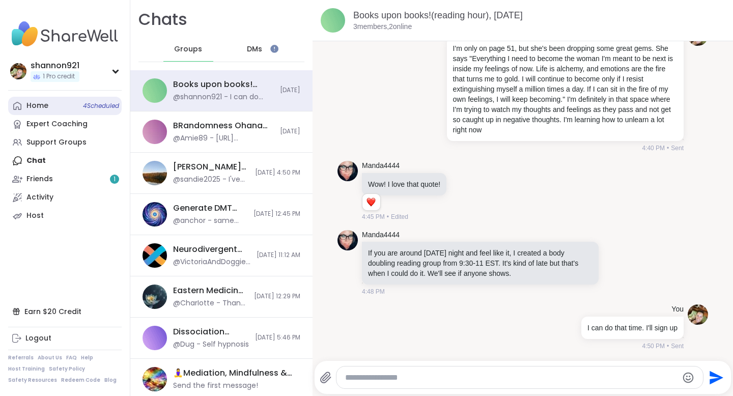
click at [101, 104] on span "4 Scheduled" at bounding box center [101, 106] width 36 height 8
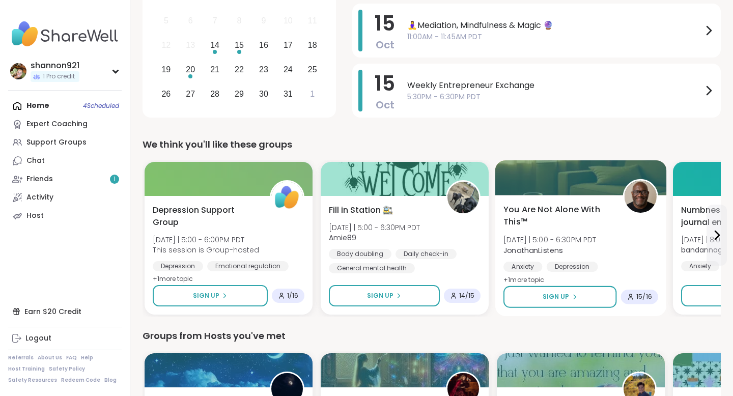
scroll to position [198, 0]
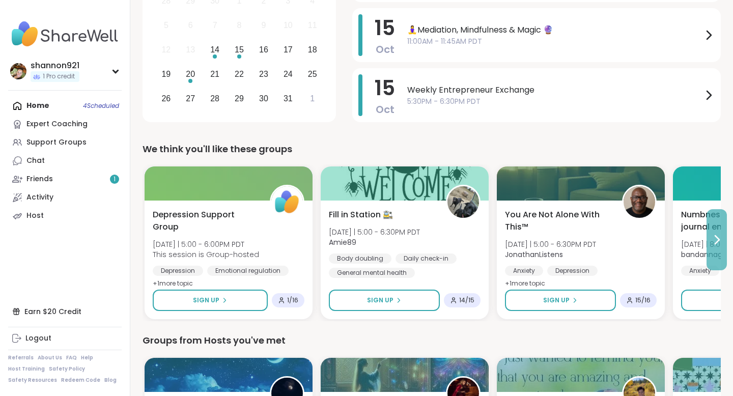
click at [719, 245] on icon at bounding box center [716, 240] width 12 height 12
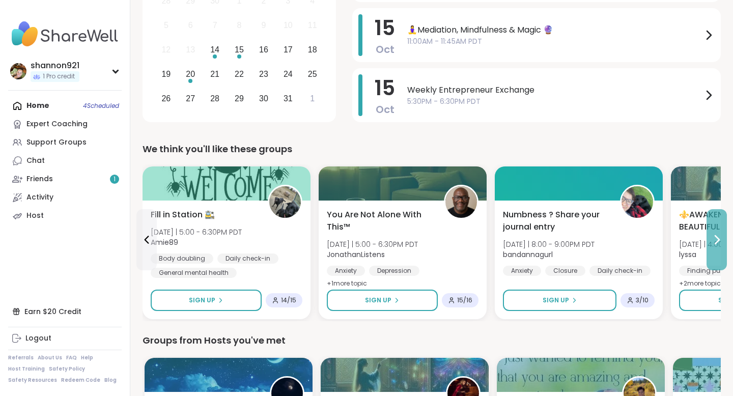
click at [719, 245] on icon at bounding box center [716, 240] width 12 height 12
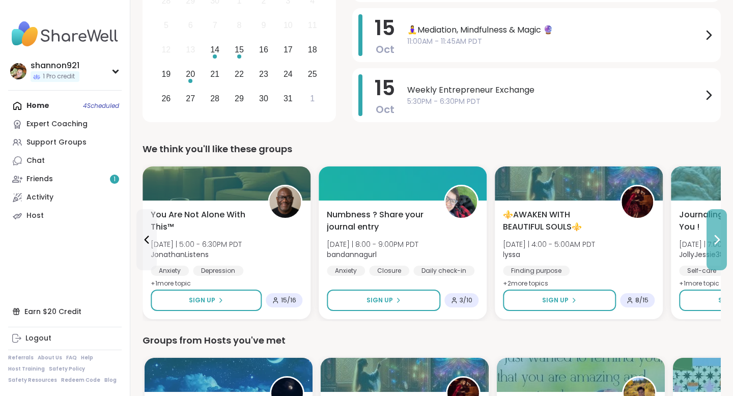
click at [719, 245] on icon at bounding box center [716, 240] width 12 height 12
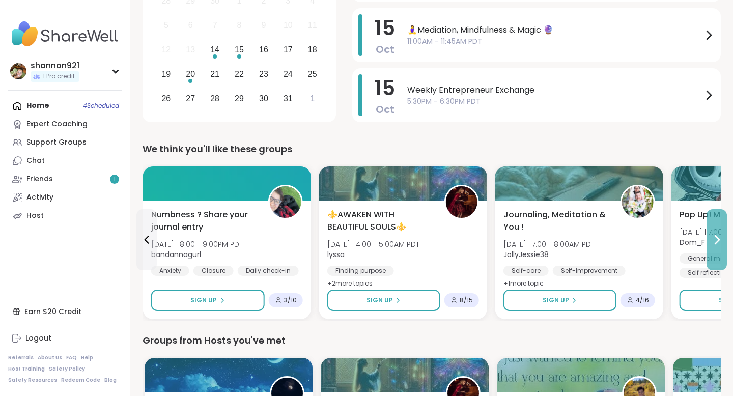
click at [719, 245] on icon at bounding box center [716, 240] width 12 height 12
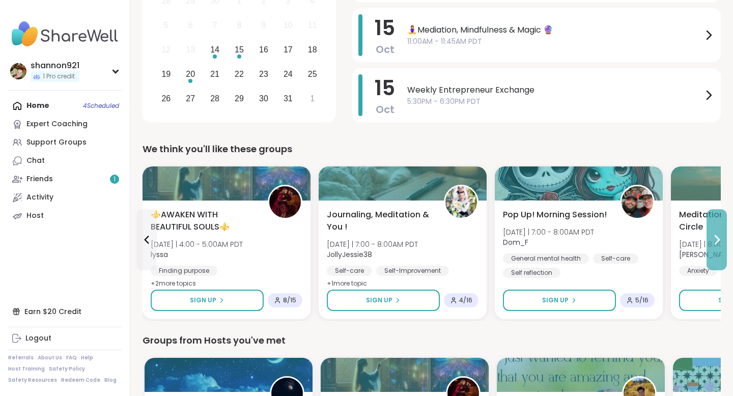
click at [719, 245] on icon at bounding box center [716, 240] width 12 height 12
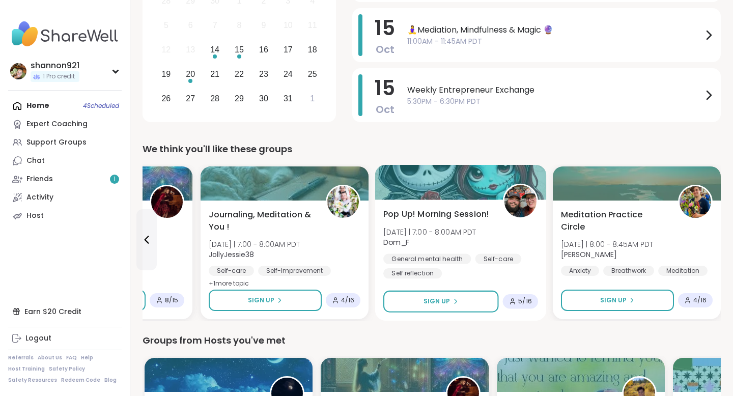
click at [512, 232] on div "Pop Up! Morning Session! [DATE] | 7:00 - 8:00AM PDT Dom_F General mental health…" at bounding box center [460, 243] width 155 height 71
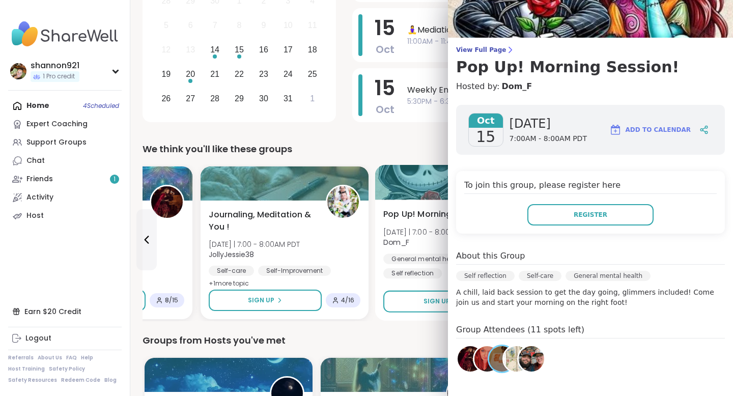
scroll to position [56, 0]
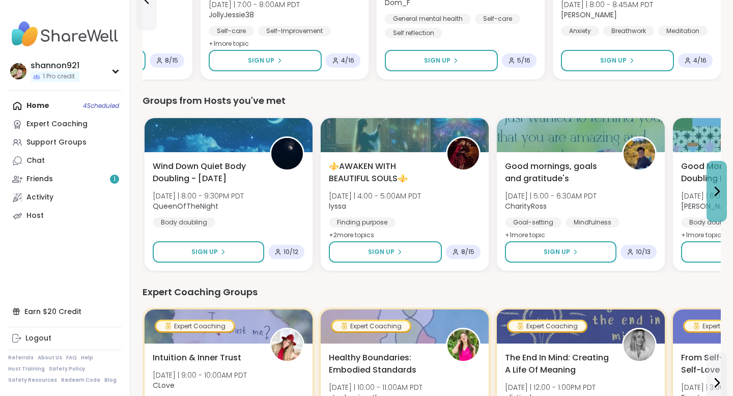
scroll to position [439, 0]
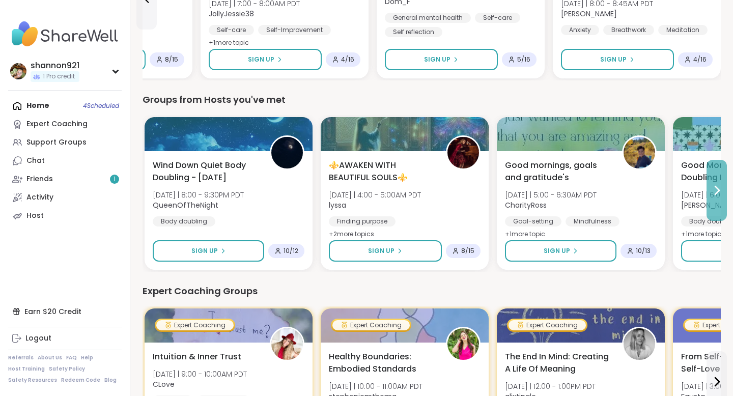
click at [713, 195] on icon at bounding box center [716, 190] width 12 height 12
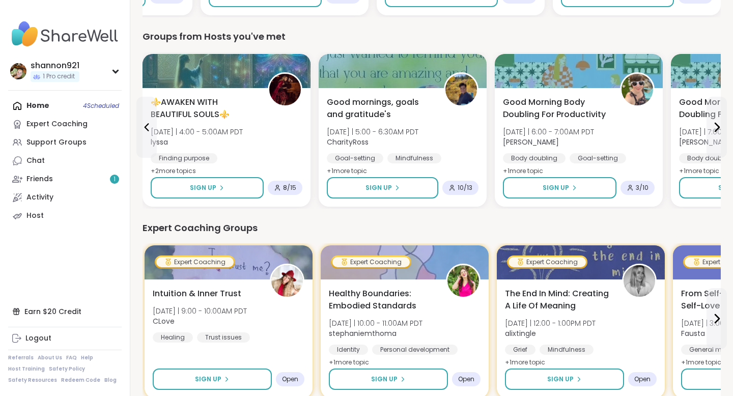
scroll to position [466, 0]
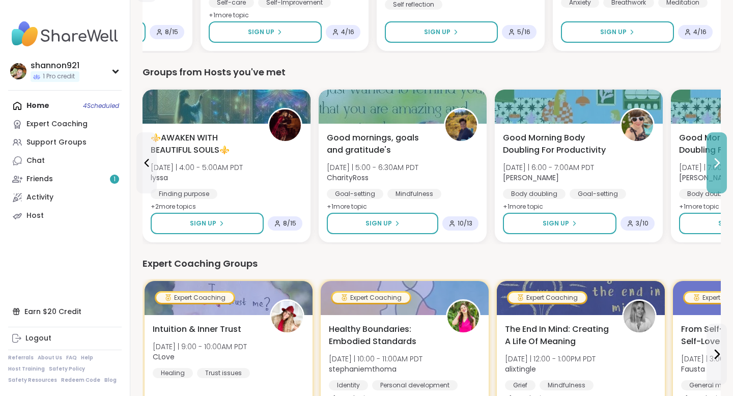
click at [715, 169] on button at bounding box center [716, 162] width 20 height 61
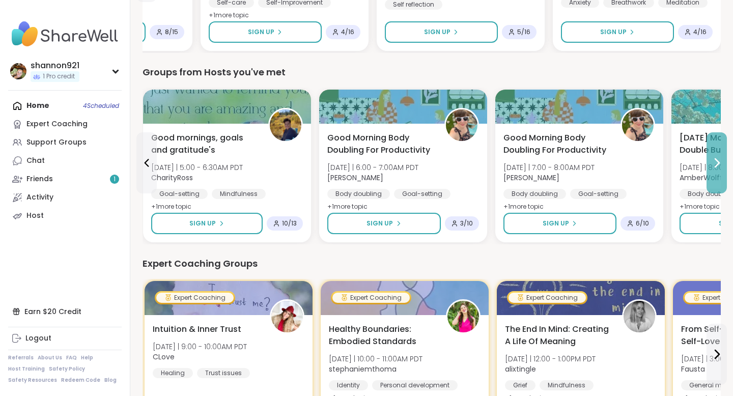
click at [715, 169] on button at bounding box center [716, 162] width 20 height 61
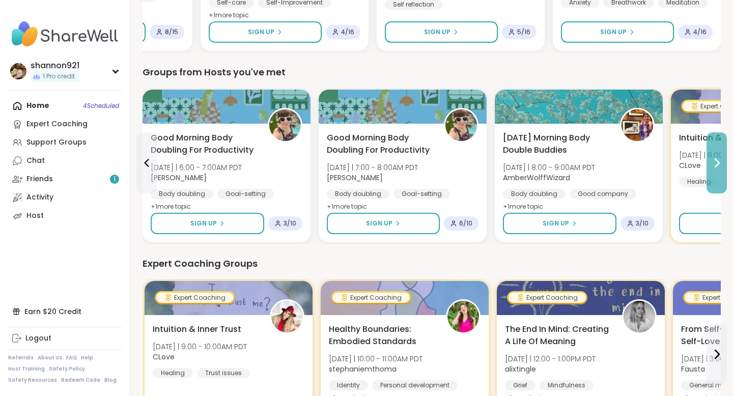
click at [712, 161] on icon at bounding box center [716, 163] width 12 height 12
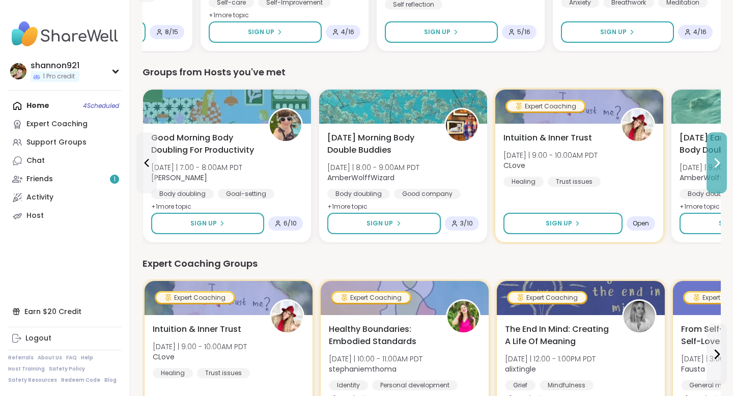
click at [712, 161] on icon at bounding box center [716, 163] width 12 height 12
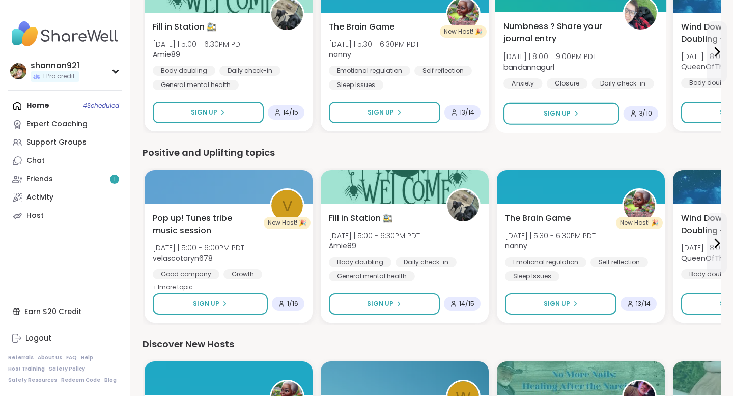
scroll to position [972, 0]
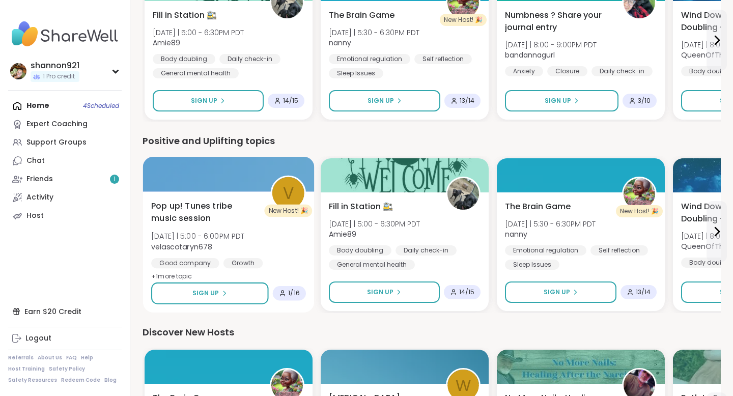
click at [284, 239] on div "Pop up! Tunes tribe music session [DATE] | 5:00 - 6:00PM PDT velascotaryn678 Go…" at bounding box center [228, 241] width 155 height 83
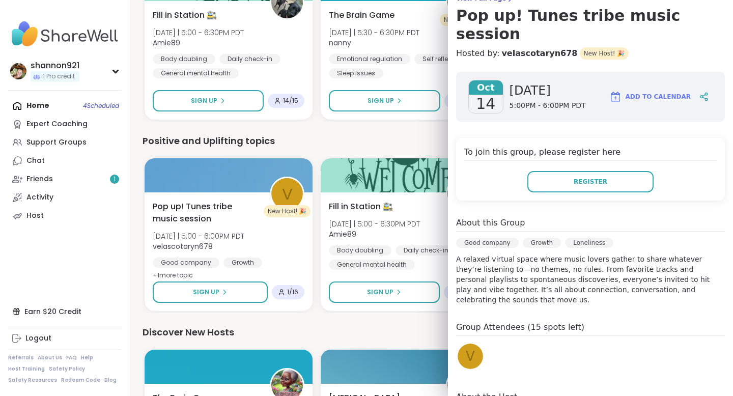
scroll to position [110, 0]
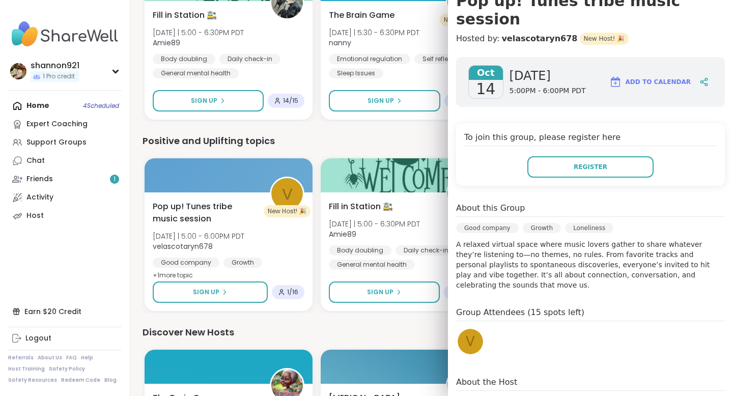
click at [407, 132] on div "We think you'll like these groups [MEDICAL_DATA] Support Group [DATE] | 5:00 - …" at bounding box center [431, 49] width 578 height 1360
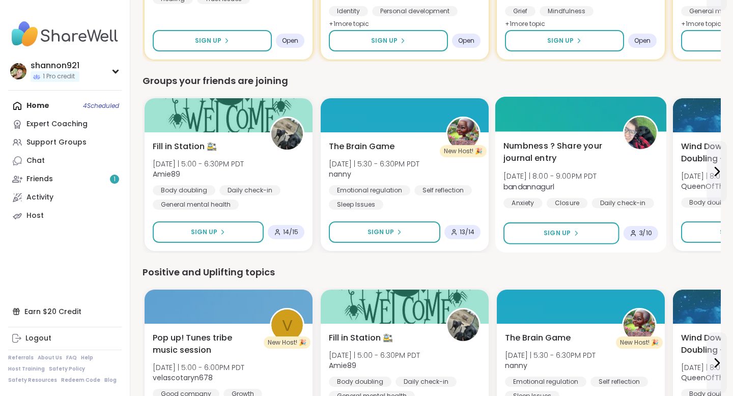
scroll to position [820, 0]
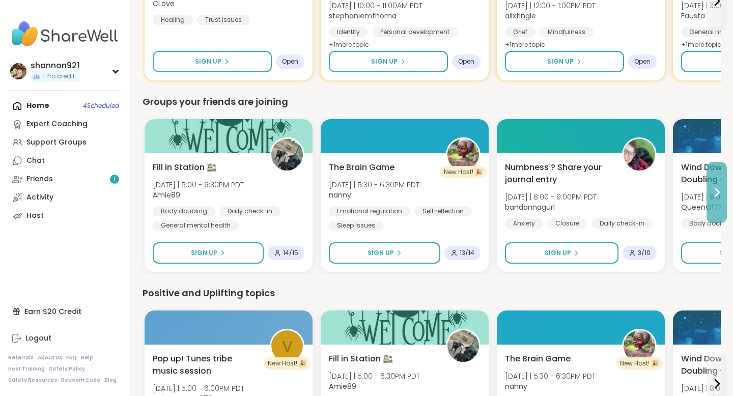
click at [712, 190] on icon at bounding box center [716, 192] width 12 height 12
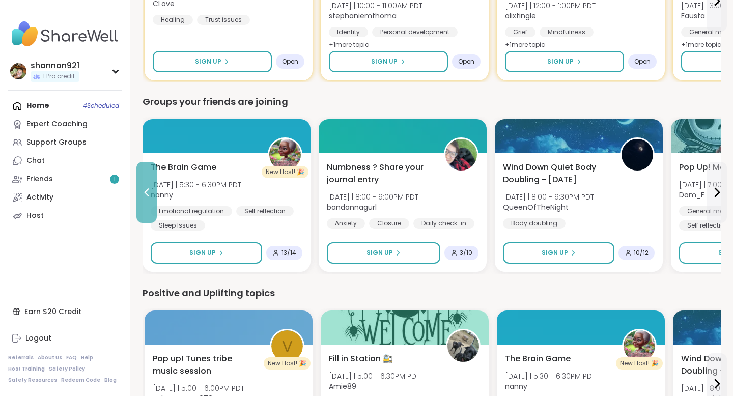
click at [153, 193] on button at bounding box center [146, 192] width 20 height 61
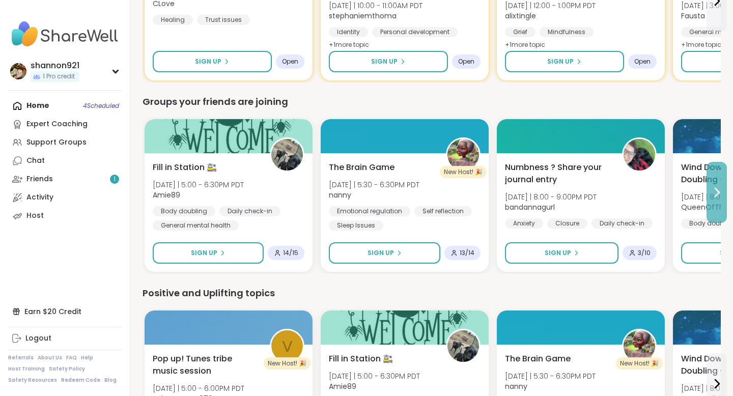
click at [721, 192] on icon at bounding box center [716, 192] width 12 height 12
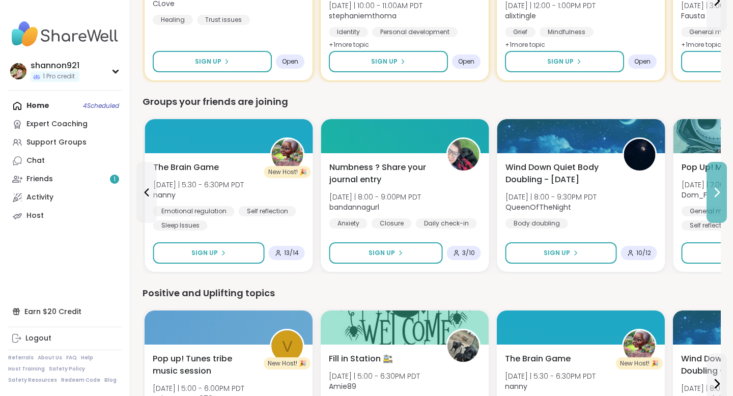
click at [721, 192] on icon at bounding box center [716, 192] width 12 height 12
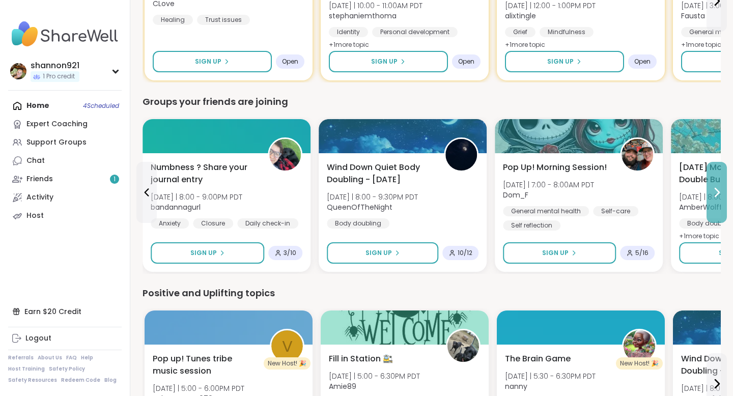
click at [721, 192] on icon at bounding box center [716, 192] width 12 height 12
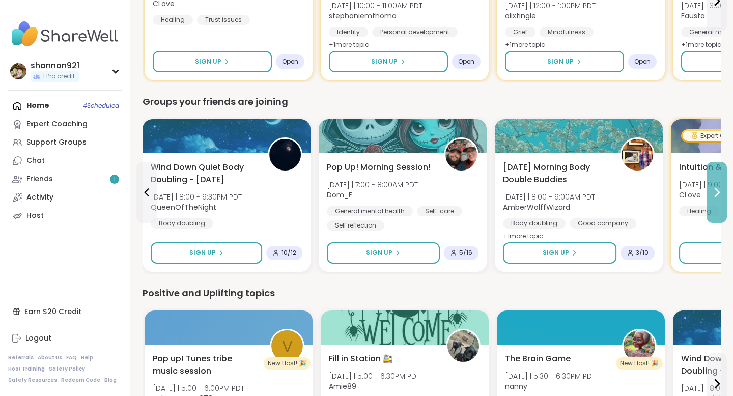
click at [721, 192] on icon at bounding box center [716, 192] width 12 height 12
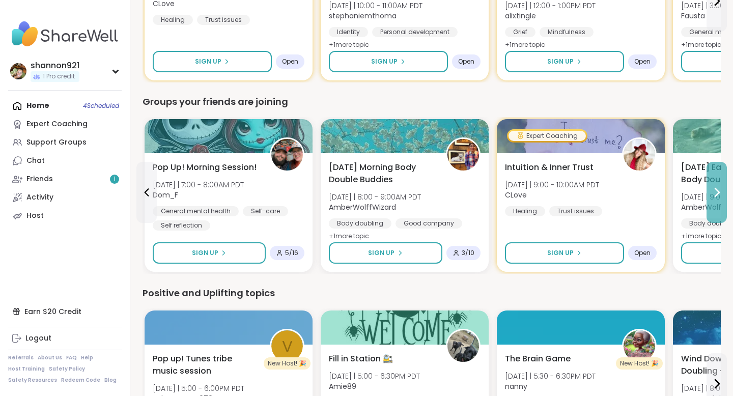
click at [721, 192] on icon at bounding box center [716, 192] width 12 height 12
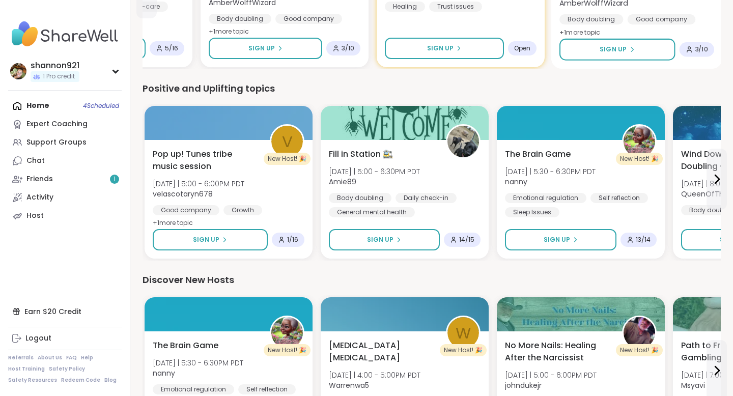
scroll to position [1036, 0]
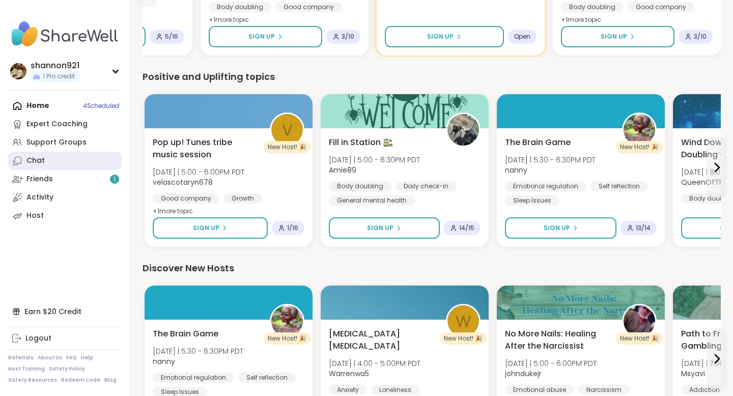
click at [50, 157] on link "Chat" at bounding box center [64, 161] width 113 height 18
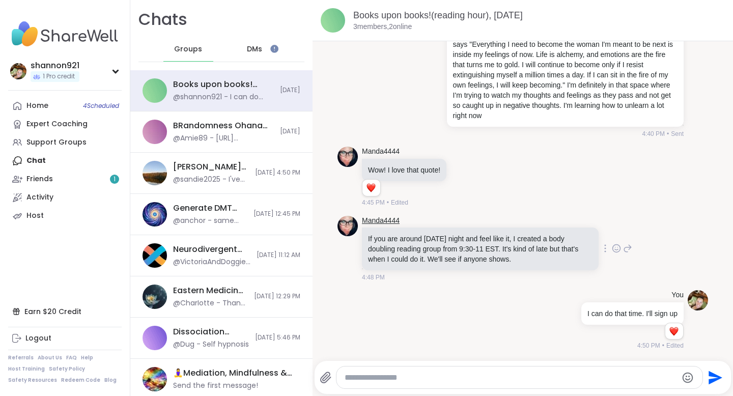
click at [385, 221] on link "Manda4444" at bounding box center [381, 221] width 38 height 10
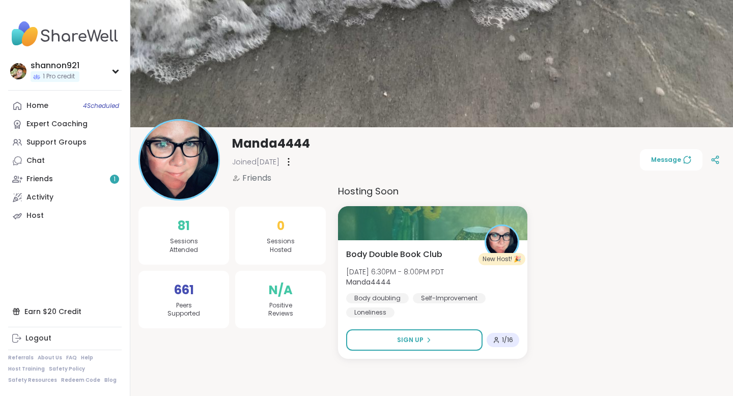
click at [397, 339] on span "Sign Up" at bounding box center [410, 339] width 26 height 9
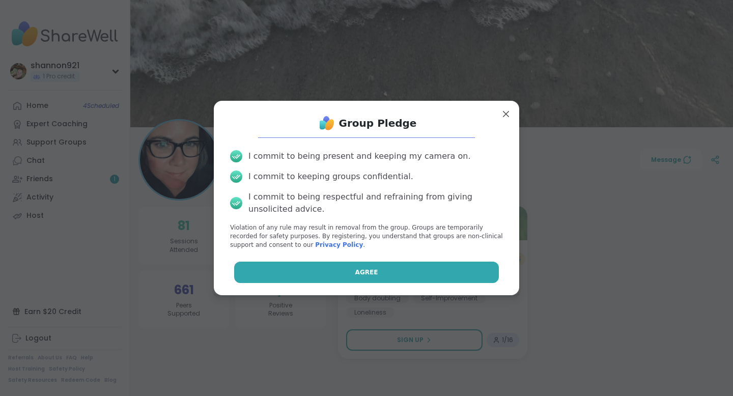
click at [401, 270] on button "Agree" at bounding box center [366, 271] width 265 height 21
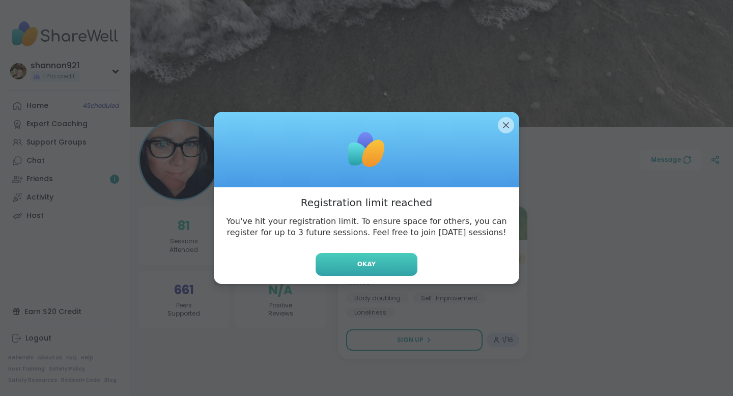
click at [381, 260] on button "Okay" at bounding box center [366, 264] width 102 height 23
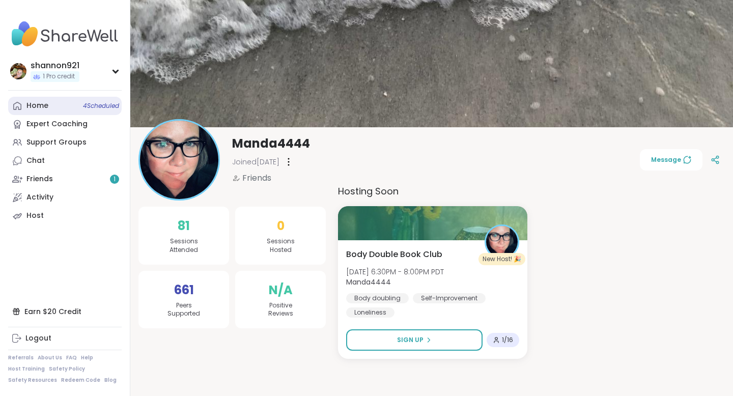
click at [75, 103] on link "Home 4 Scheduled" at bounding box center [64, 106] width 113 height 18
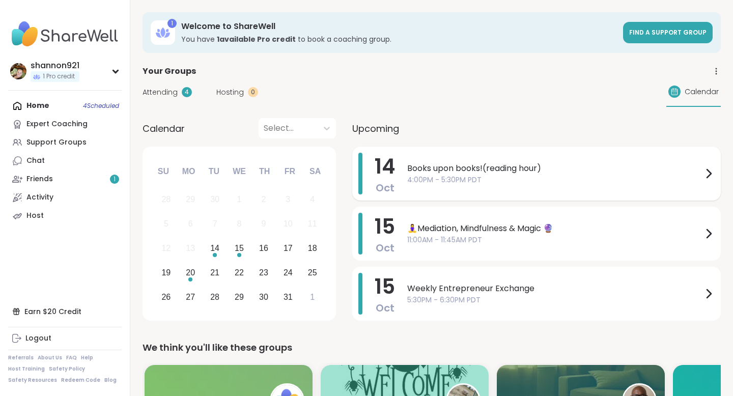
click at [470, 169] on span "Books upon books!(reading hour)" at bounding box center [554, 168] width 295 height 12
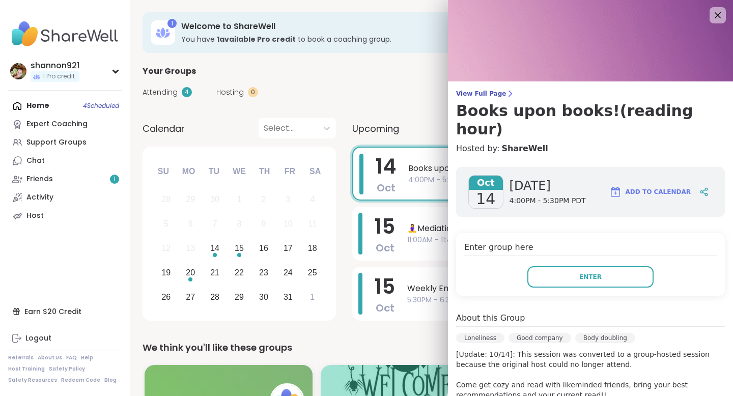
click at [387, 94] on div "Attending 4 Hosting 0 Calendar" at bounding box center [431, 92] width 578 height 30
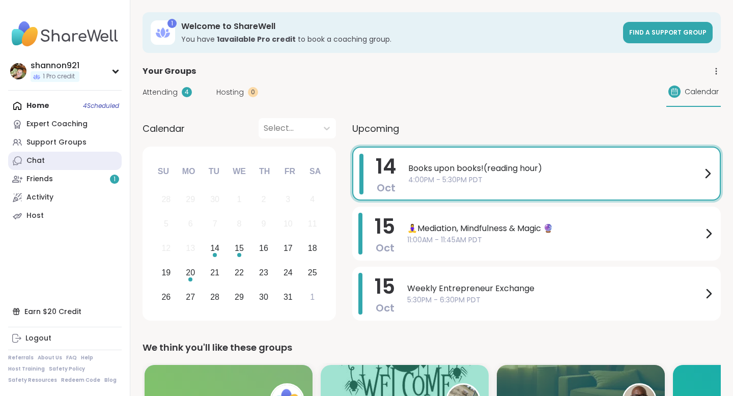
click at [72, 155] on link "Chat" at bounding box center [64, 161] width 113 height 18
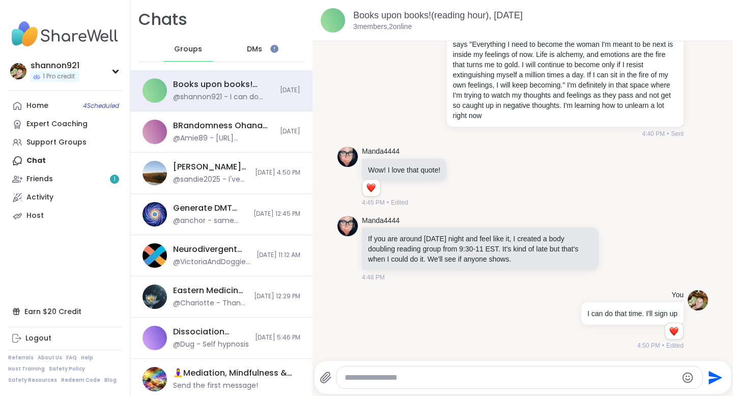
click at [466, 374] on textarea "Type your message" at bounding box center [510, 377] width 332 height 10
type textarea "*"
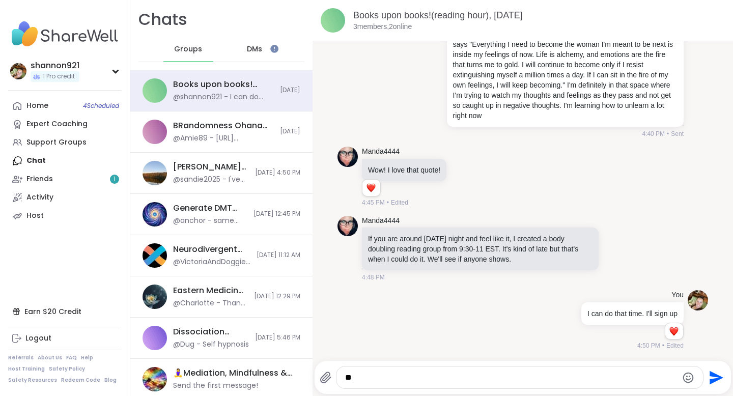
type textarea "*"
type textarea "****"
type textarea "*"
type textarea "*****"
type textarea "*"
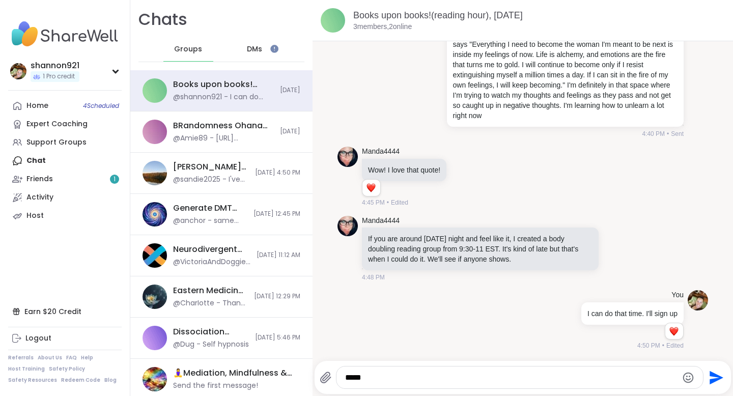
type textarea "******"
type textarea "*"
type textarea "******"
type textarea "*"
type textarea "*********"
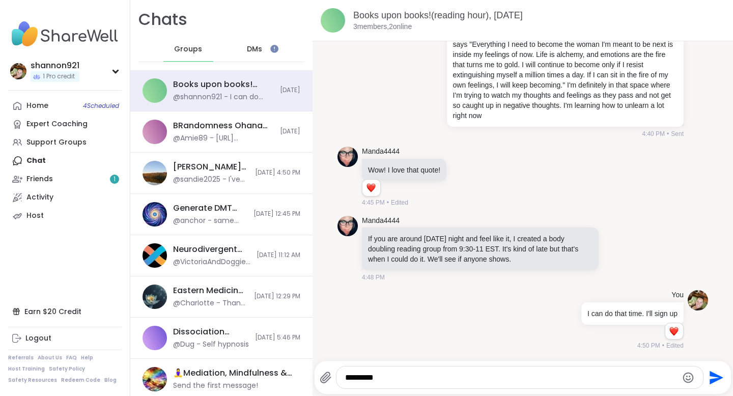
type textarea "*"
type textarea "*********"
type textarea "*"
type textarea "**********"
type textarea "*"
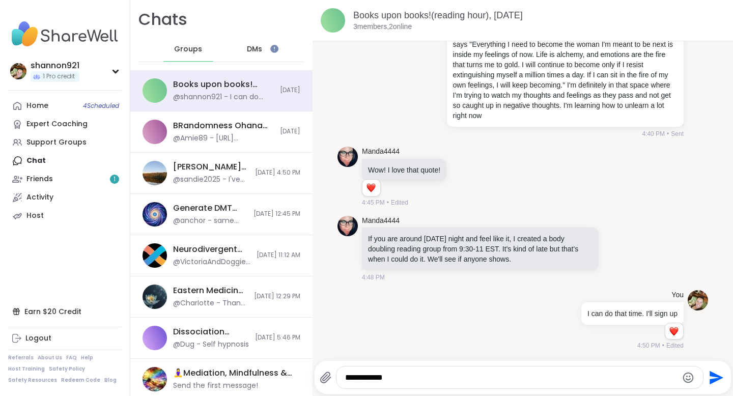
type textarea "**********"
type textarea "*"
type textarea "*********"
type textarea "*"
type textarea "*********"
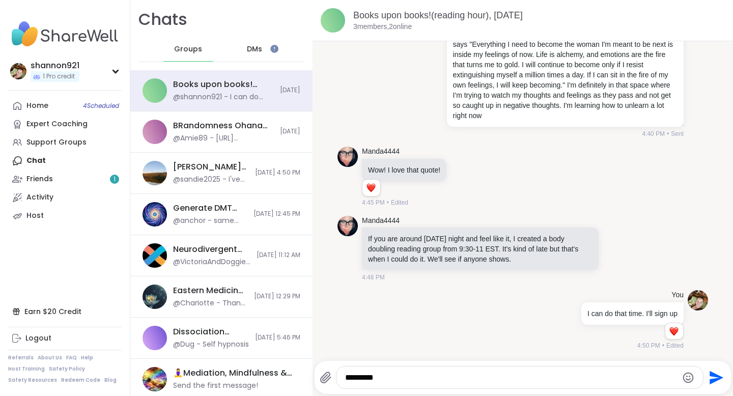
type textarea "*"
type textarea "********"
type textarea "*"
type textarea "******"
type textarea "*"
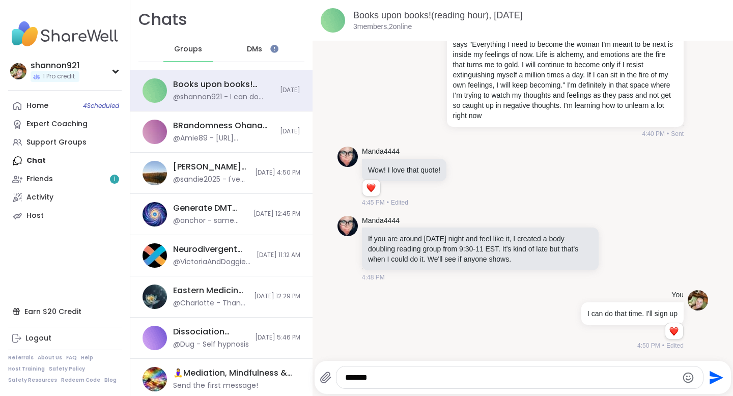
type textarea "******"
type textarea "*"
type textarea "*****"
type textarea "*"
type textarea "****"
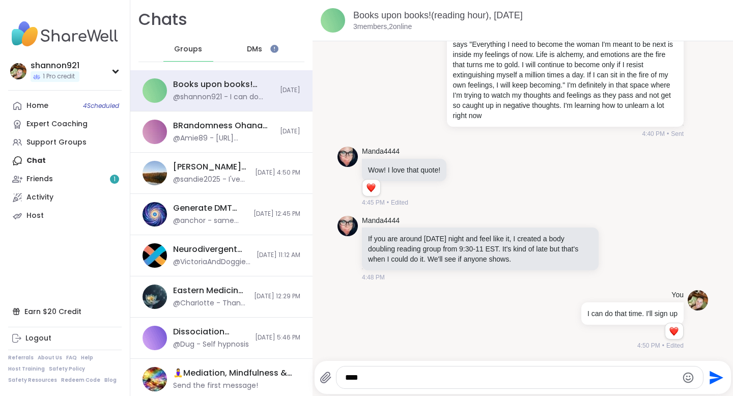
type textarea "*"
type textarea "***"
type textarea "*"
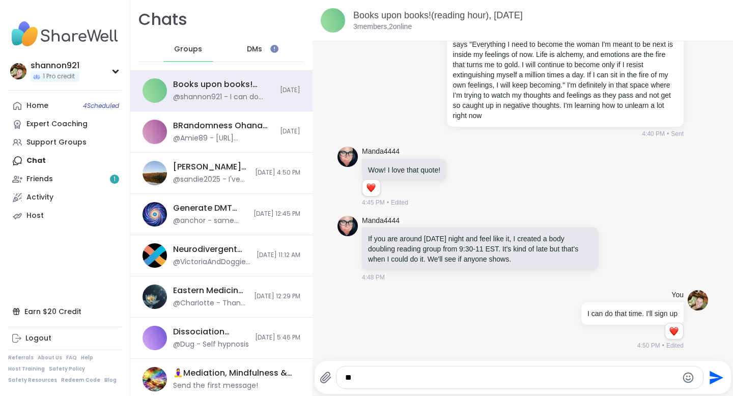
type textarea "*"
click at [461, 17] on link "Books upon books!(reading hour), [DATE]" at bounding box center [437, 15] width 169 height 10
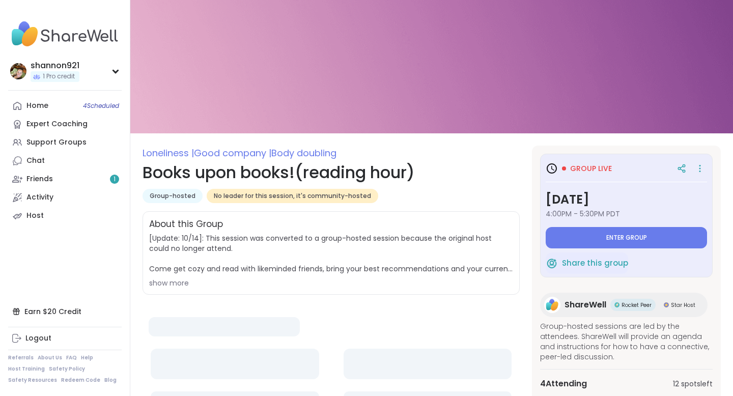
type textarea "*"
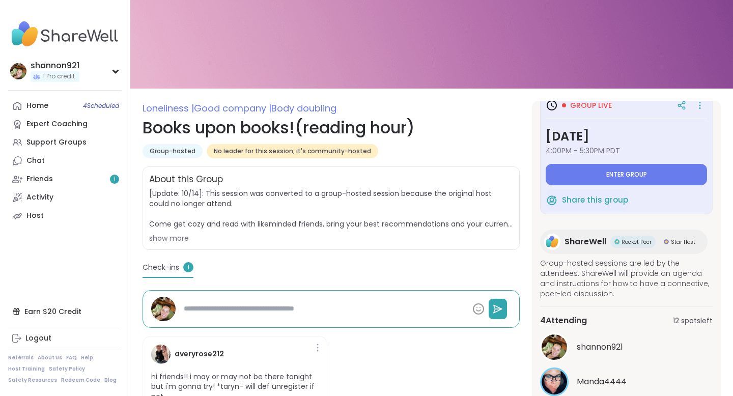
scroll to position [25, 0]
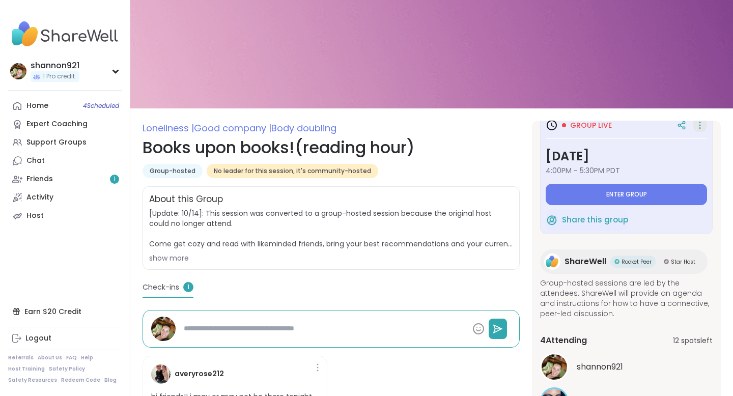
click at [698, 124] on icon at bounding box center [699, 125] width 10 height 14
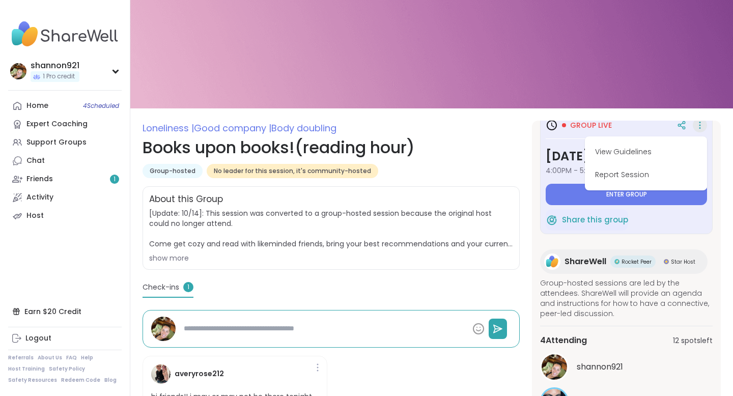
click at [698, 124] on icon at bounding box center [699, 125] width 10 height 14
click at [432, 152] on h1 "Books upon books!(reading hour)" at bounding box center [330, 147] width 377 height 24
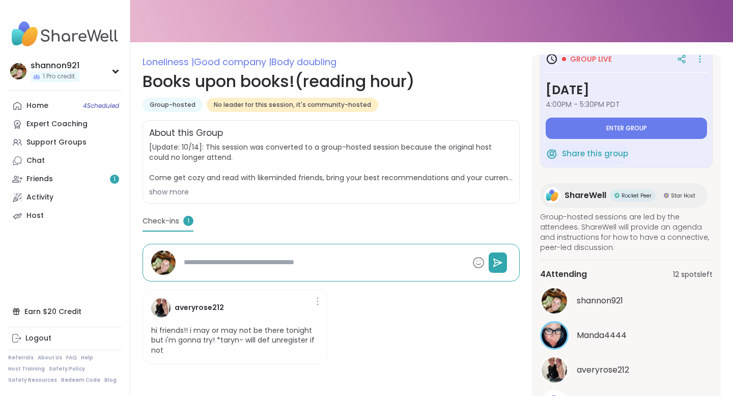
scroll to position [89, 0]
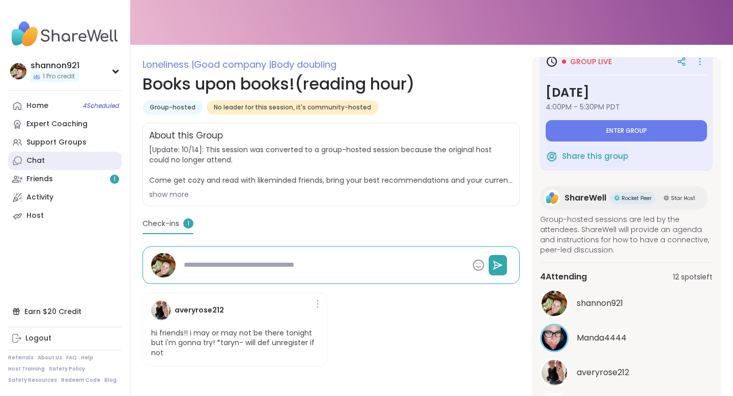
click at [56, 169] on link "Chat" at bounding box center [64, 161] width 113 height 18
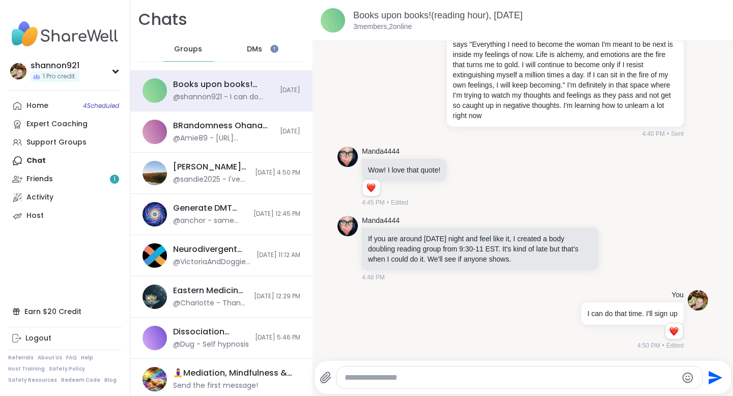
click at [485, 376] on textarea "Type your message" at bounding box center [510, 377] width 332 height 10
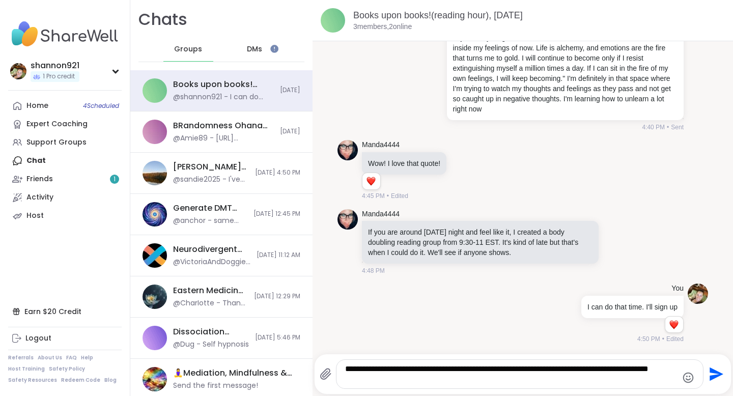
type textarea "**********"
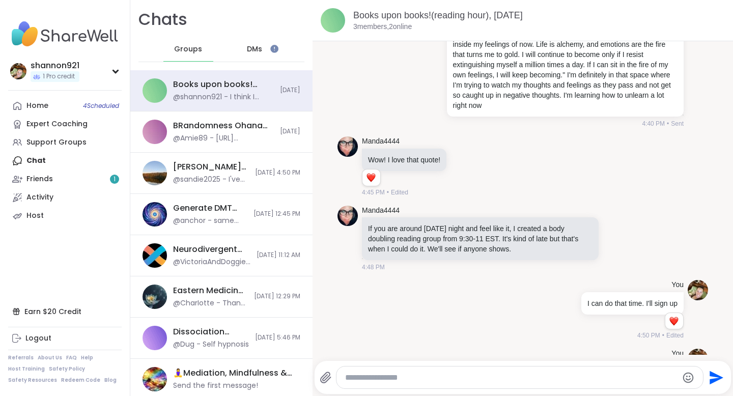
scroll to position [657, 0]
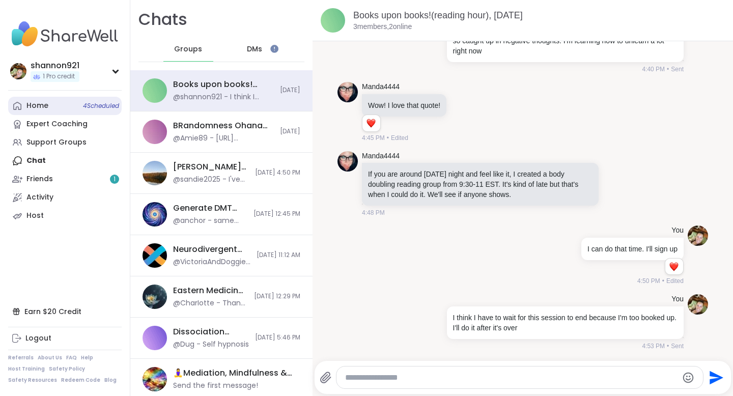
click at [70, 111] on link "Home 4 Scheduled" at bounding box center [64, 106] width 113 height 18
